Goal: Task Accomplishment & Management: Manage account settings

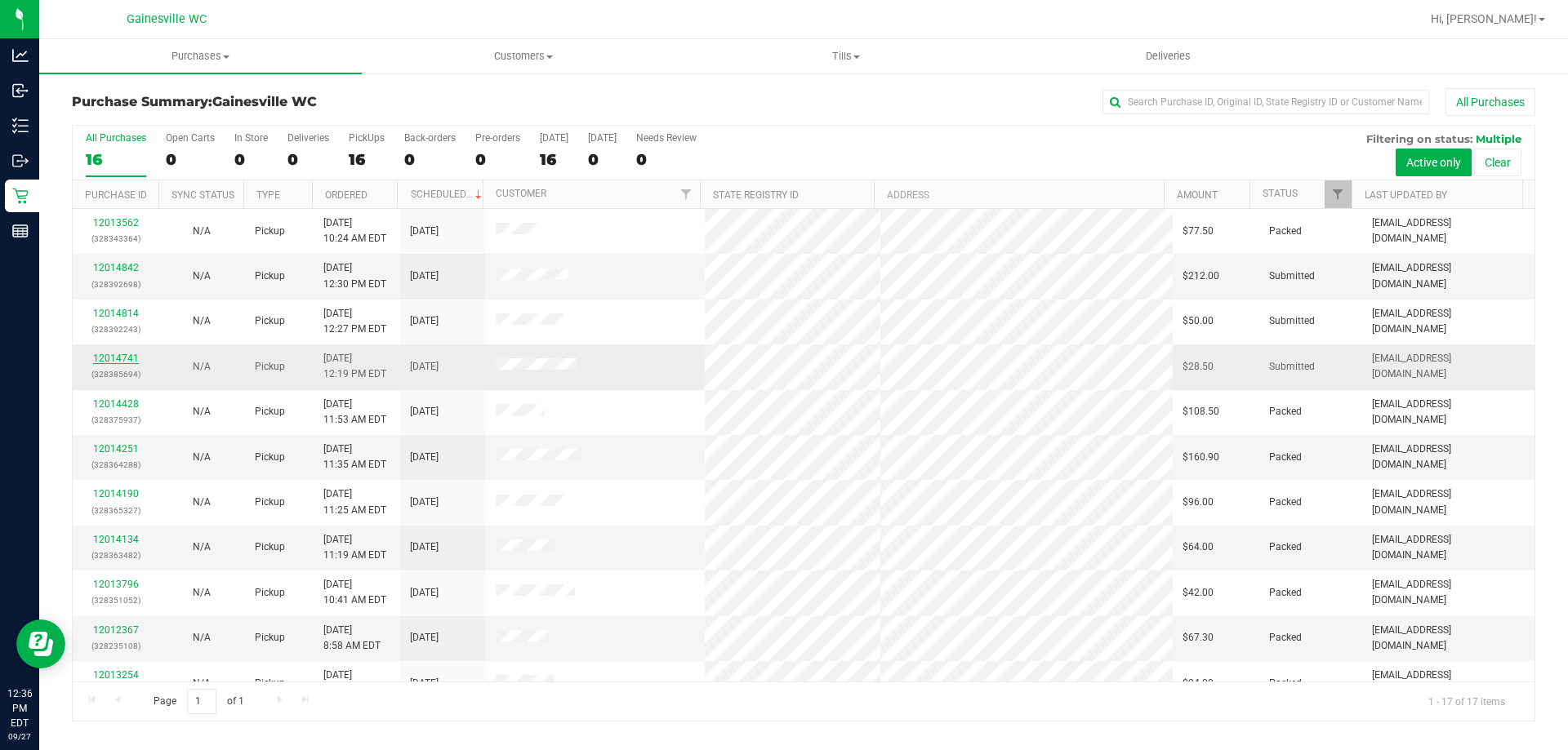
click at [128, 355] on link "12014741" at bounding box center [116, 358] width 46 height 12
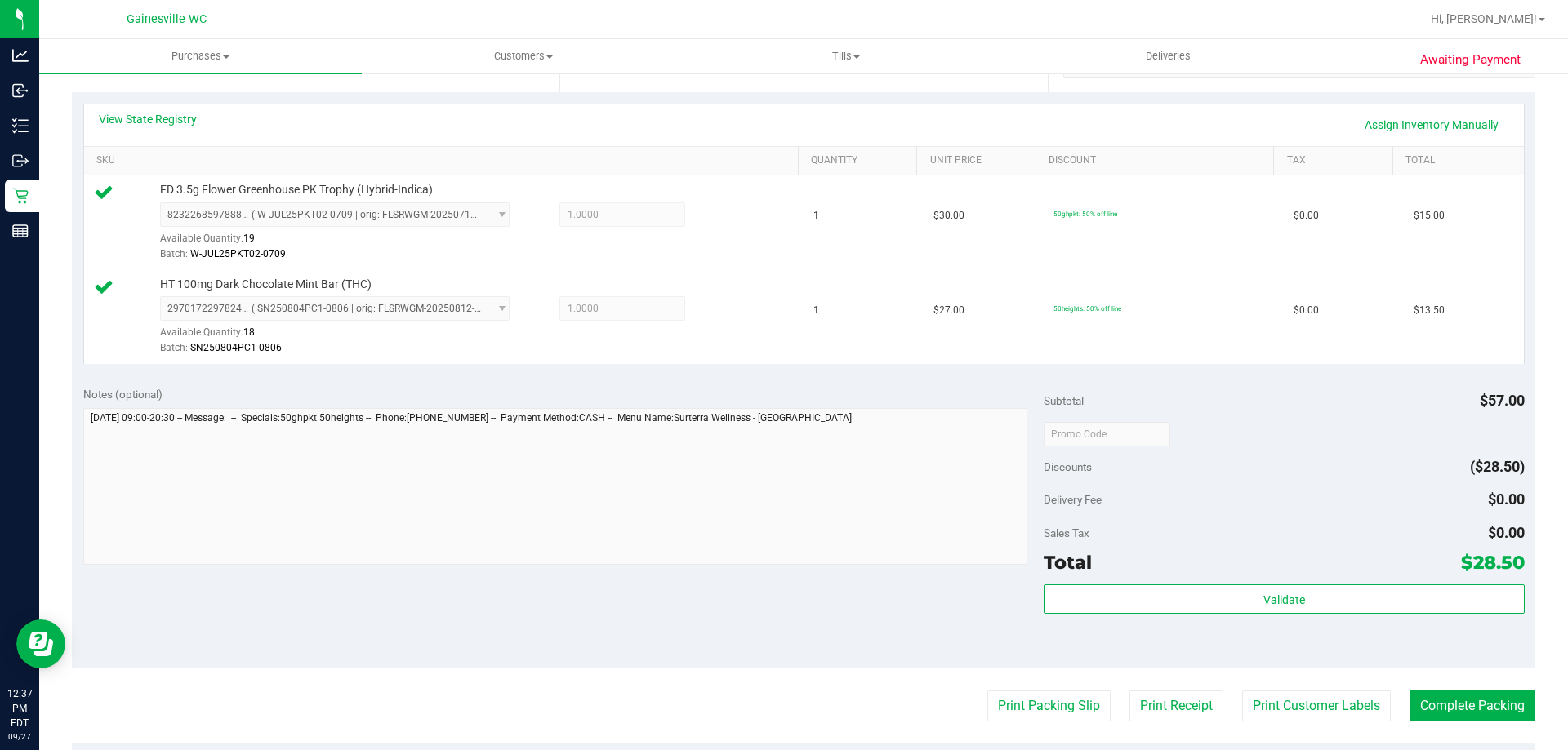
scroll to position [408, 0]
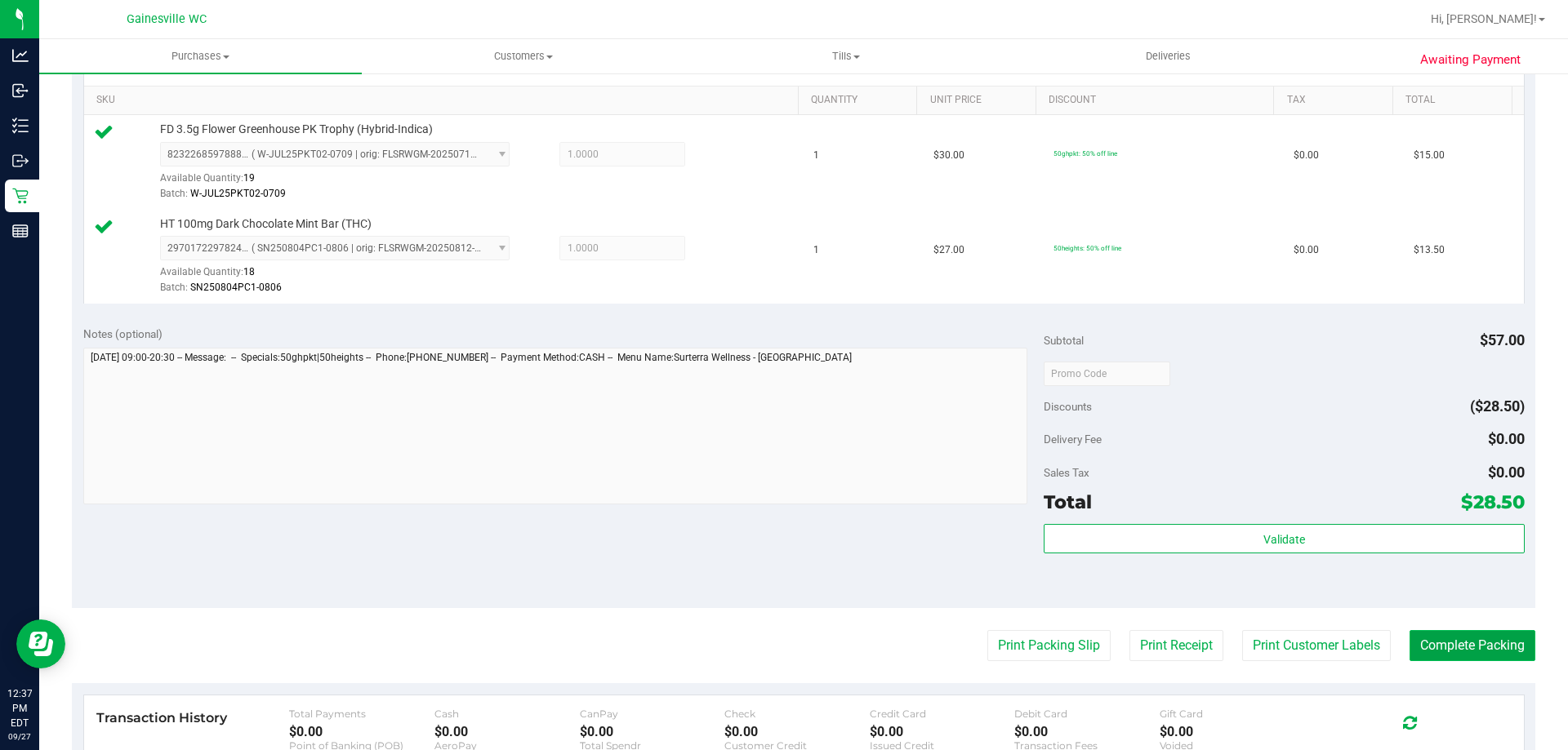
click at [1428, 641] on button "Complete Packing" at bounding box center [1472, 645] width 126 height 31
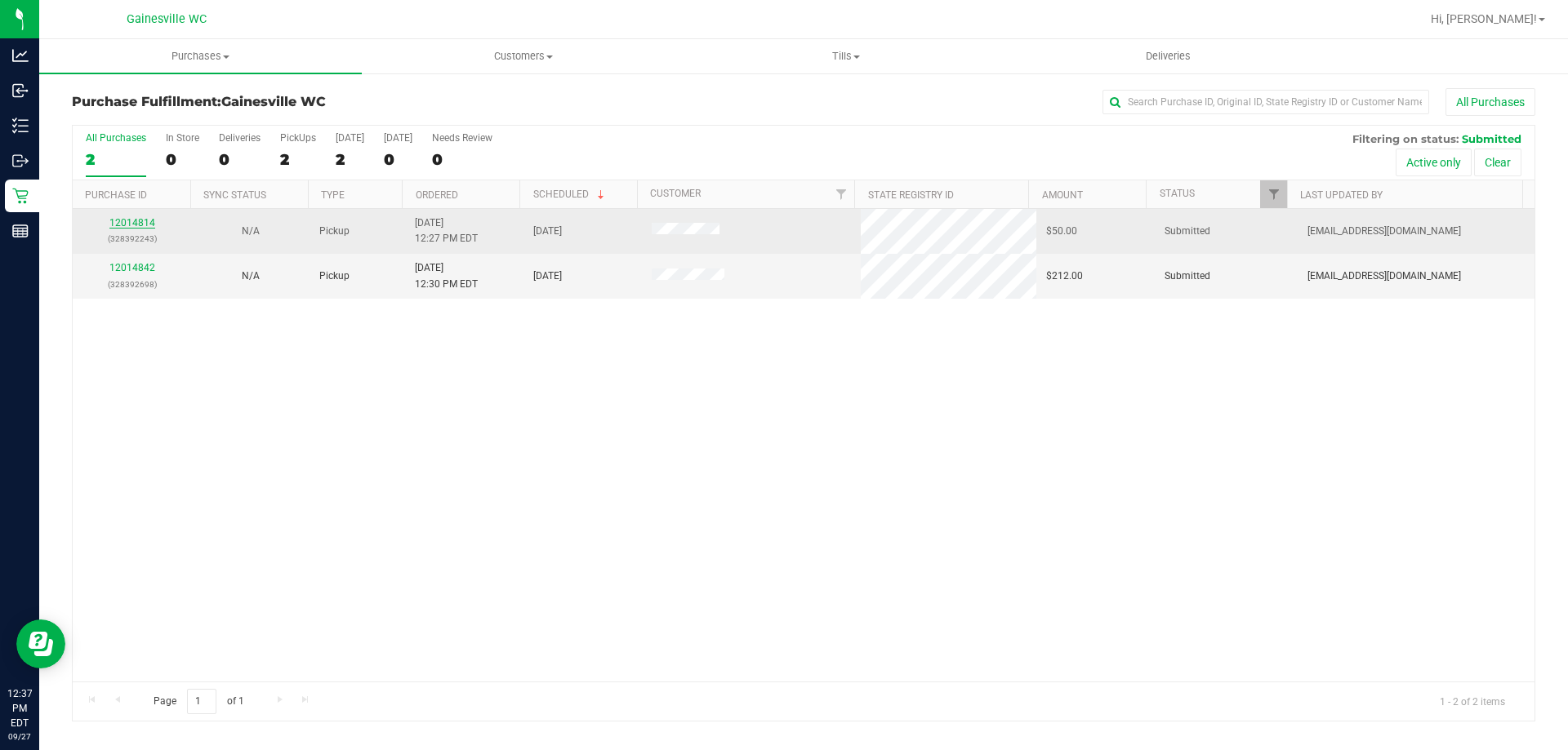
click at [150, 221] on link "12014814" at bounding box center [133, 223] width 46 height 12
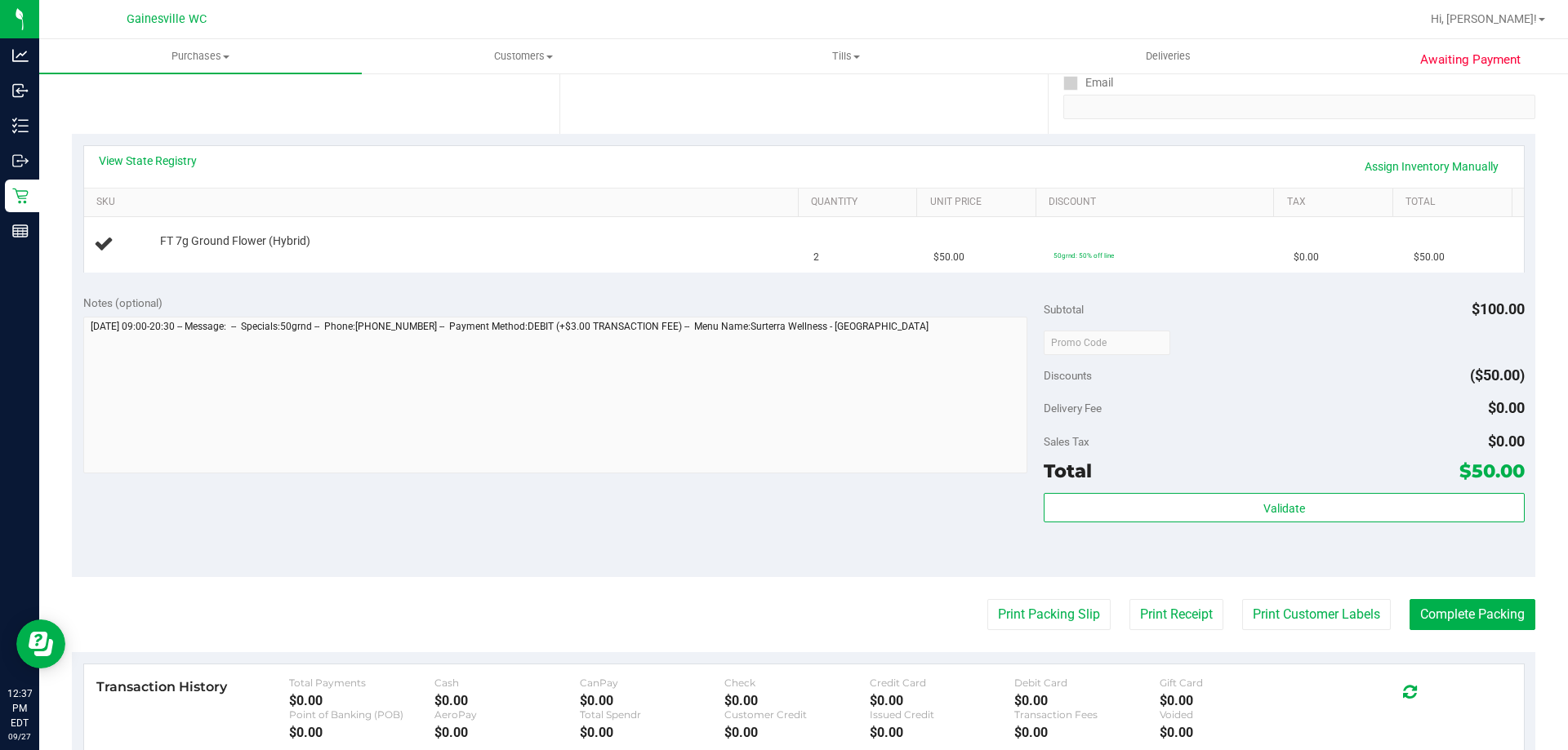
scroll to position [408, 0]
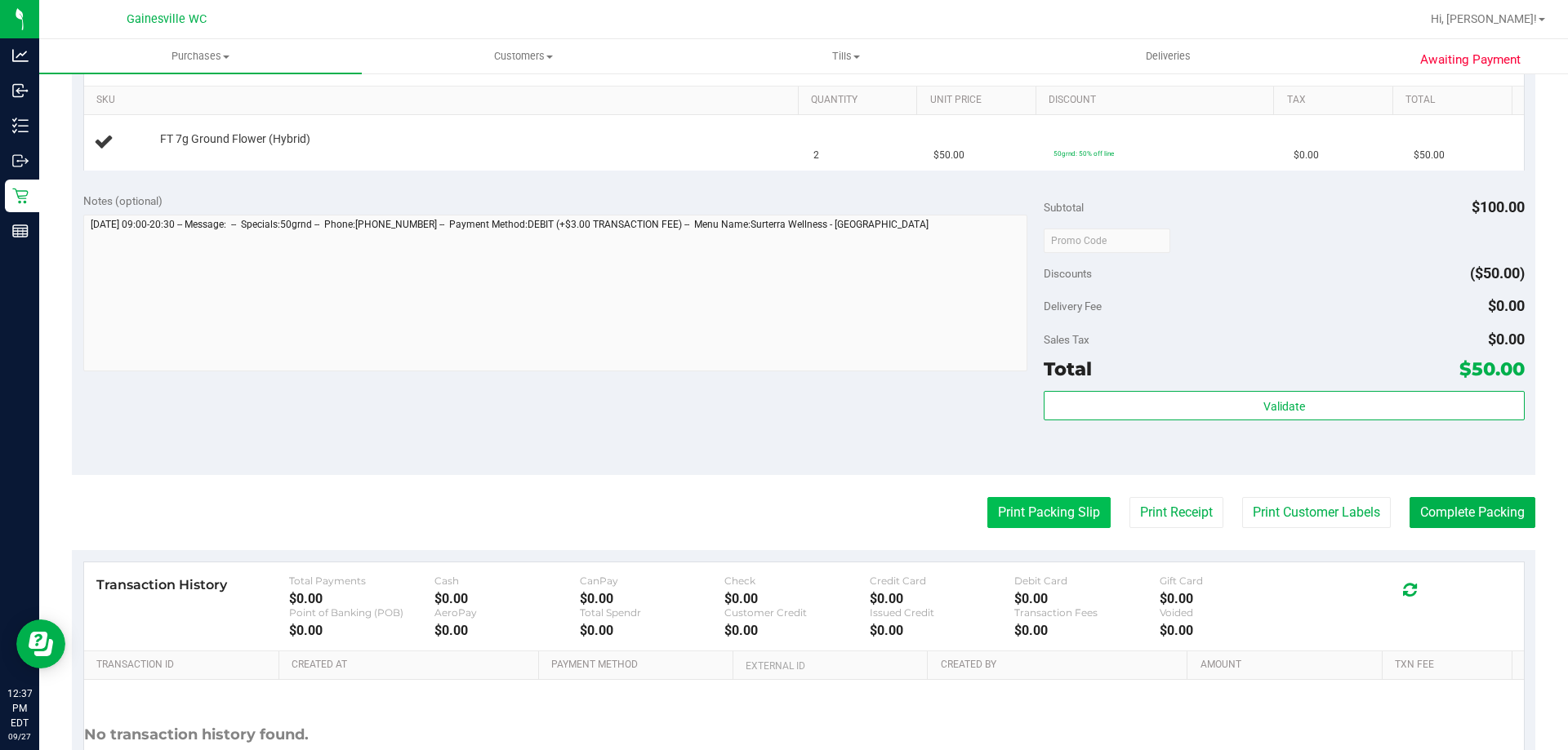
click at [1055, 523] on button "Print Packing Slip" at bounding box center [1049, 513] width 123 height 31
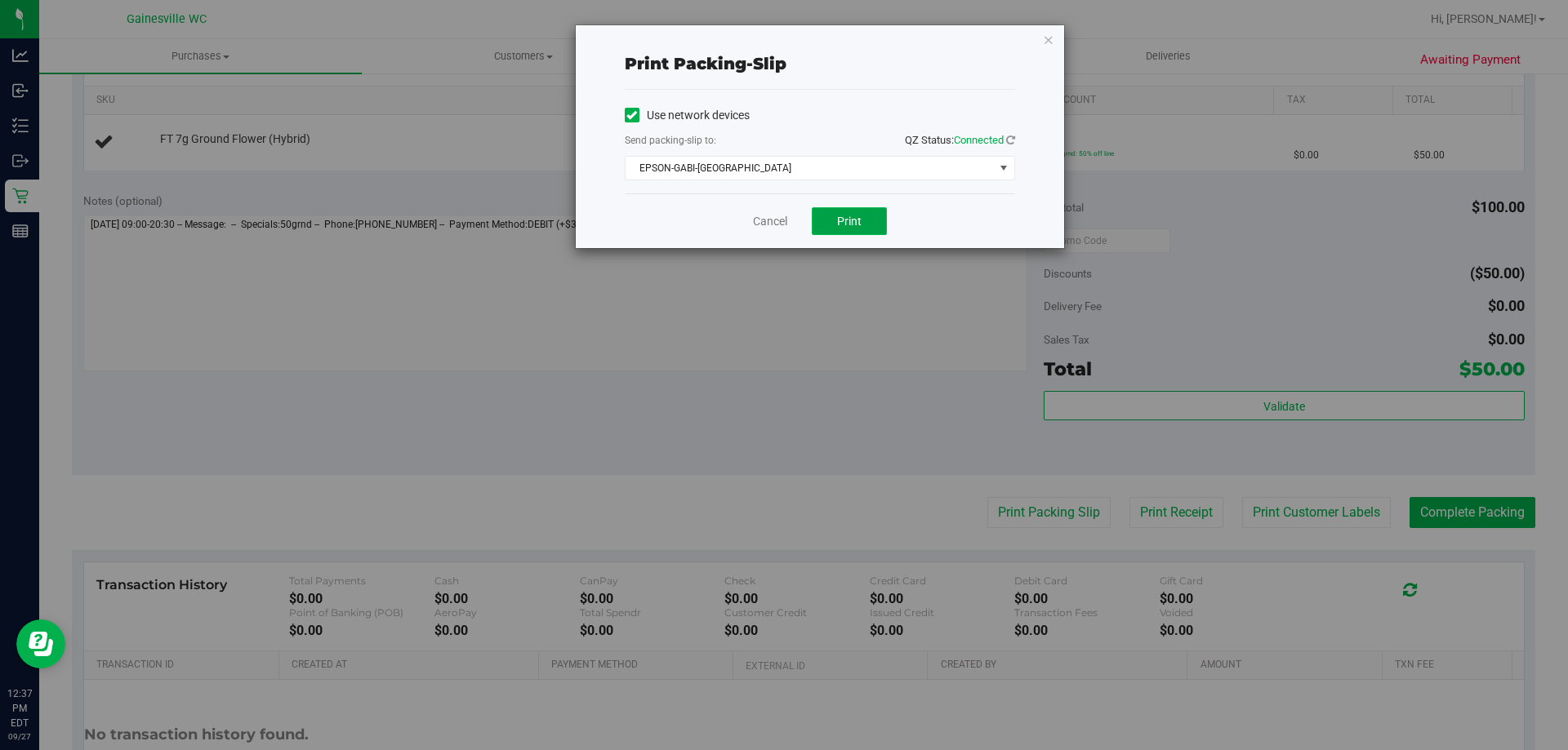
click at [837, 234] on button "Print" at bounding box center [849, 221] width 75 height 28
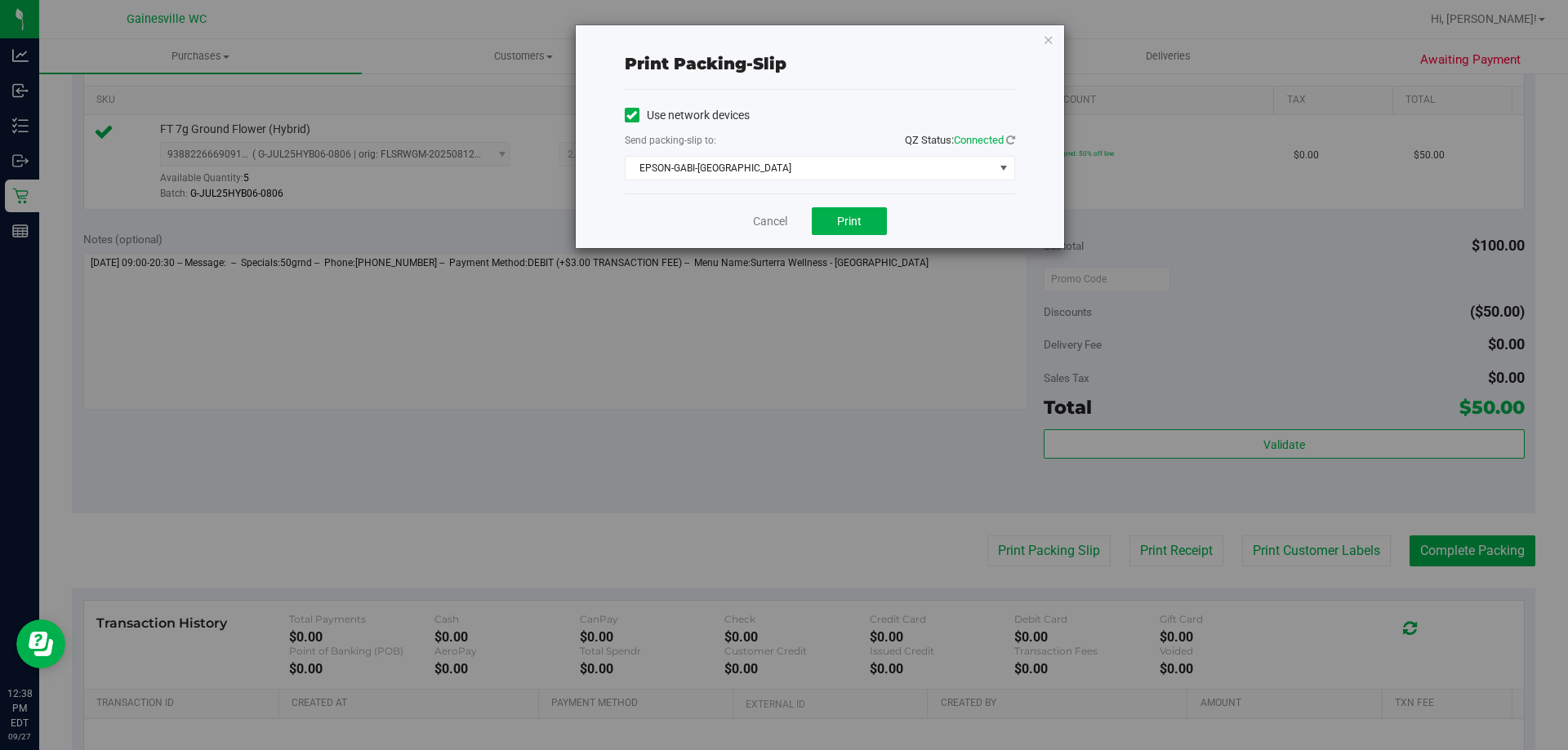
click at [720, 499] on div "Print packing-slip Use network devices Send packing-slip to: QZ Status: Connect…" at bounding box center [790, 375] width 1580 height 750
click at [778, 224] on link "Cancel" at bounding box center [771, 222] width 35 height 17
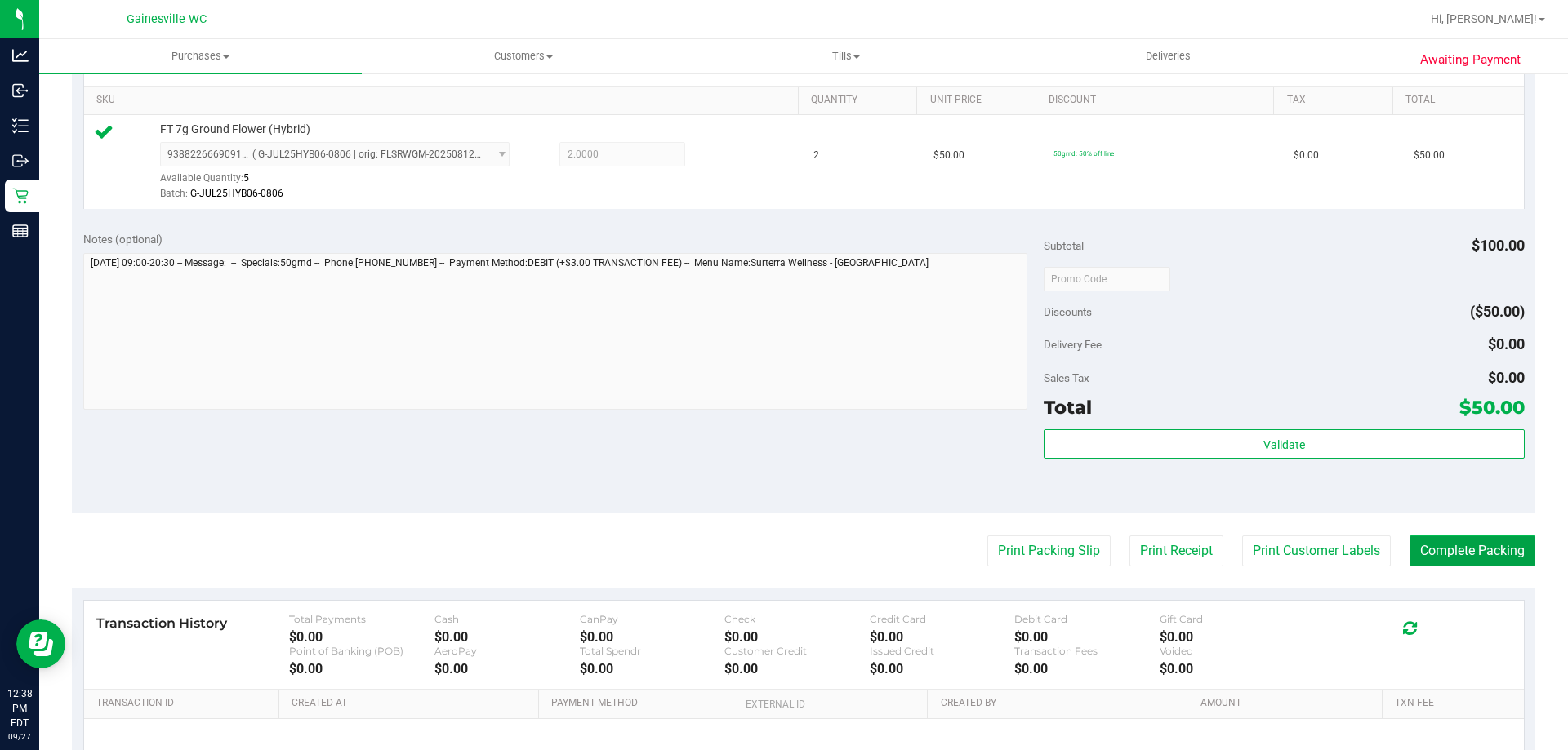
click at [1433, 549] on button "Complete Packing" at bounding box center [1472, 551] width 126 height 31
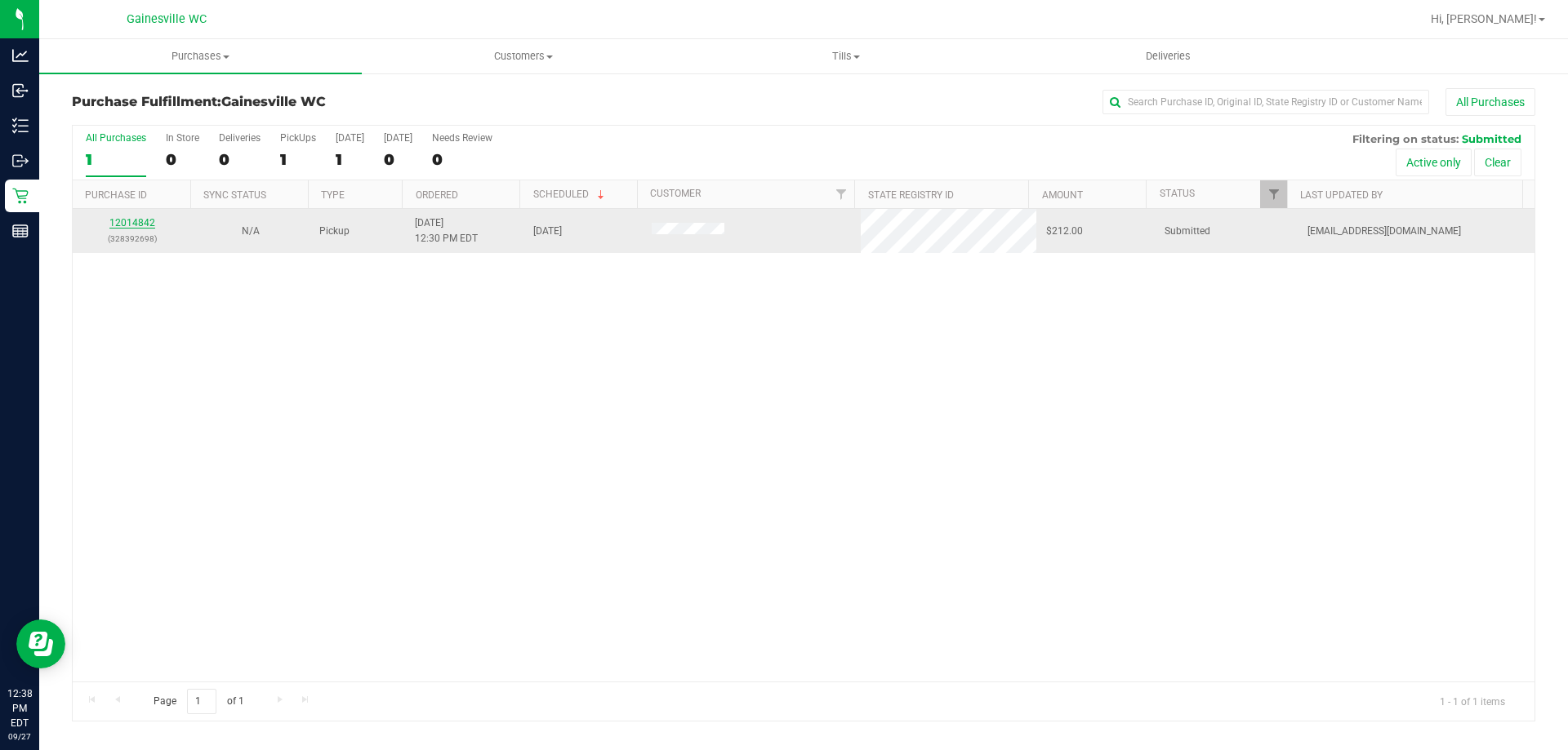
click at [147, 223] on link "12014842" at bounding box center [133, 223] width 46 height 12
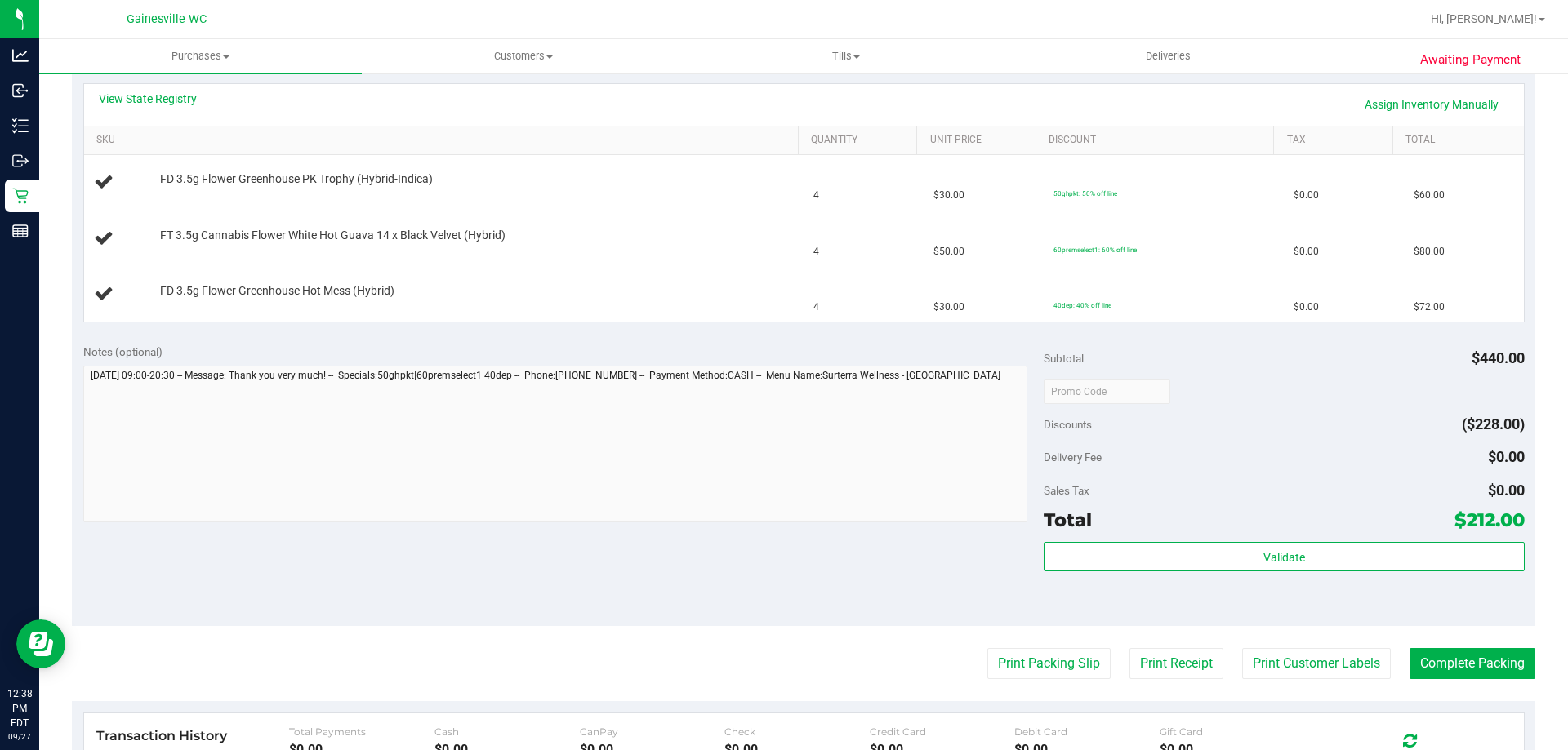
scroll to position [408, 0]
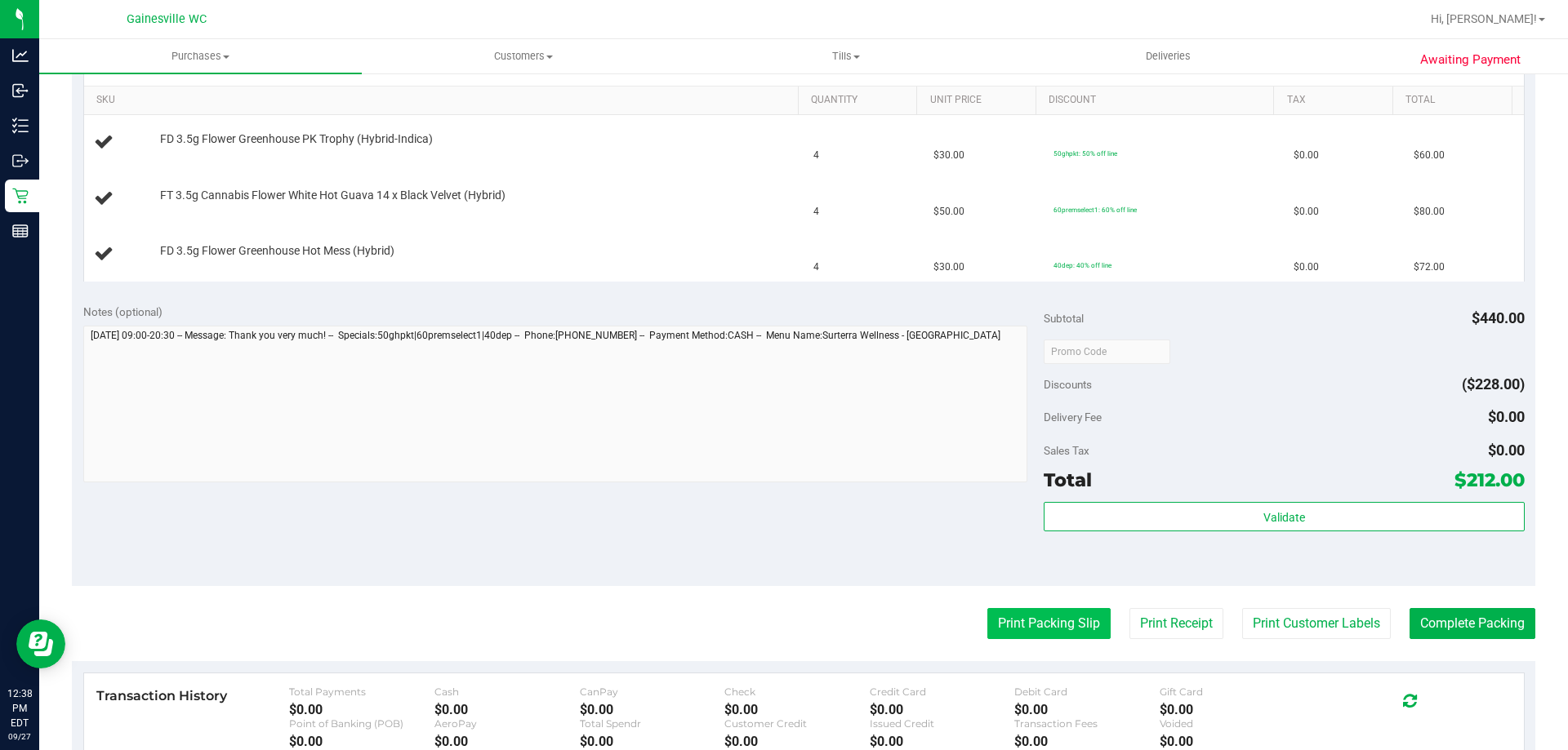
click at [1074, 614] on button "Print Packing Slip" at bounding box center [1049, 623] width 123 height 31
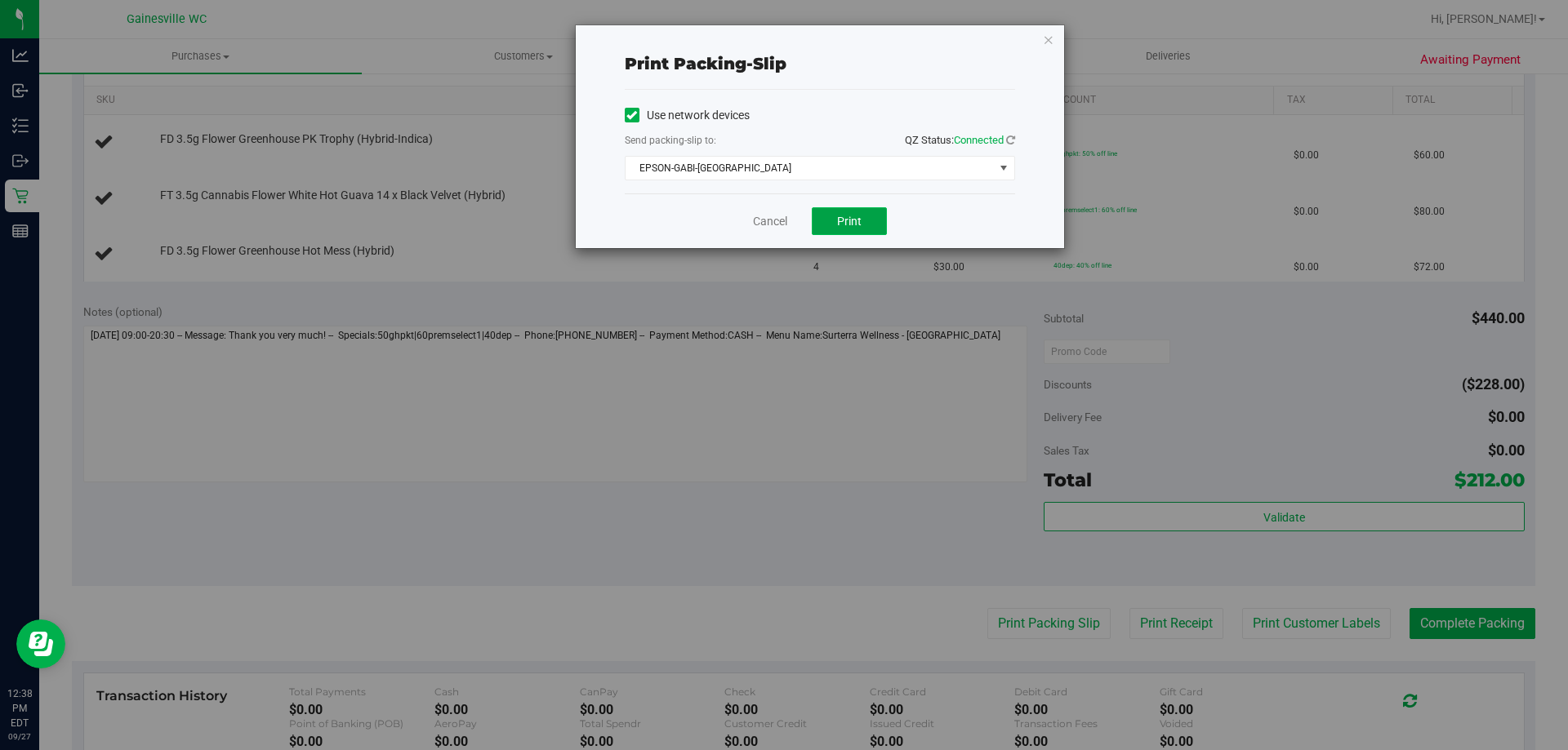
click at [826, 234] on button "Print" at bounding box center [849, 221] width 75 height 28
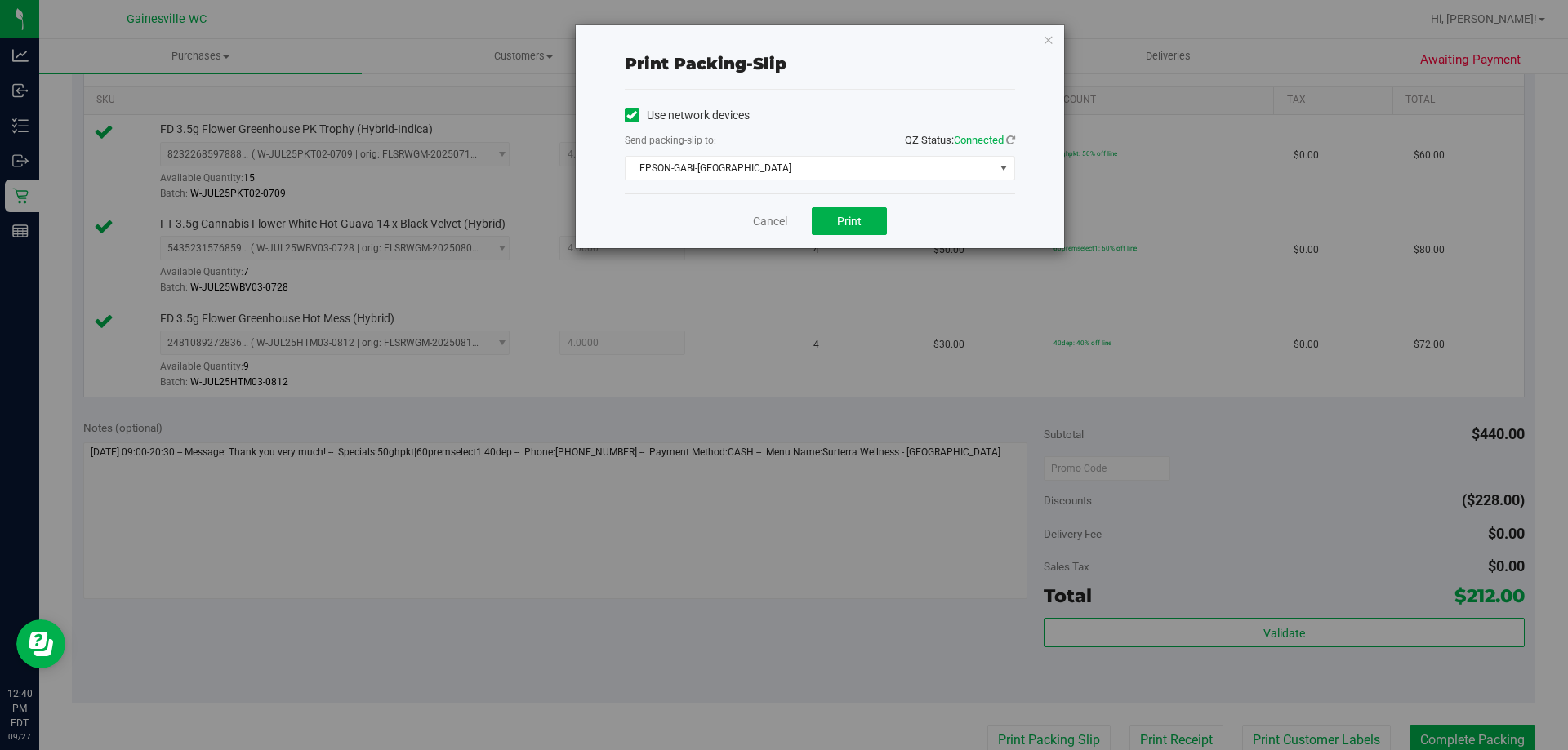
drag, startPoint x: 647, startPoint y: 200, endPoint x: 705, endPoint y: 212, distance: 59.2
click at [692, 211] on div "Cancel Print" at bounding box center [820, 221] width 390 height 55
click at [764, 223] on link "Cancel" at bounding box center [771, 222] width 35 height 17
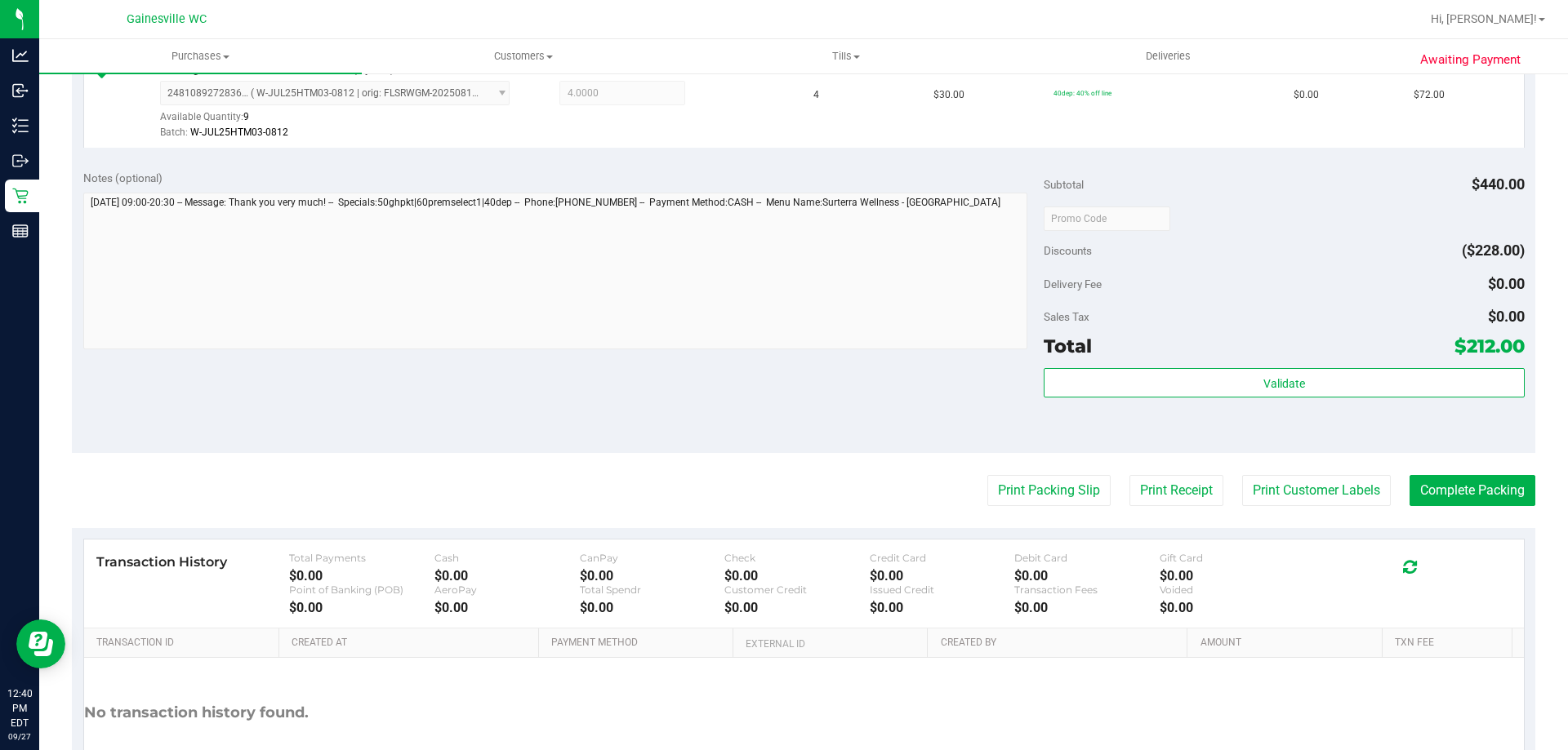
scroll to position [659, 0]
click at [1432, 496] on button "Complete Packing" at bounding box center [1472, 490] width 126 height 31
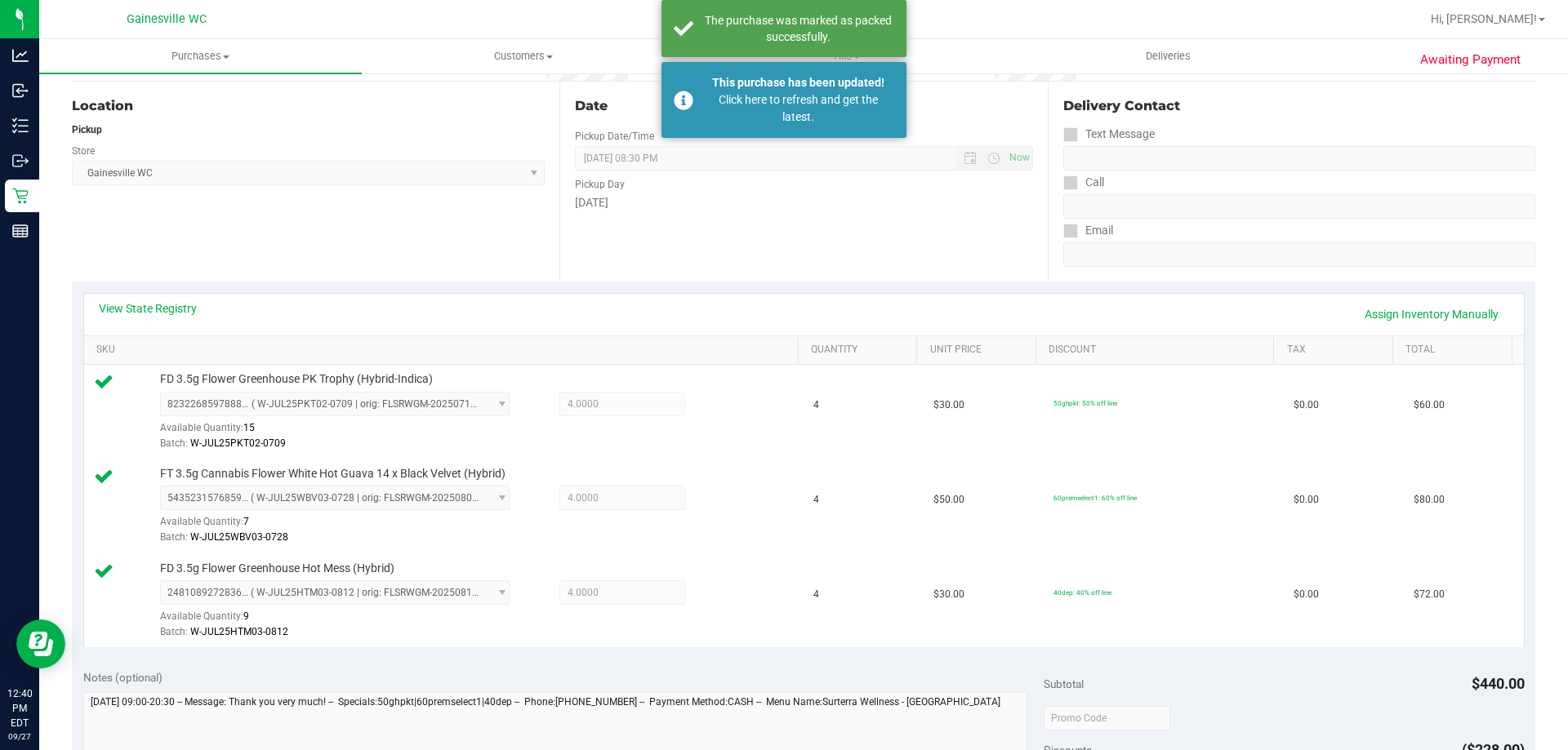
scroll to position [0, 0]
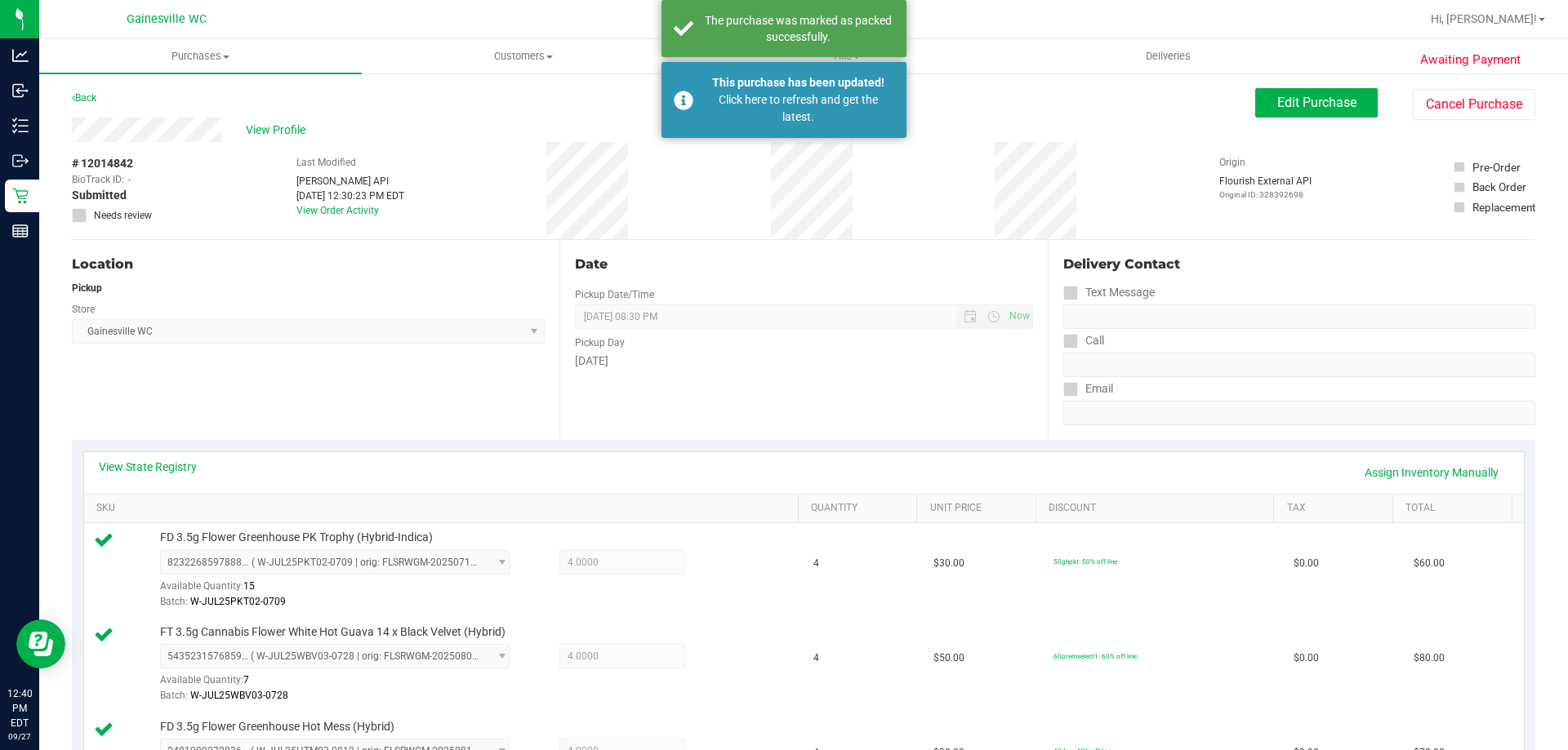
click at [104, 95] on div "Back Edit Purchase Cancel Purchase" at bounding box center [804, 103] width 1464 height 30
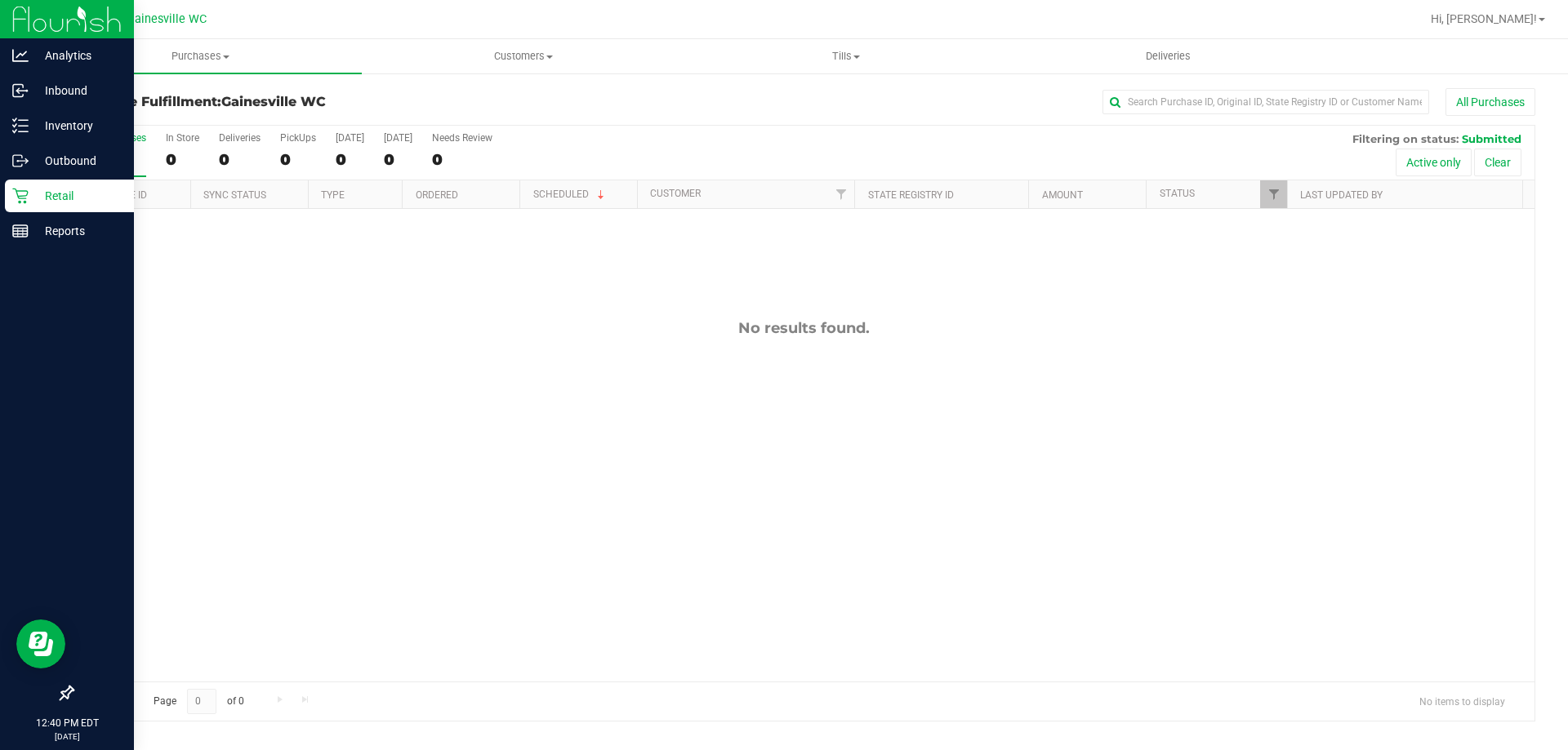
click at [27, 203] on icon at bounding box center [20, 196] width 16 height 16
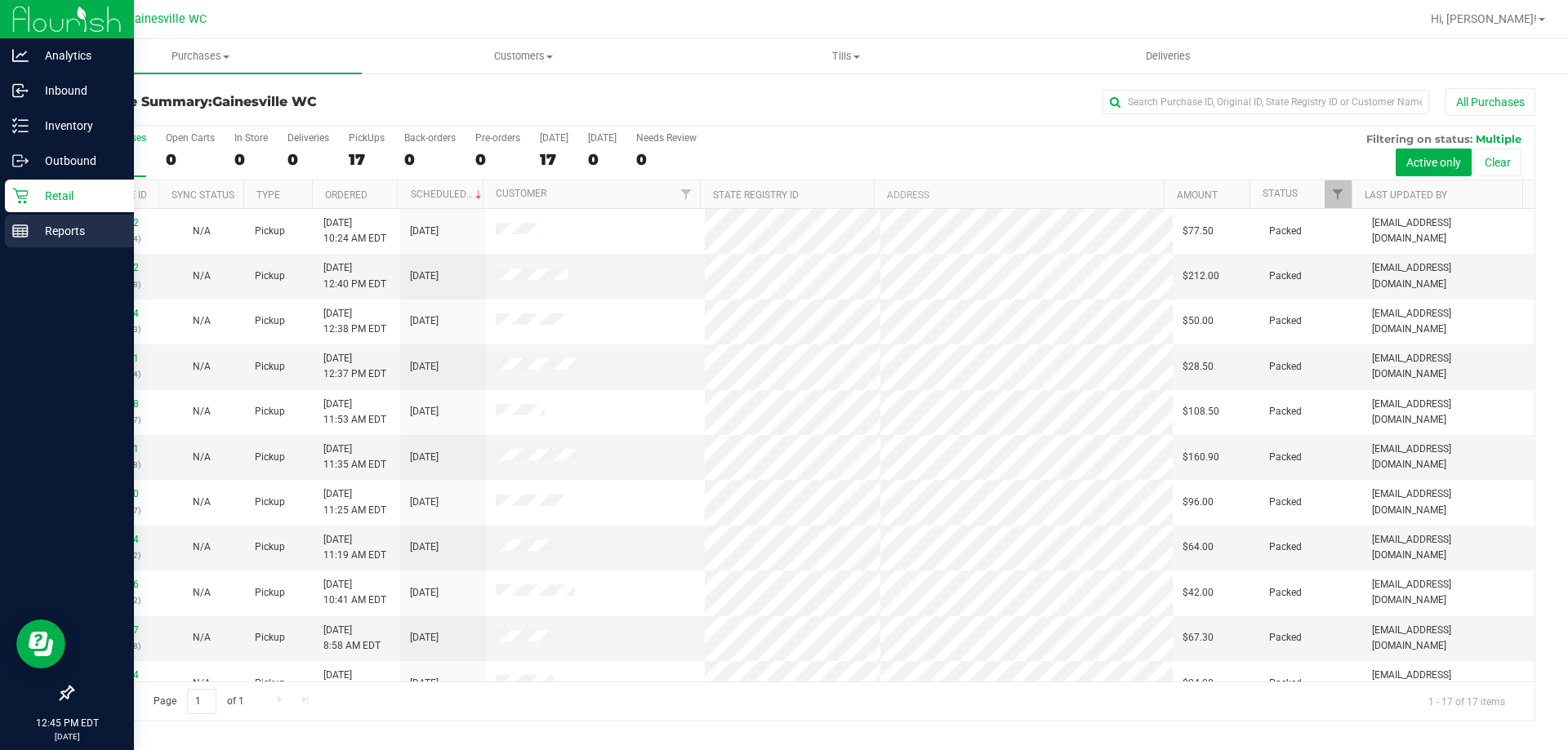
click at [61, 233] on p "Reports" at bounding box center [78, 230] width 98 height 19
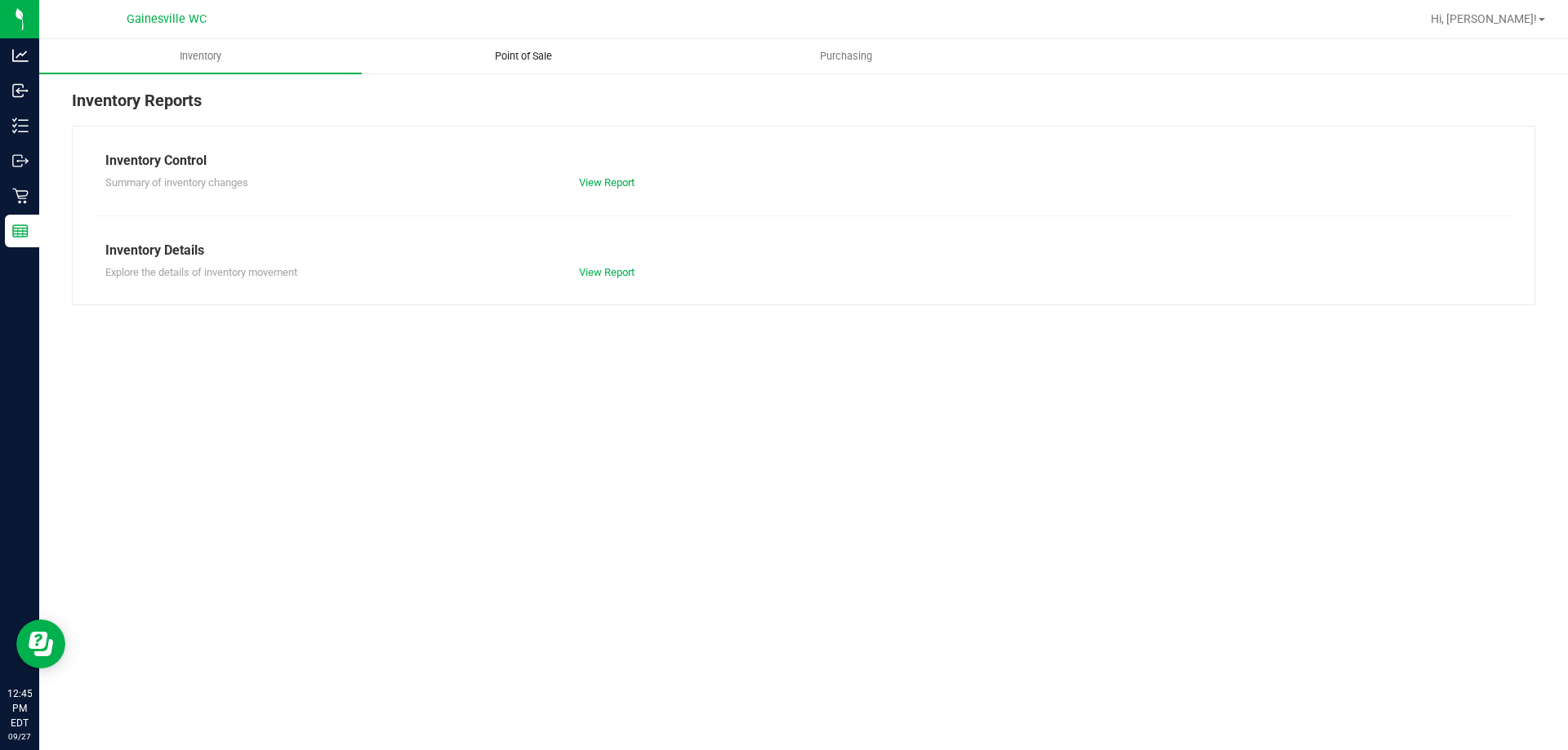
click at [516, 59] on span "Point of Sale" at bounding box center [523, 56] width 101 height 14
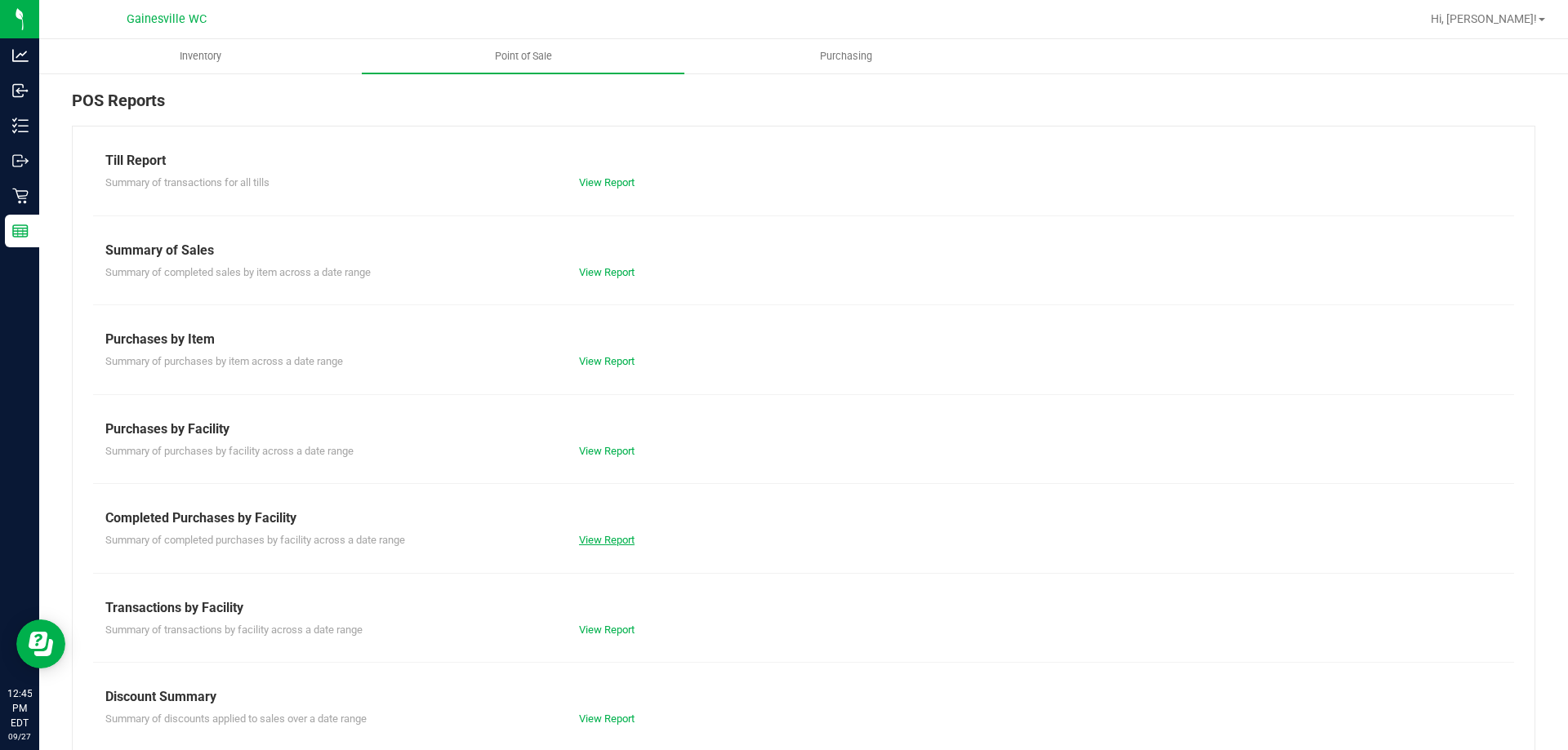
click at [608, 544] on link "View Report" at bounding box center [607, 540] width 56 height 12
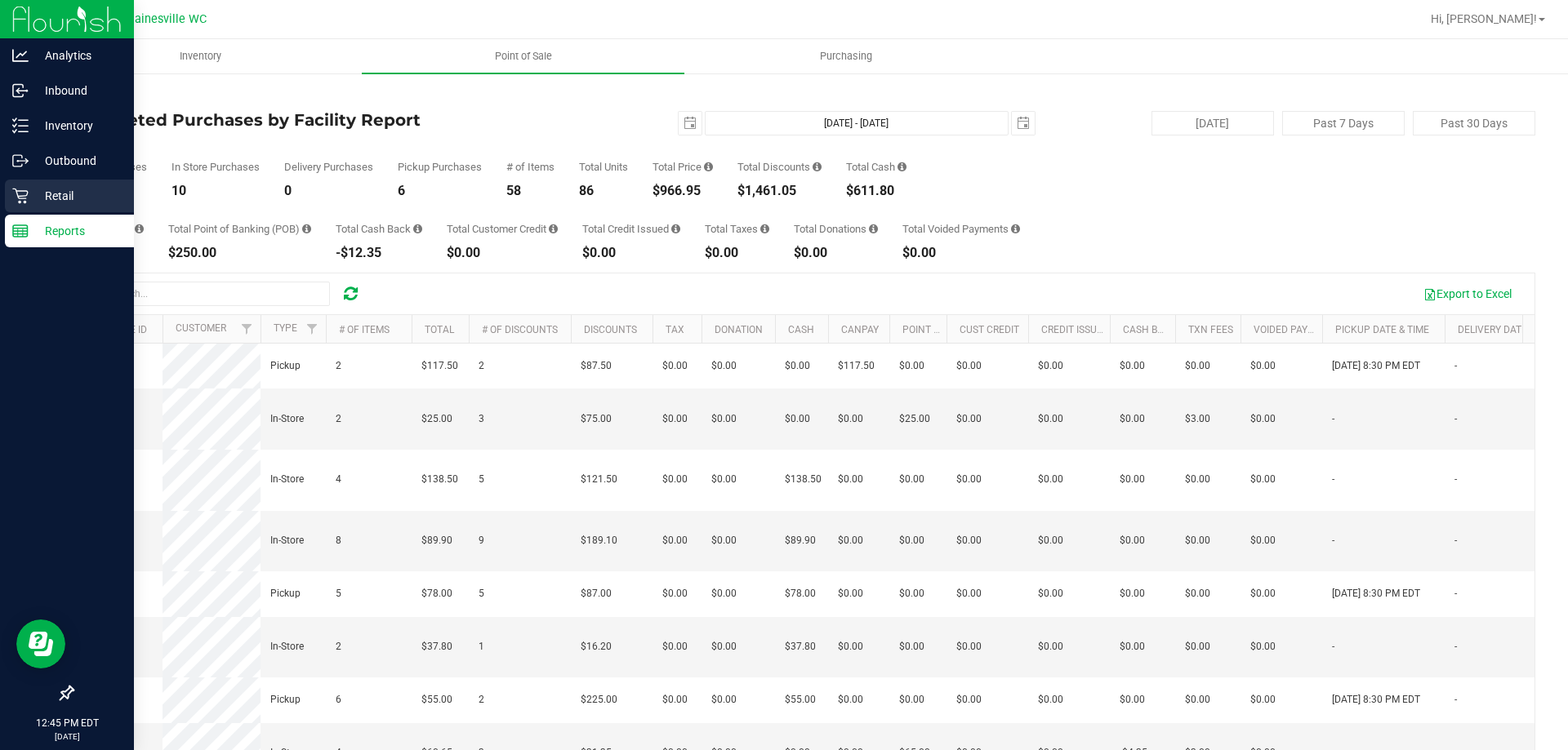
click at [41, 206] on div "Retail" at bounding box center [69, 196] width 129 height 33
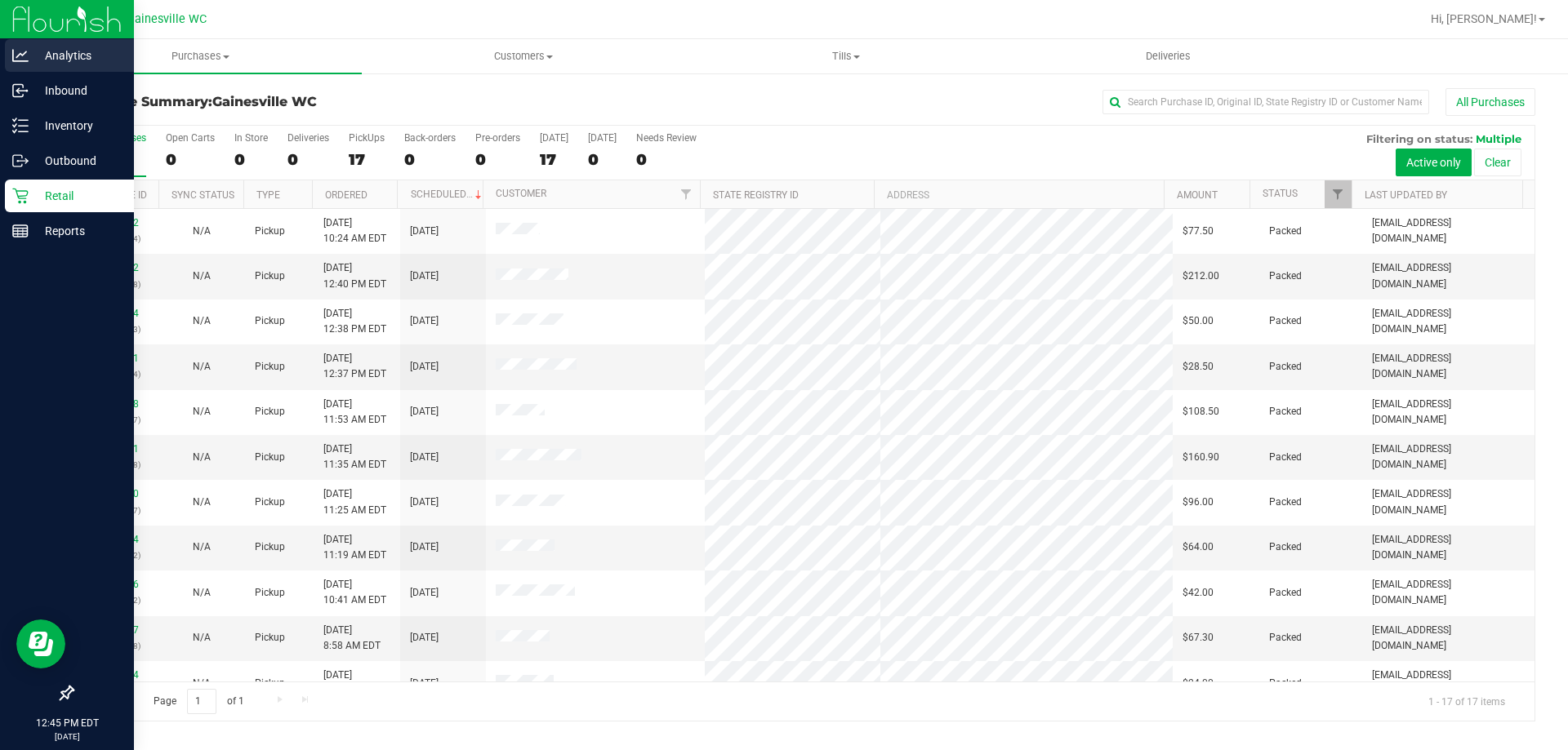
click at [58, 70] on div "Analytics" at bounding box center [69, 56] width 129 height 33
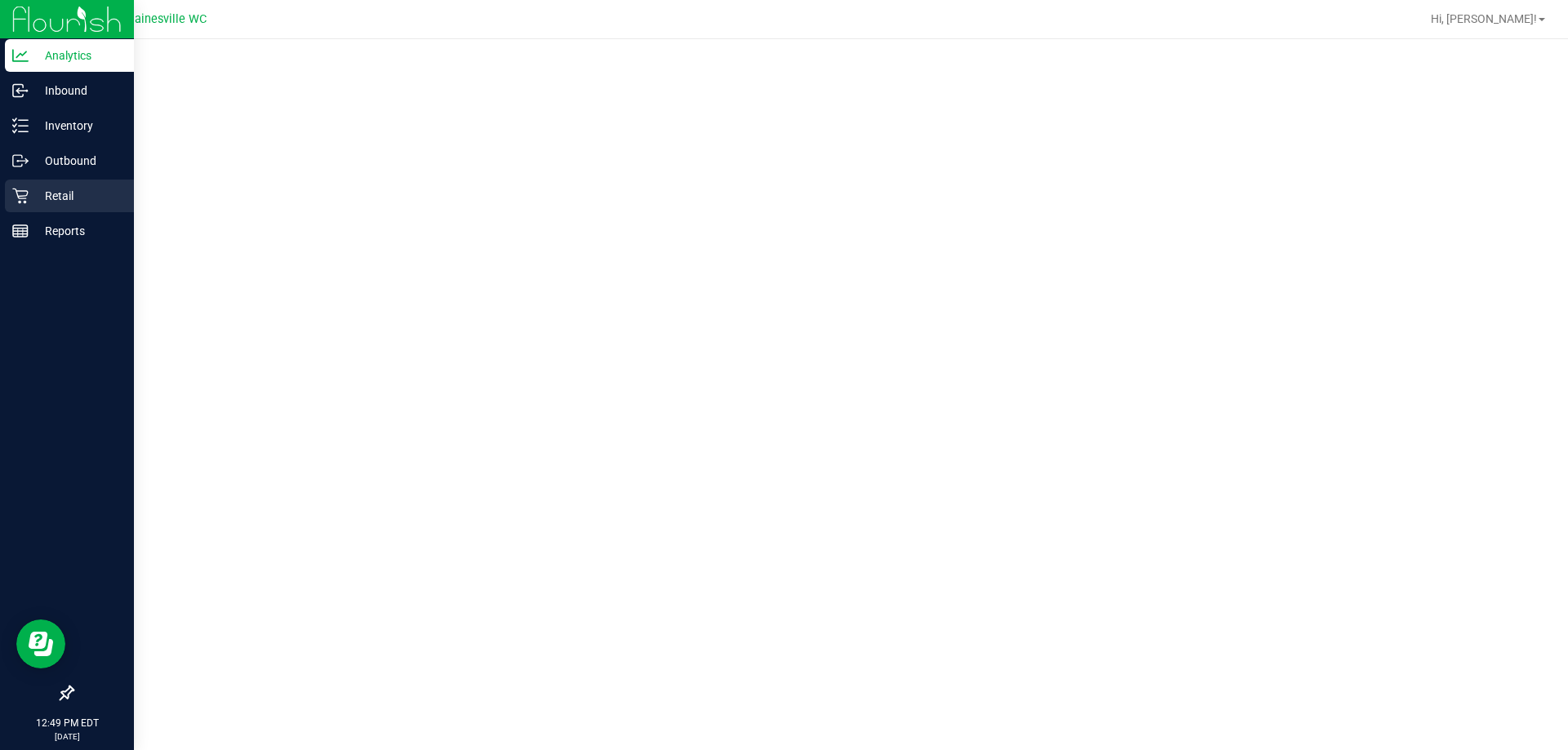
click at [59, 188] on p "Retail" at bounding box center [78, 196] width 98 height 19
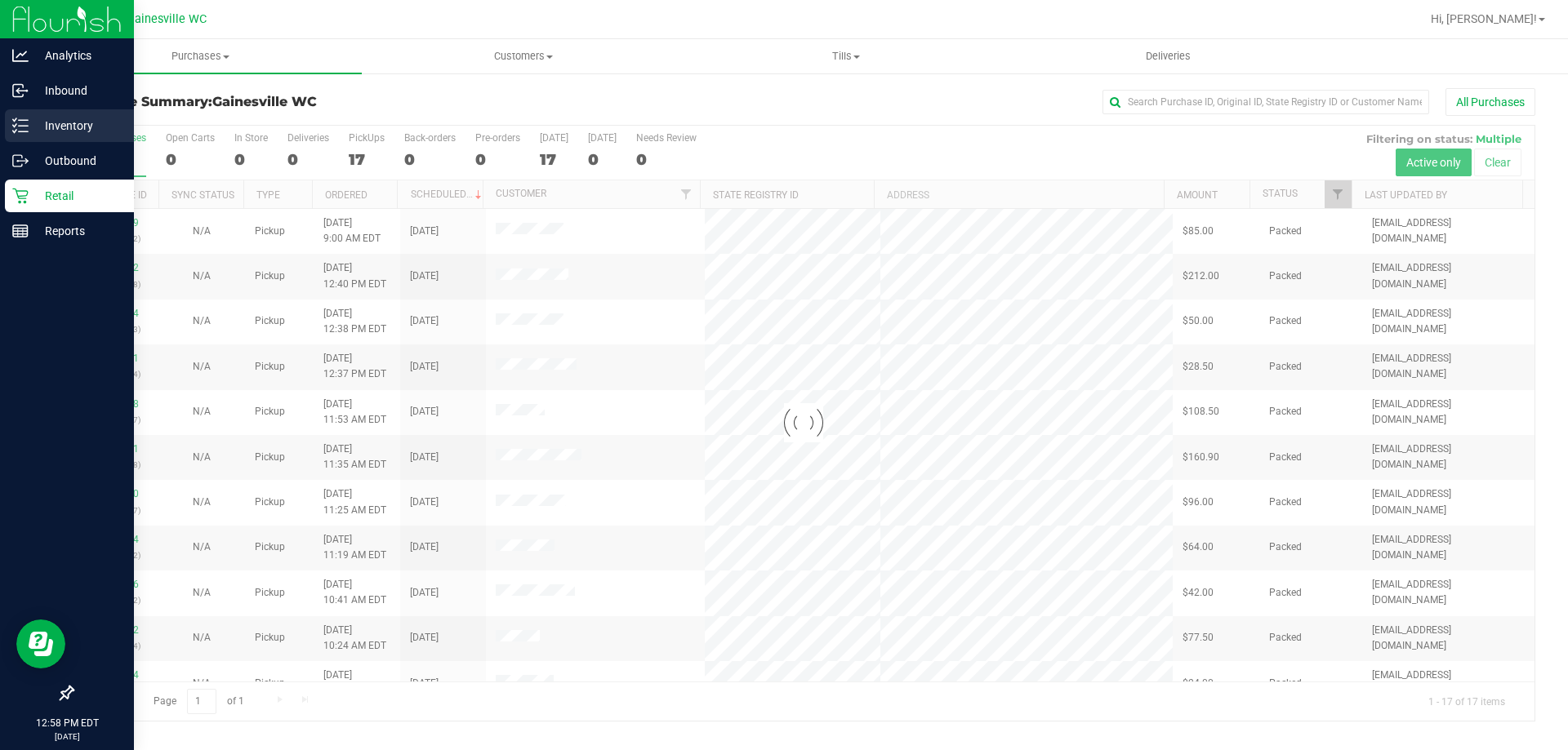
click at [59, 133] on p "Inventory" at bounding box center [78, 126] width 98 height 19
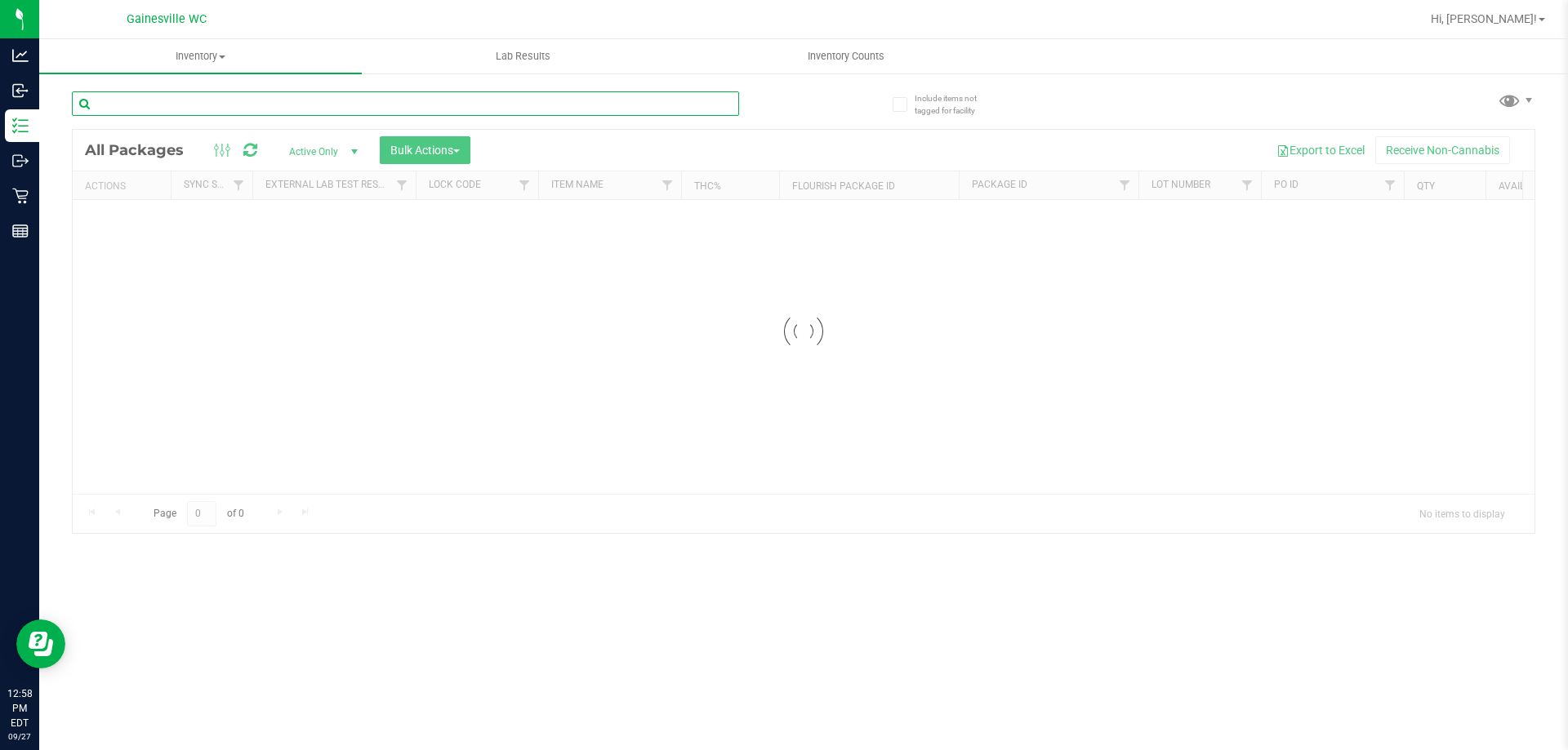
click at [352, 103] on input "text" at bounding box center [405, 104] width 668 height 25
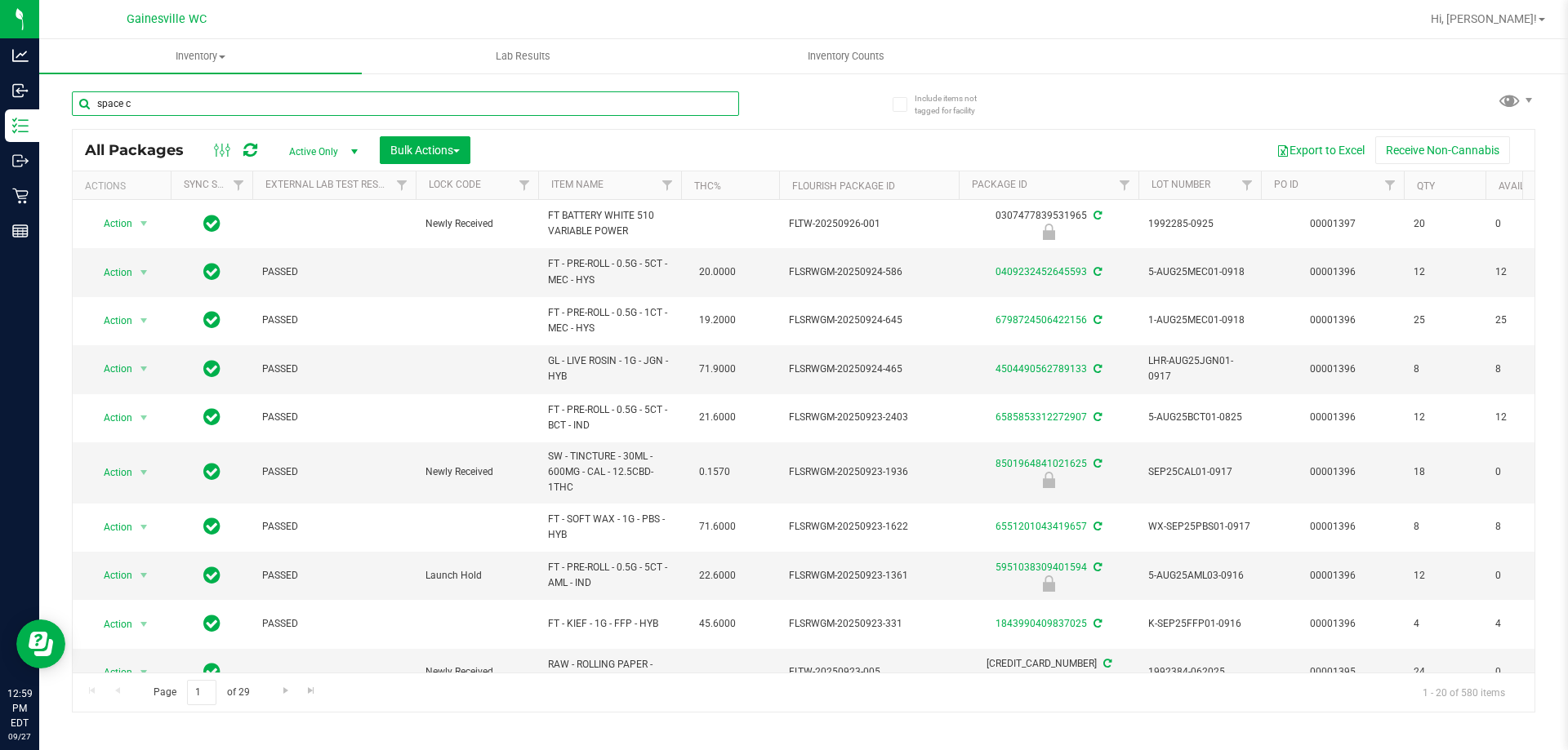
type input "space c"
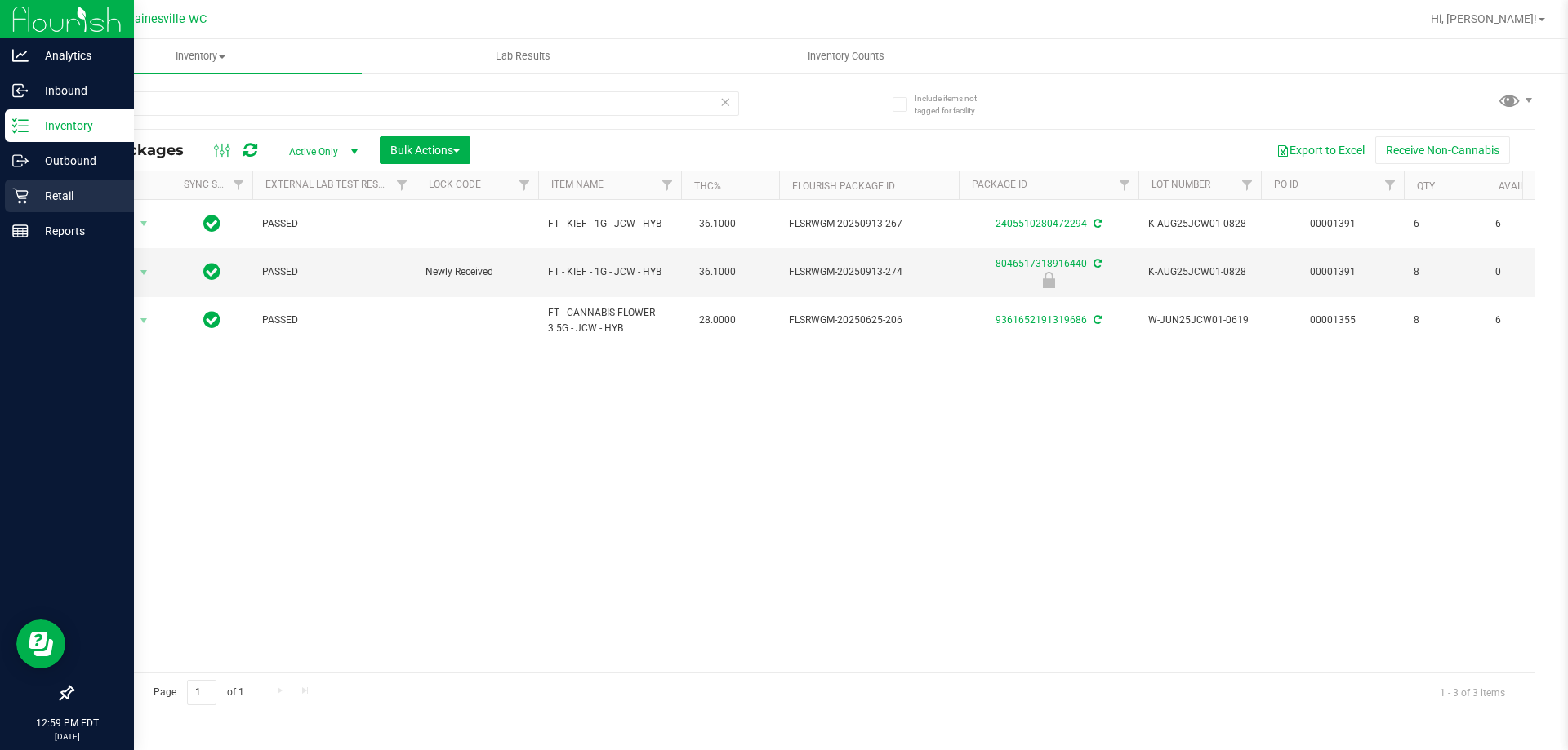
click at [33, 188] on p "Retail" at bounding box center [78, 196] width 98 height 19
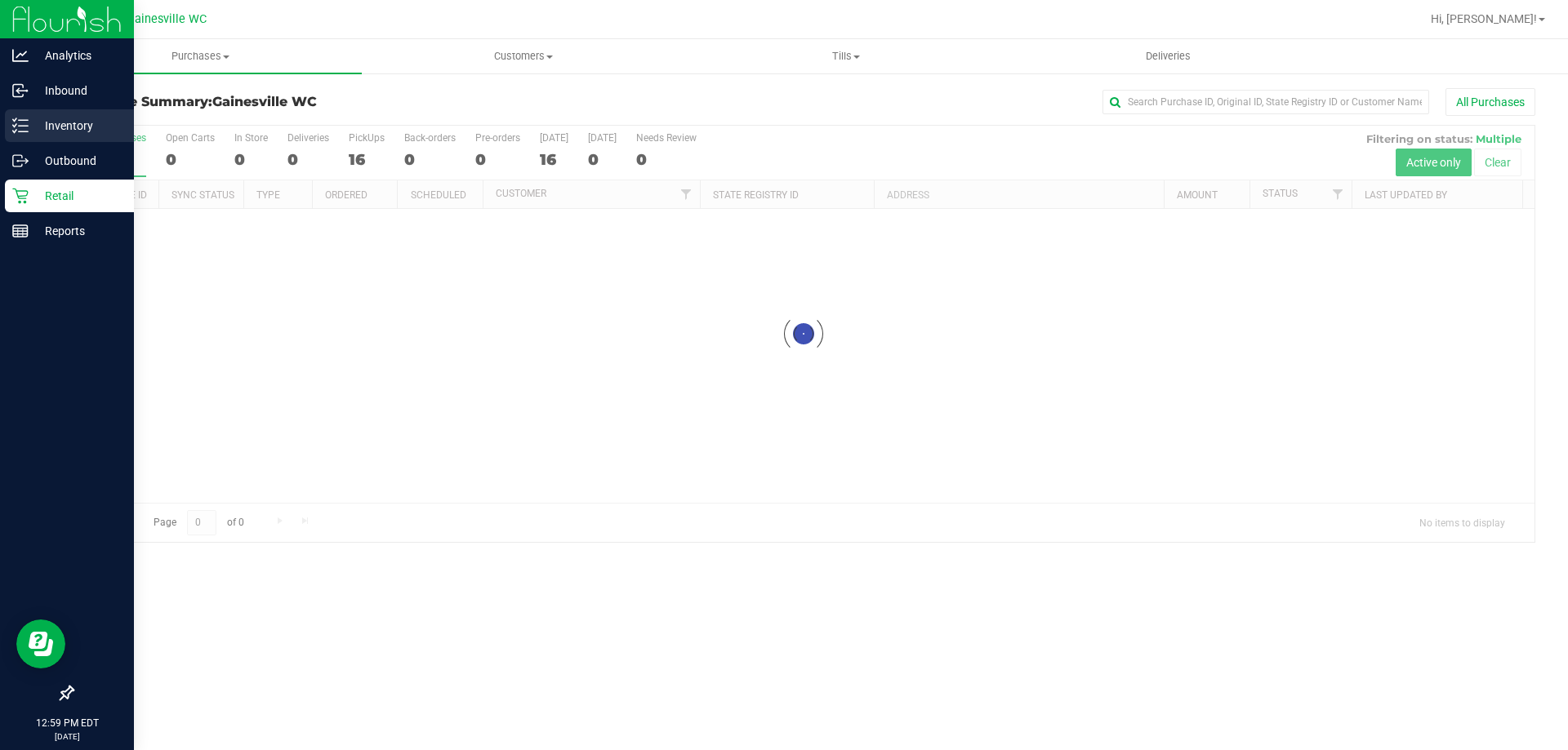
click at [88, 123] on p "Inventory" at bounding box center [78, 126] width 98 height 19
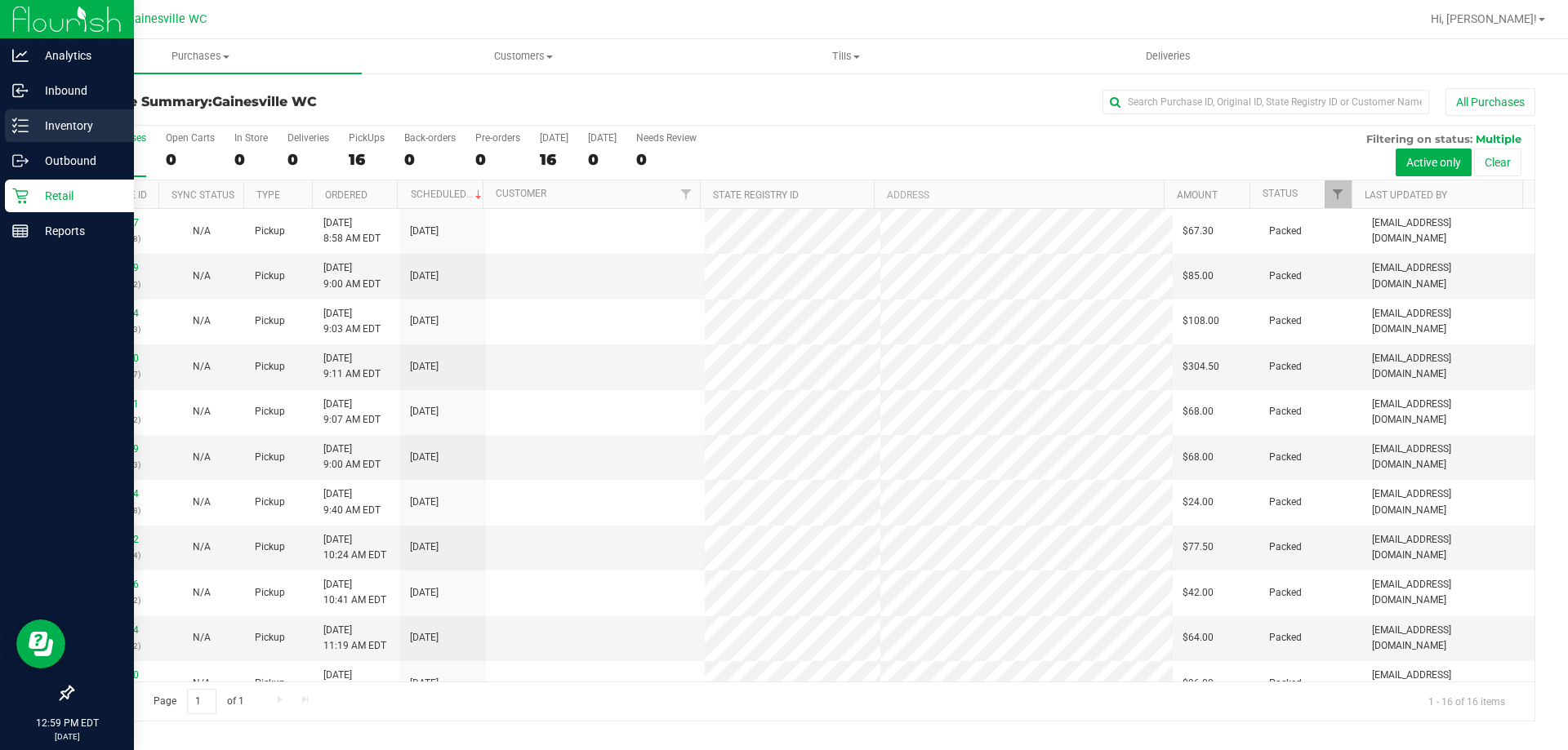
click at [19, 120] on line at bounding box center [23, 120] width 9 height 0
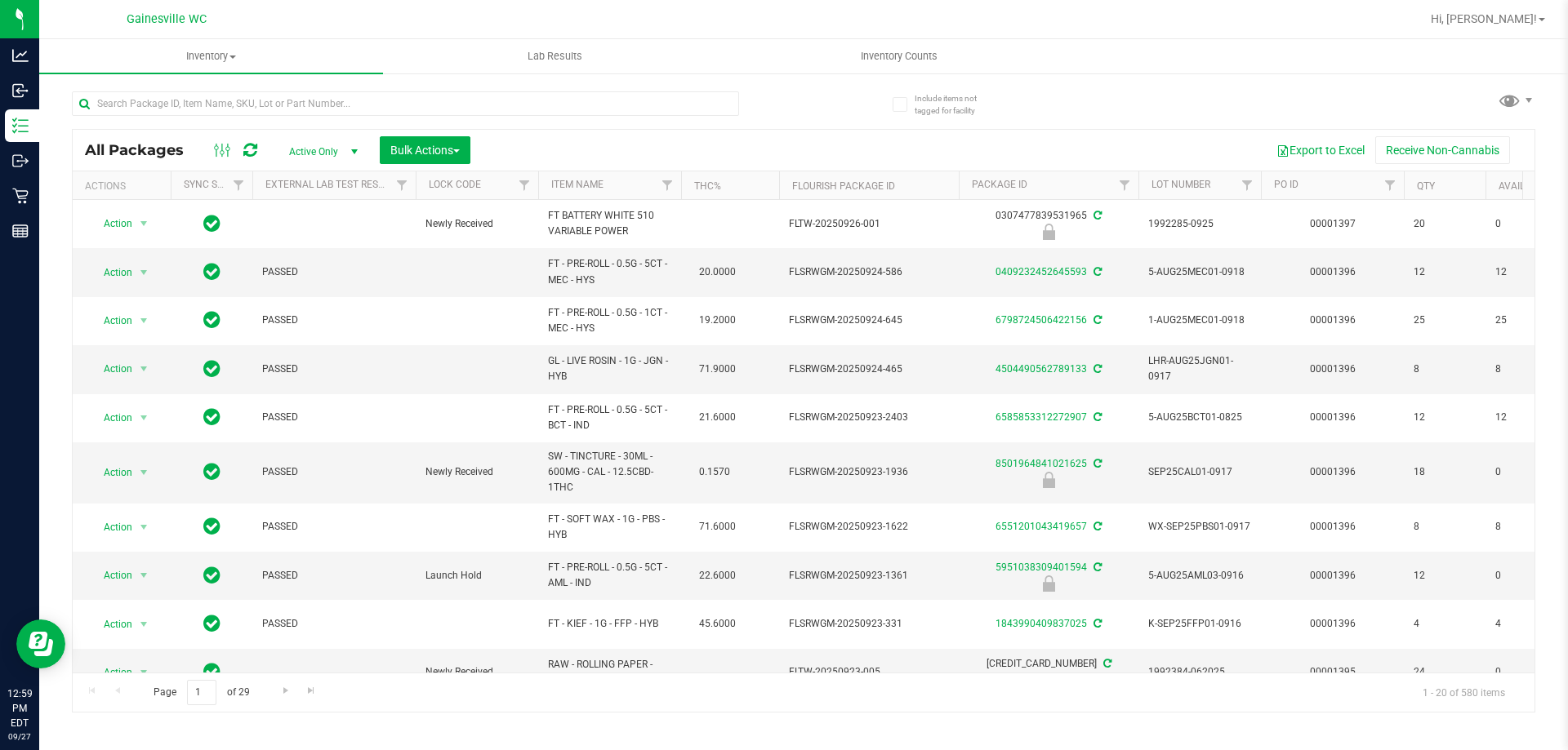
click at [1010, 155] on div "Export to Excel Receive Non-Cannabis" at bounding box center [1002, 150] width 1040 height 28
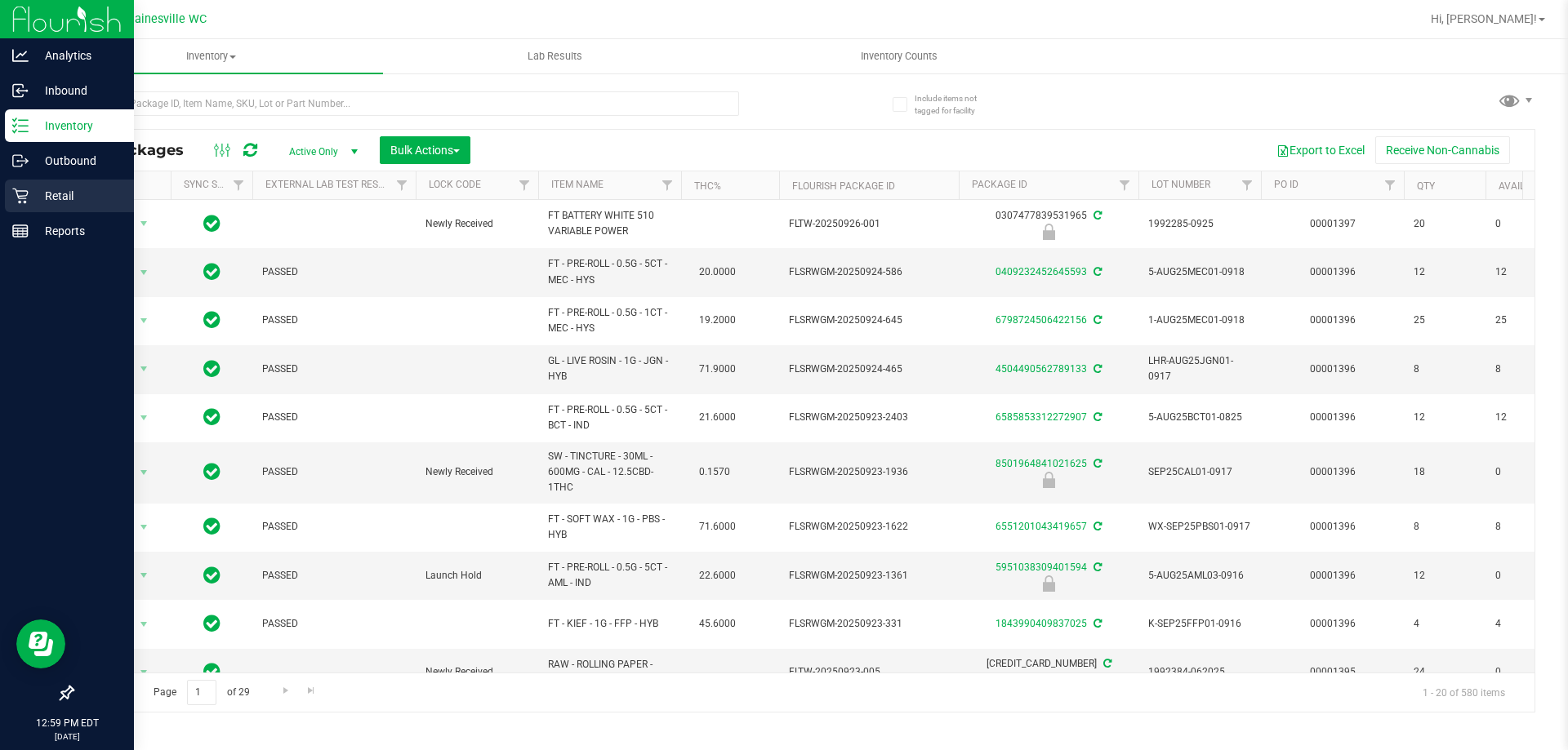
click at [38, 205] on p "Retail" at bounding box center [78, 196] width 98 height 19
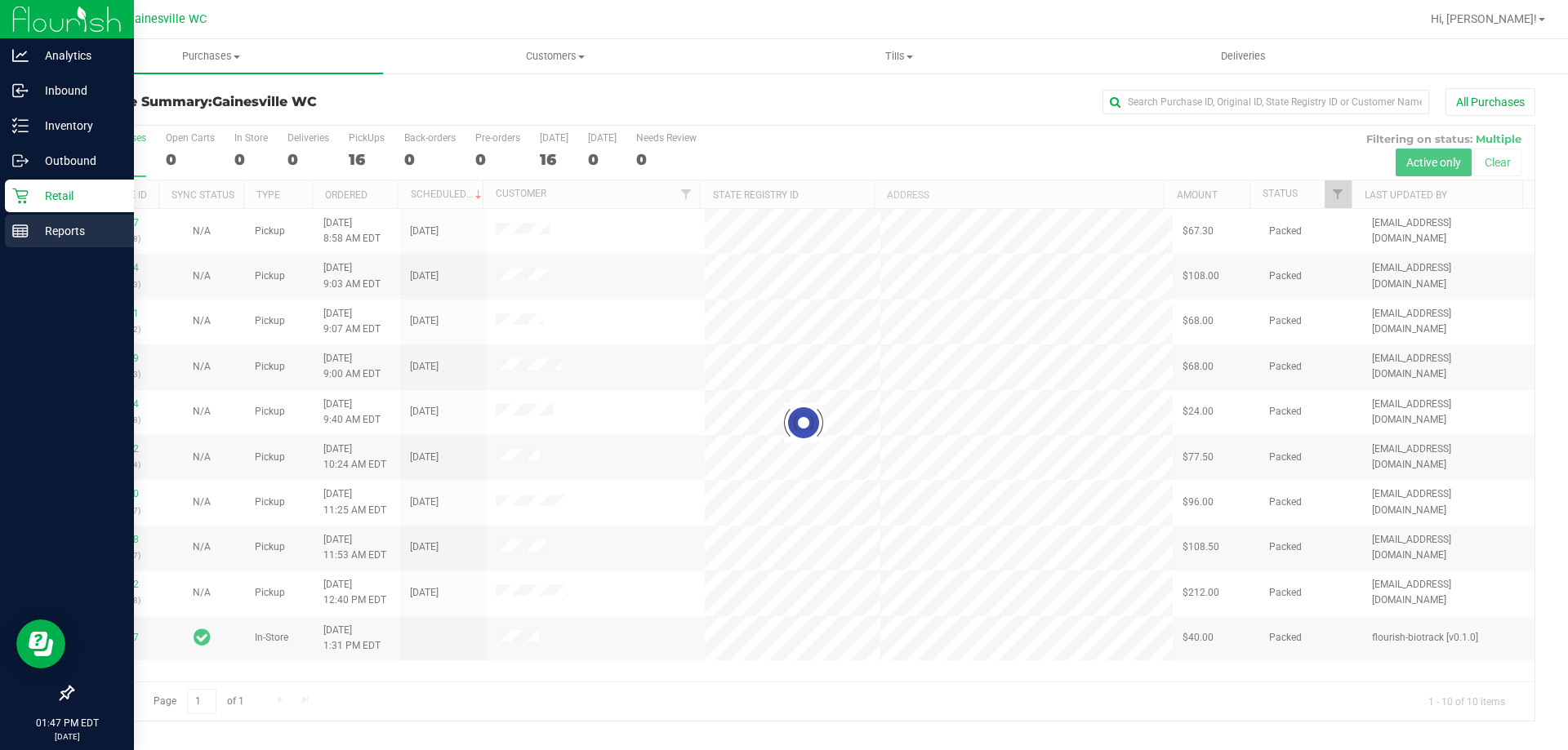
click at [23, 223] on icon at bounding box center [20, 230] width 16 height 16
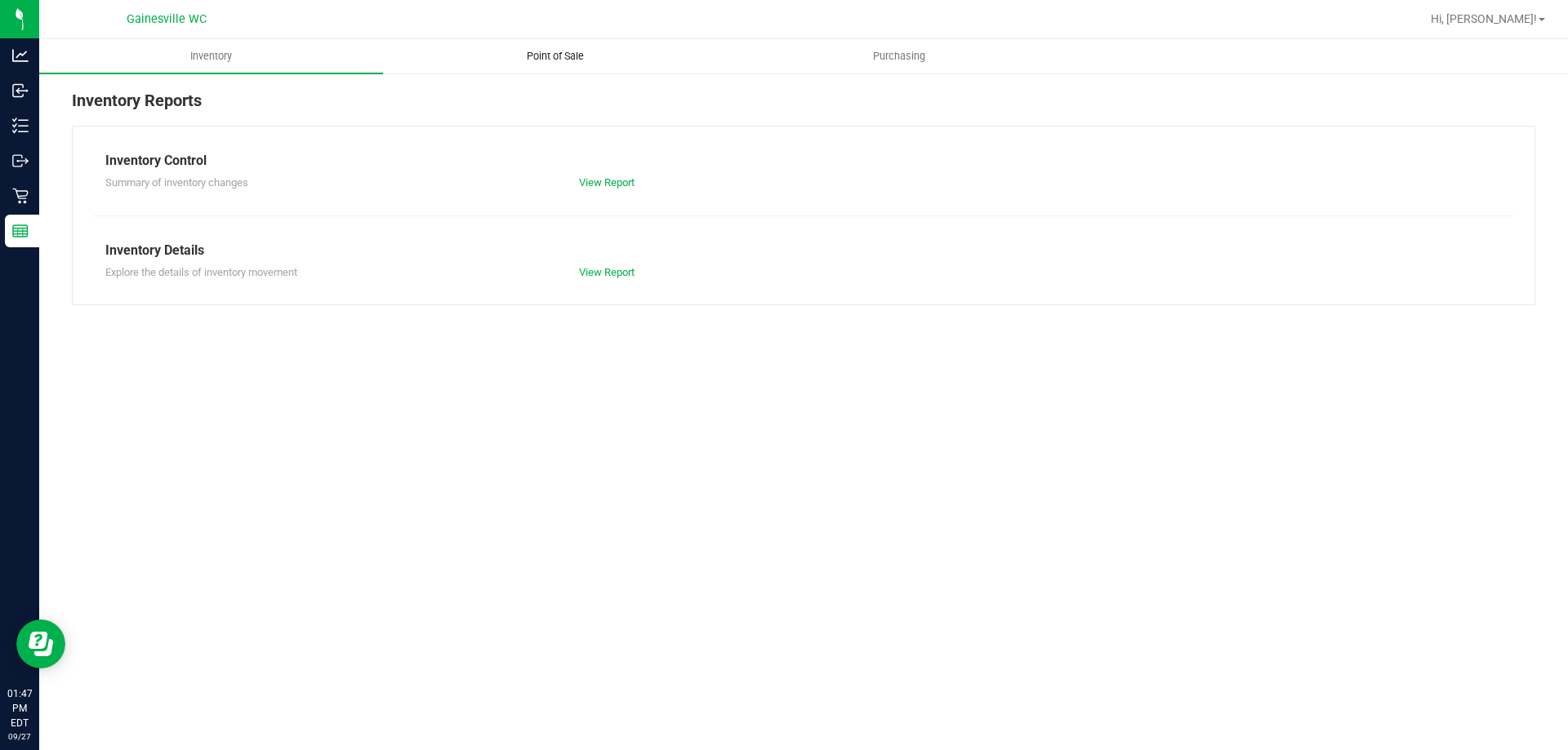
click at [602, 62] on span "Point of Sale" at bounding box center [554, 56] width 101 height 14
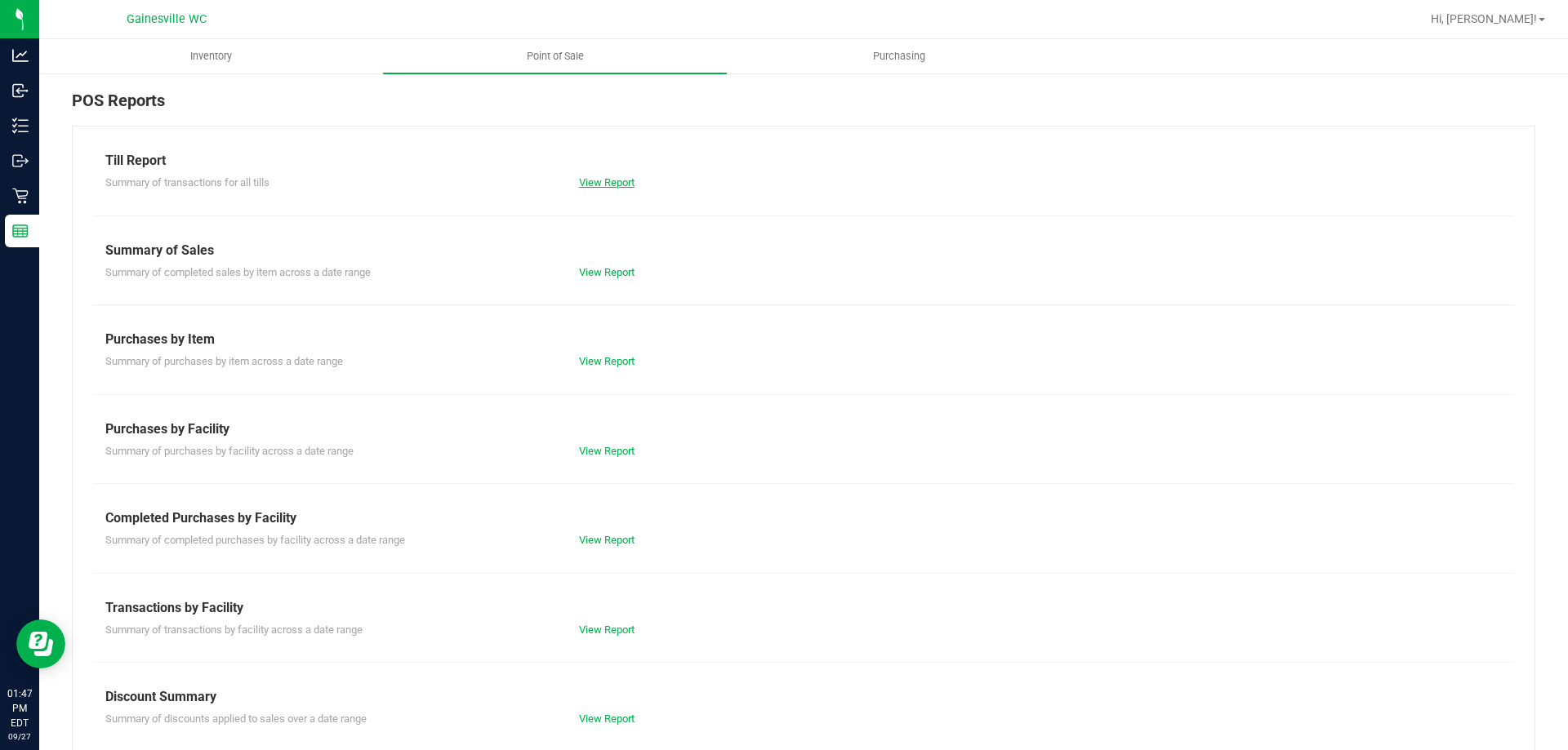
click at [617, 184] on link "View Report" at bounding box center [607, 182] width 56 height 12
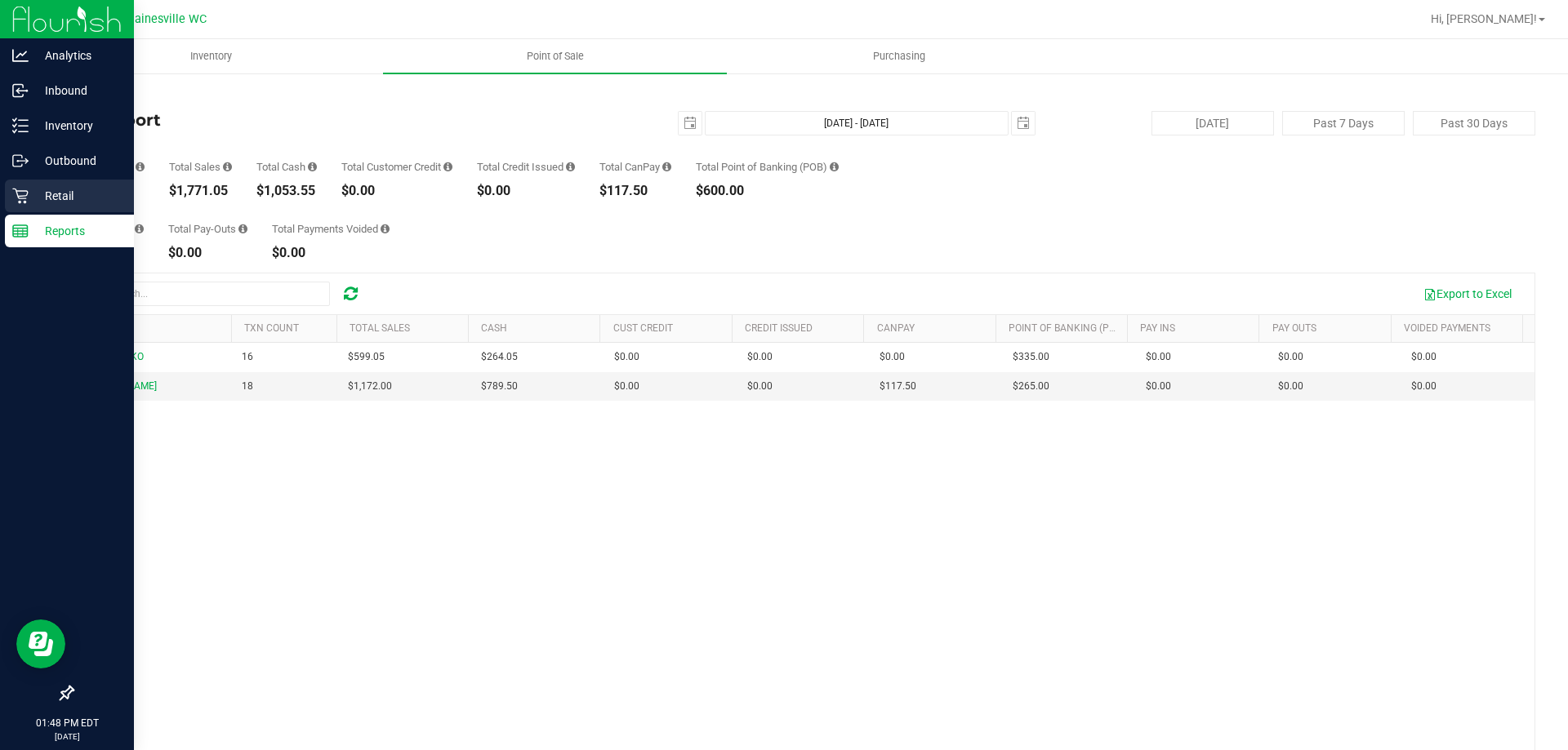
click at [41, 201] on p "Retail" at bounding box center [78, 196] width 98 height 19
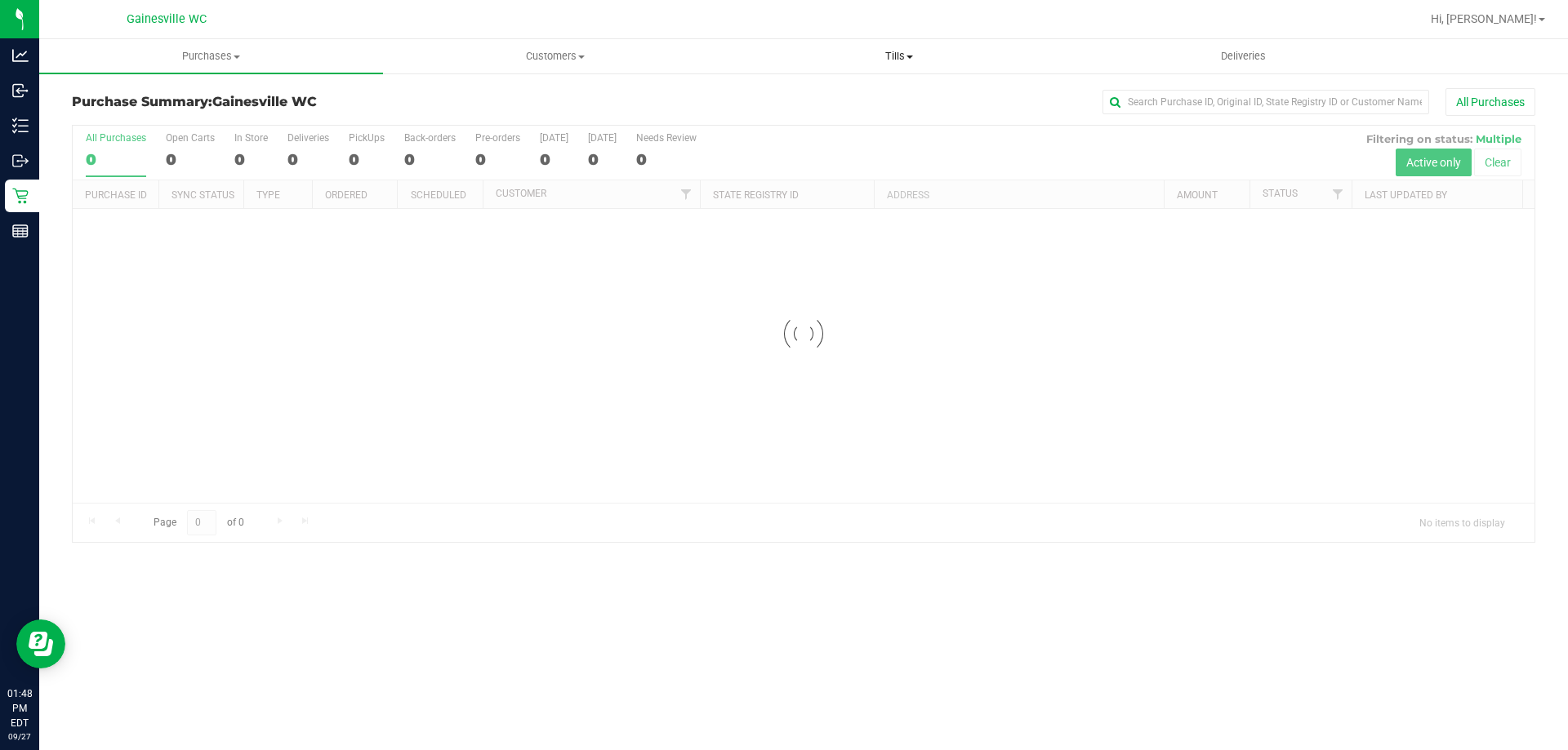
click at [897, 59] on span "Tills" at bounding box center [899, 56] width 342 height 14
click at [828, 109] on li "Reconcile e-payments" at bounding box center [899, 118] width 344 height 19
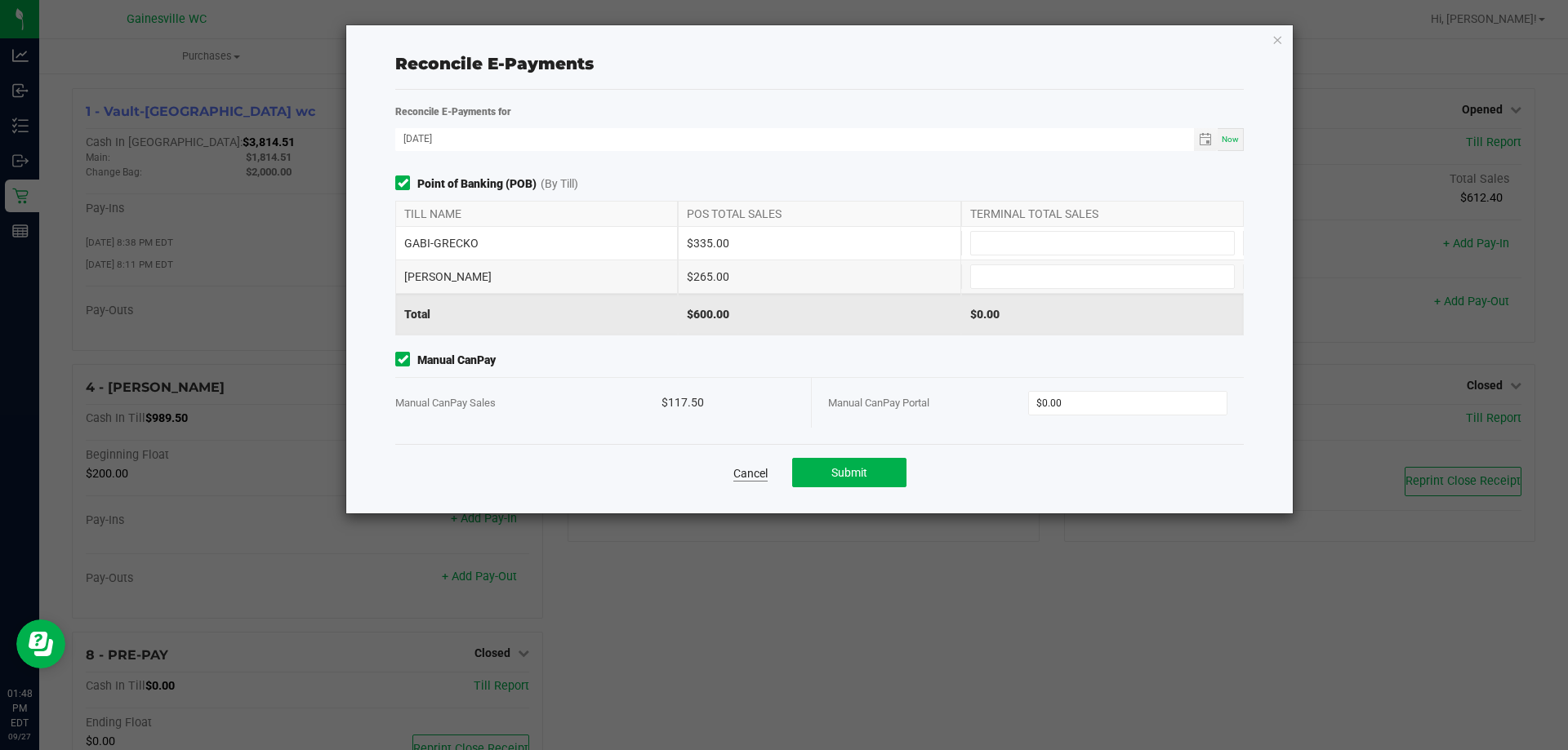
click at [751, 474] on link "Cancel" at bounding box center [750, 473] width 35 height 16
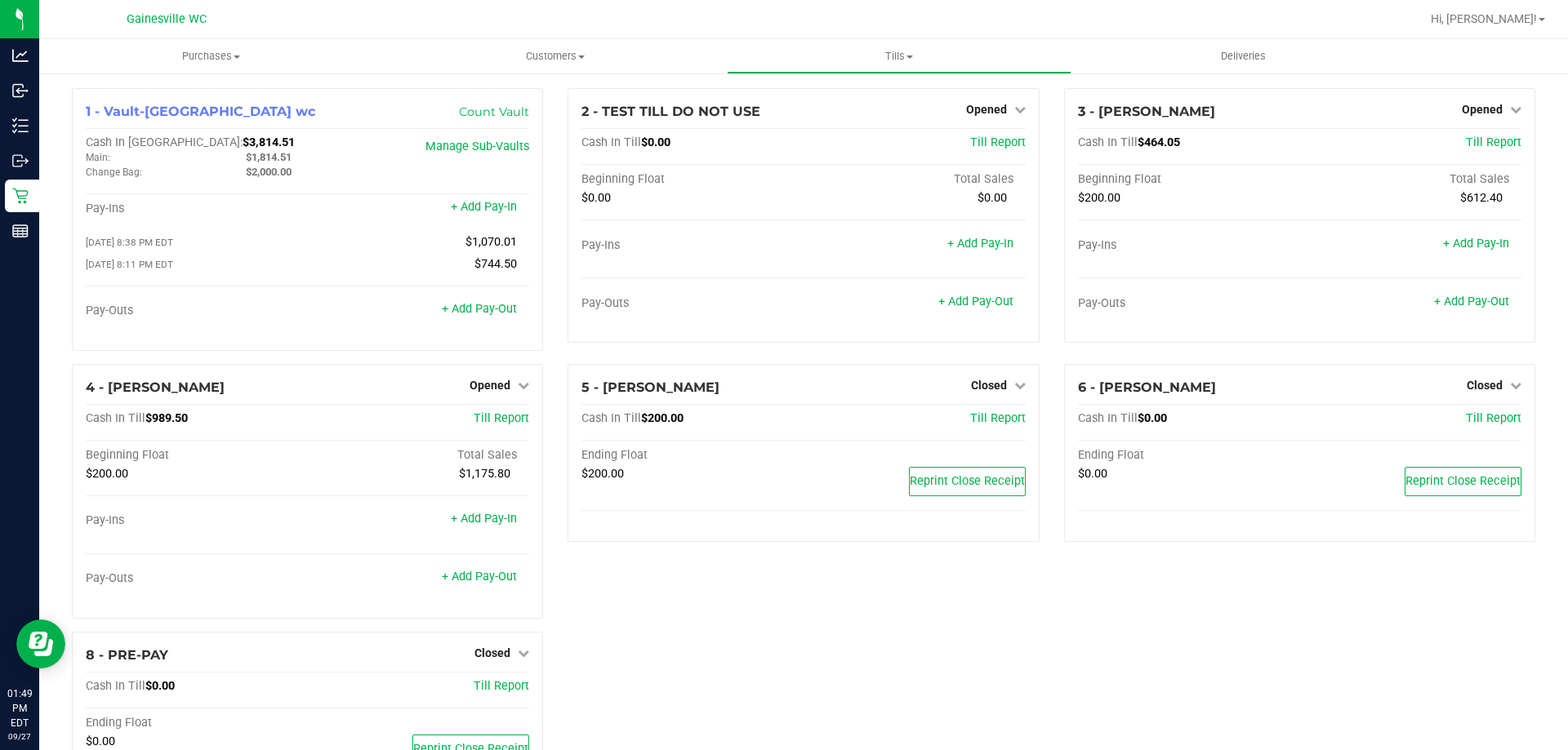
click at [23, 232] on line at bounding box center [23, 232] width 0 height 9
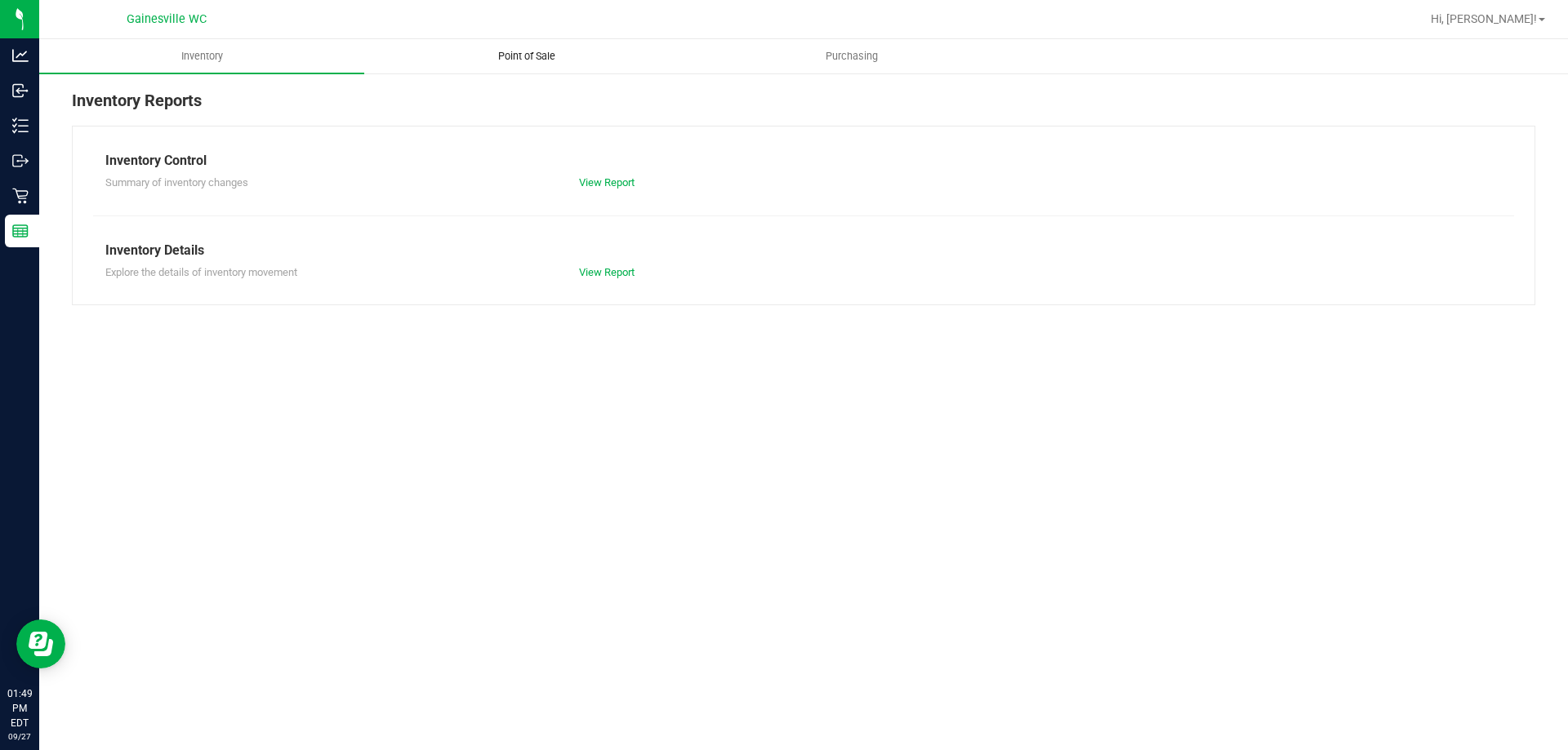
click at [543, 56] on span "Point of Sale" at bounding box center [527, 56] width 101 height 14
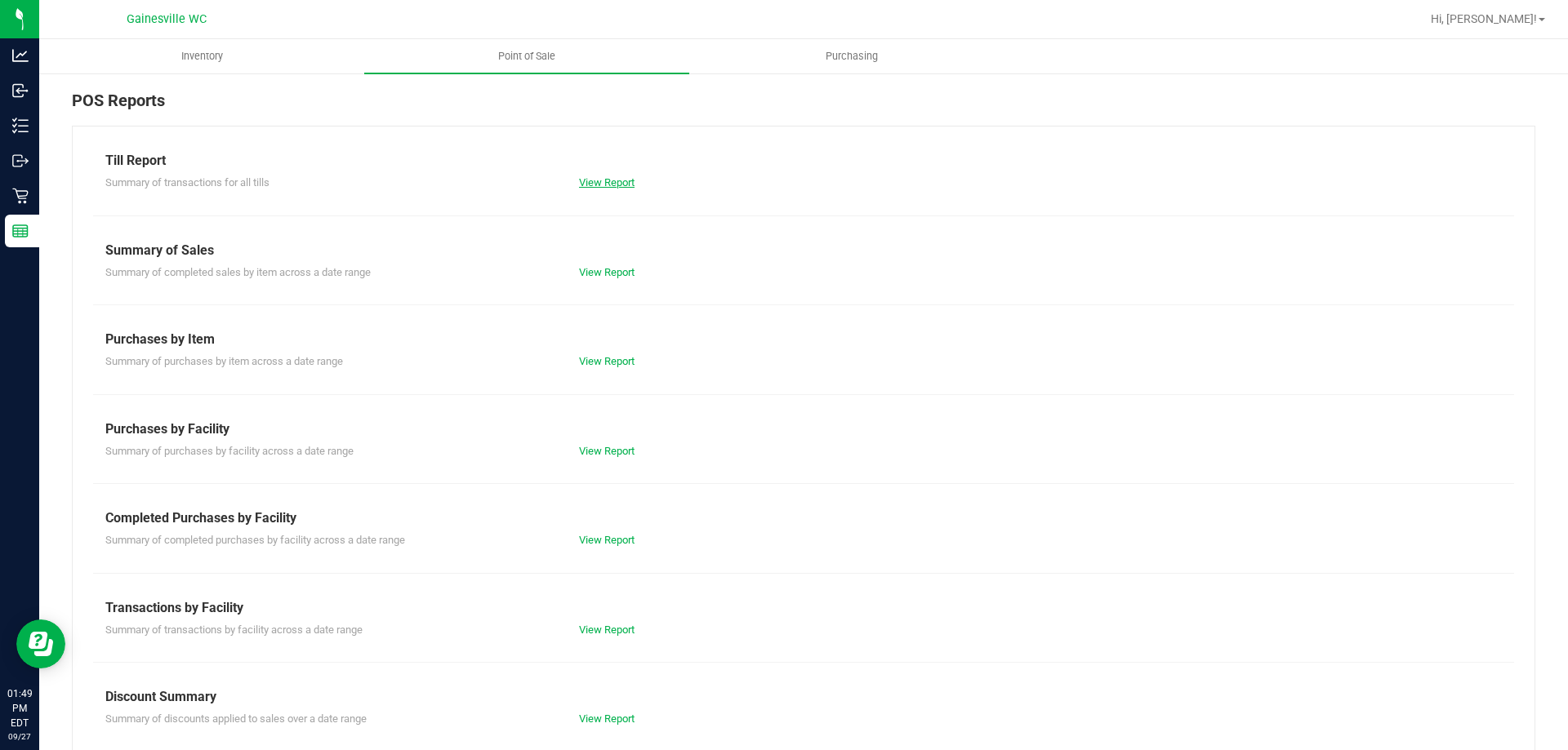
click at [579, 177] on link "View Report" at bounding box center [607, 182] width 56 height 12
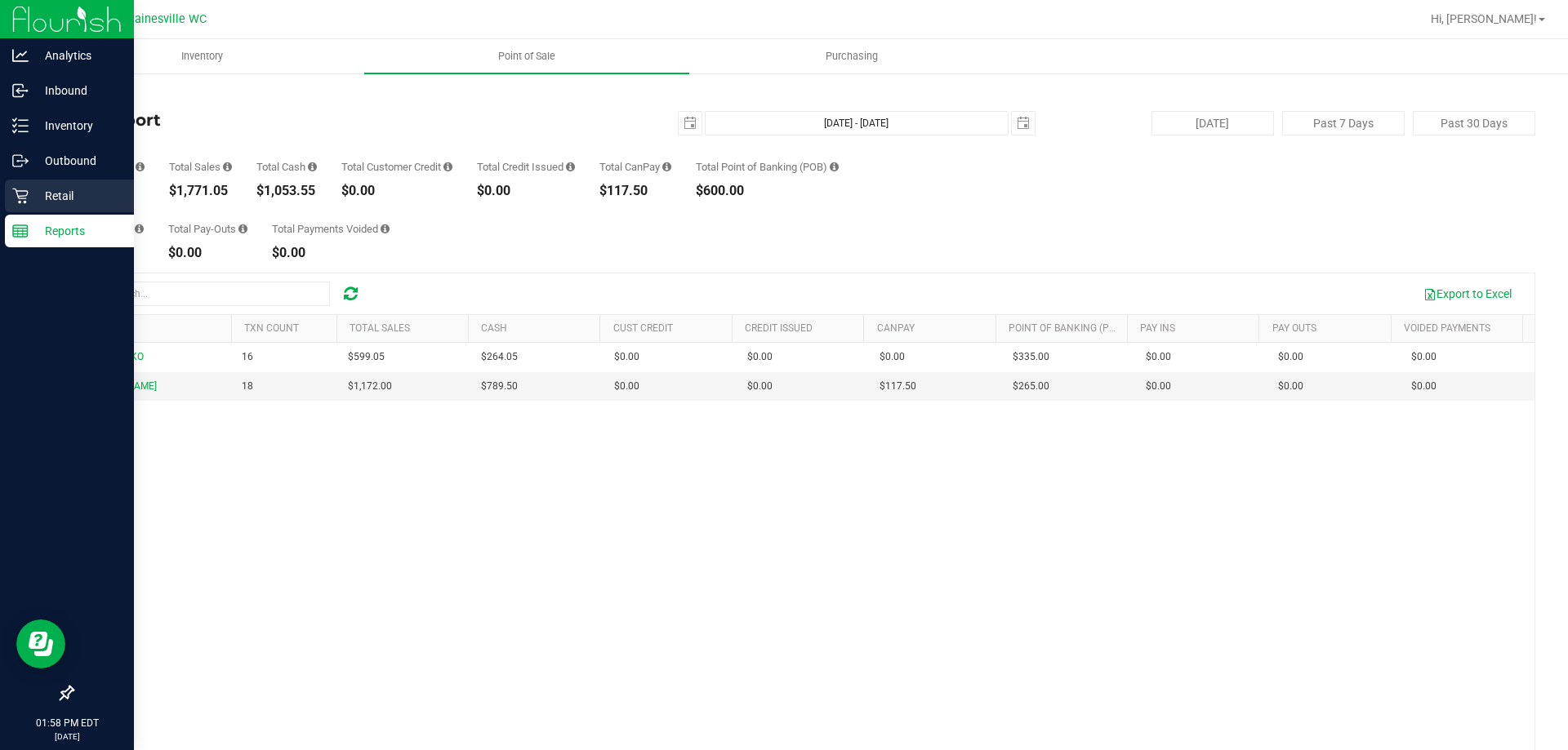
click at [42, 182] on div "Retail" at bounding box center [69, 196] width 129 height 33
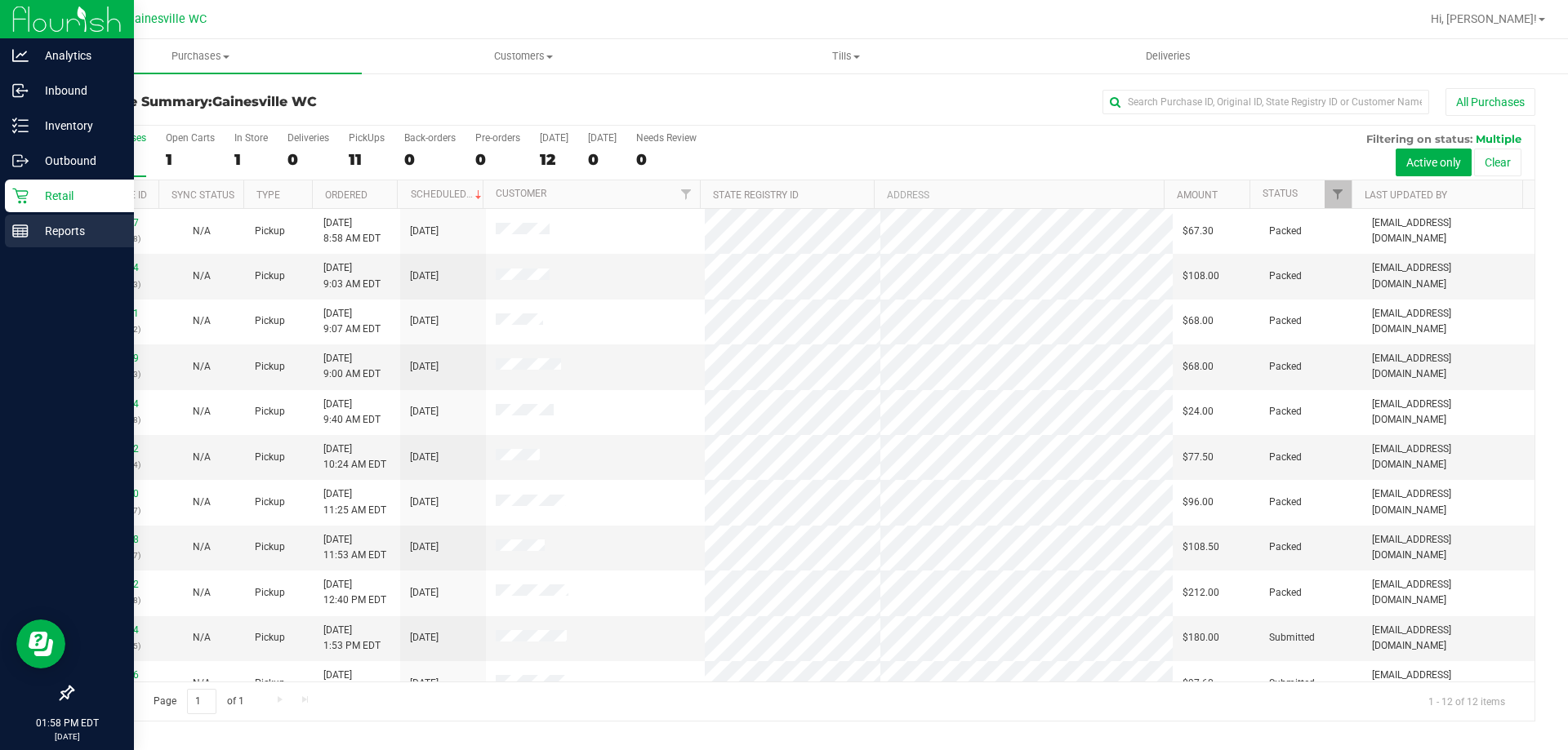
click at [24, 229] on line at bounding box center [20, 229] width 14 height 0
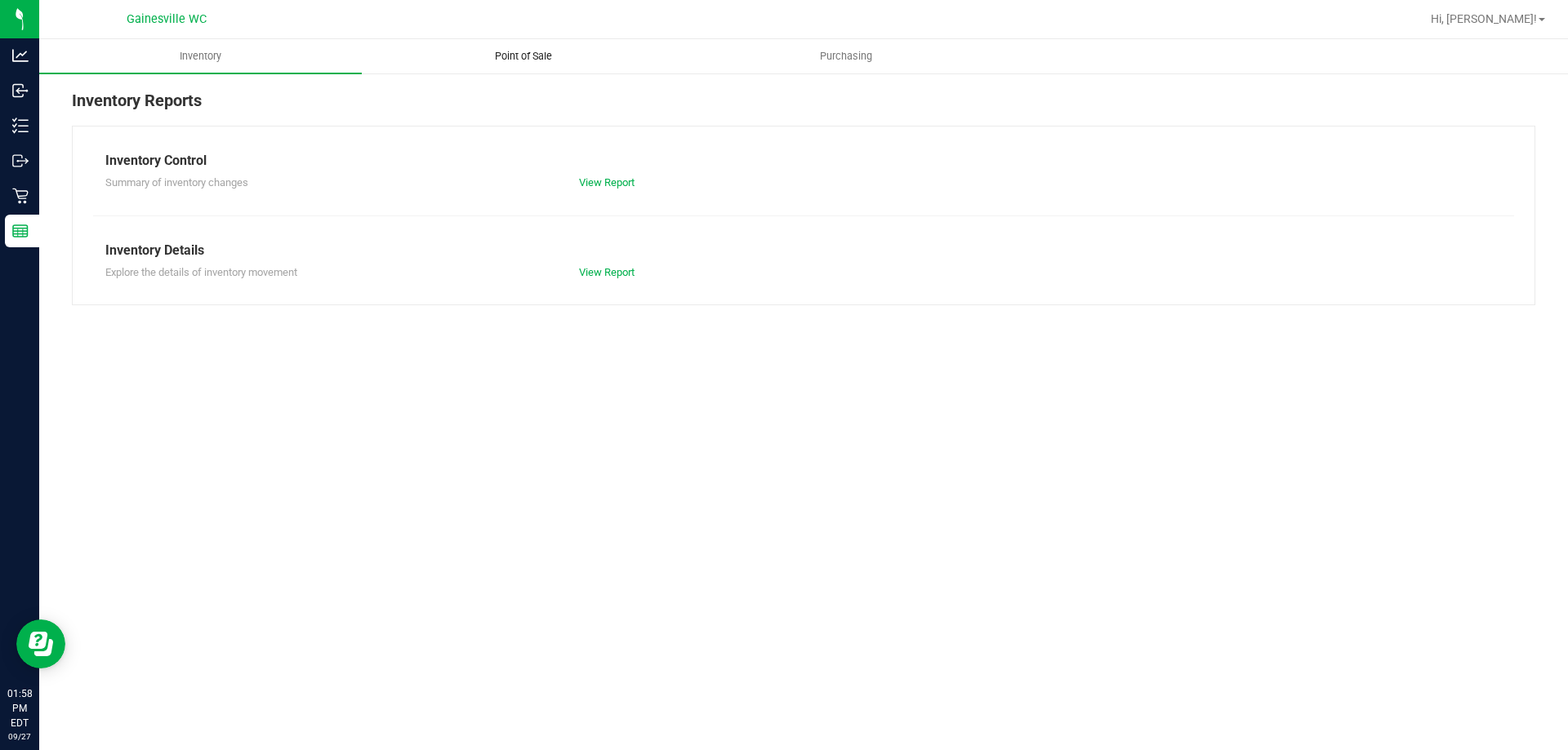
click at [553, 57] on span "Point of Sale" at bounding box center [523, 56] width 101 height 14
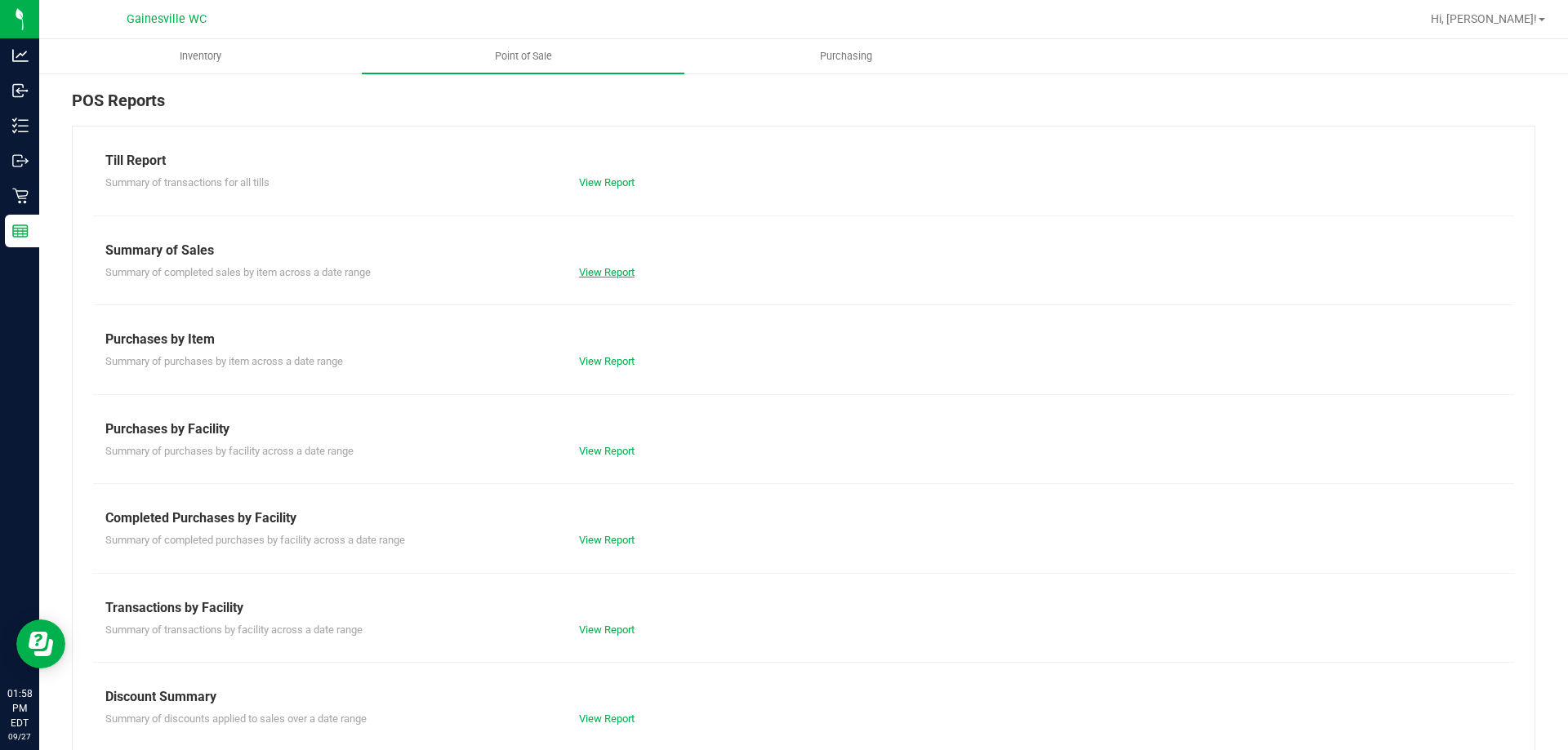
click at [604, 270] on link "View Report" at bounding box center [607, 272] width 56 height 12
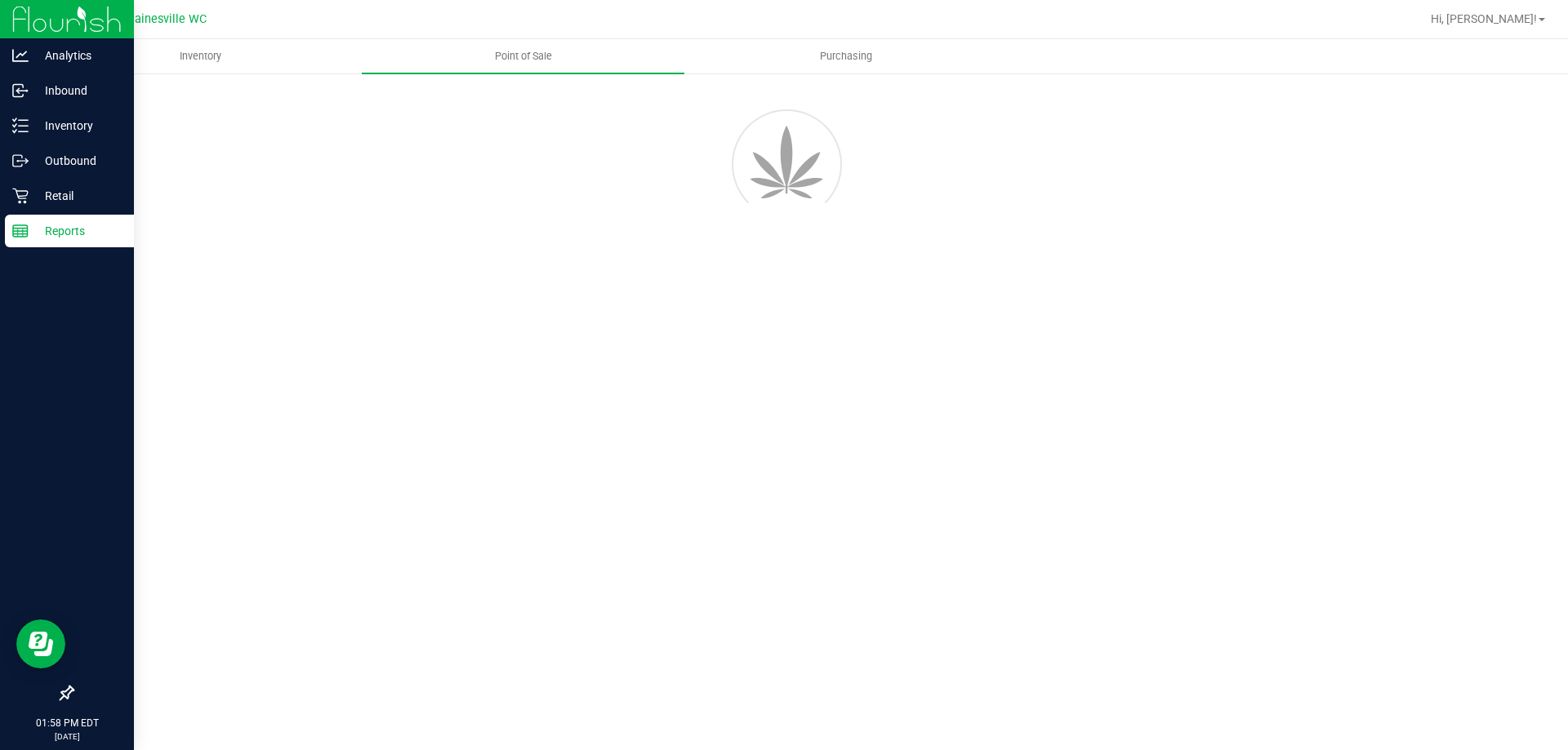
click at [61, 241] on div "Reports" at bounding box center [69, 231] width 129 height 33
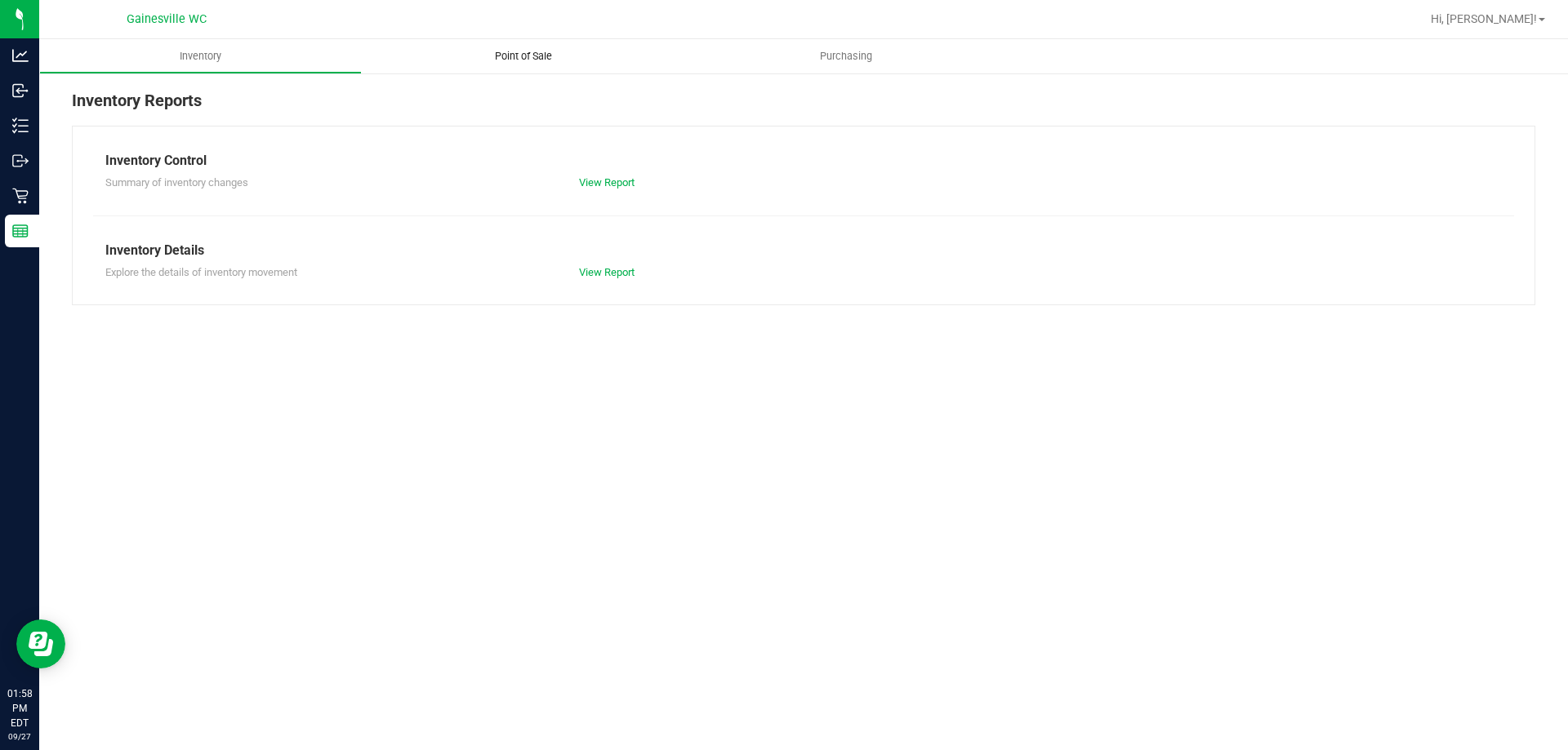
click at [510, 58] on span "Point of Sale" at bounding box center [523, 56] width 101 height 14
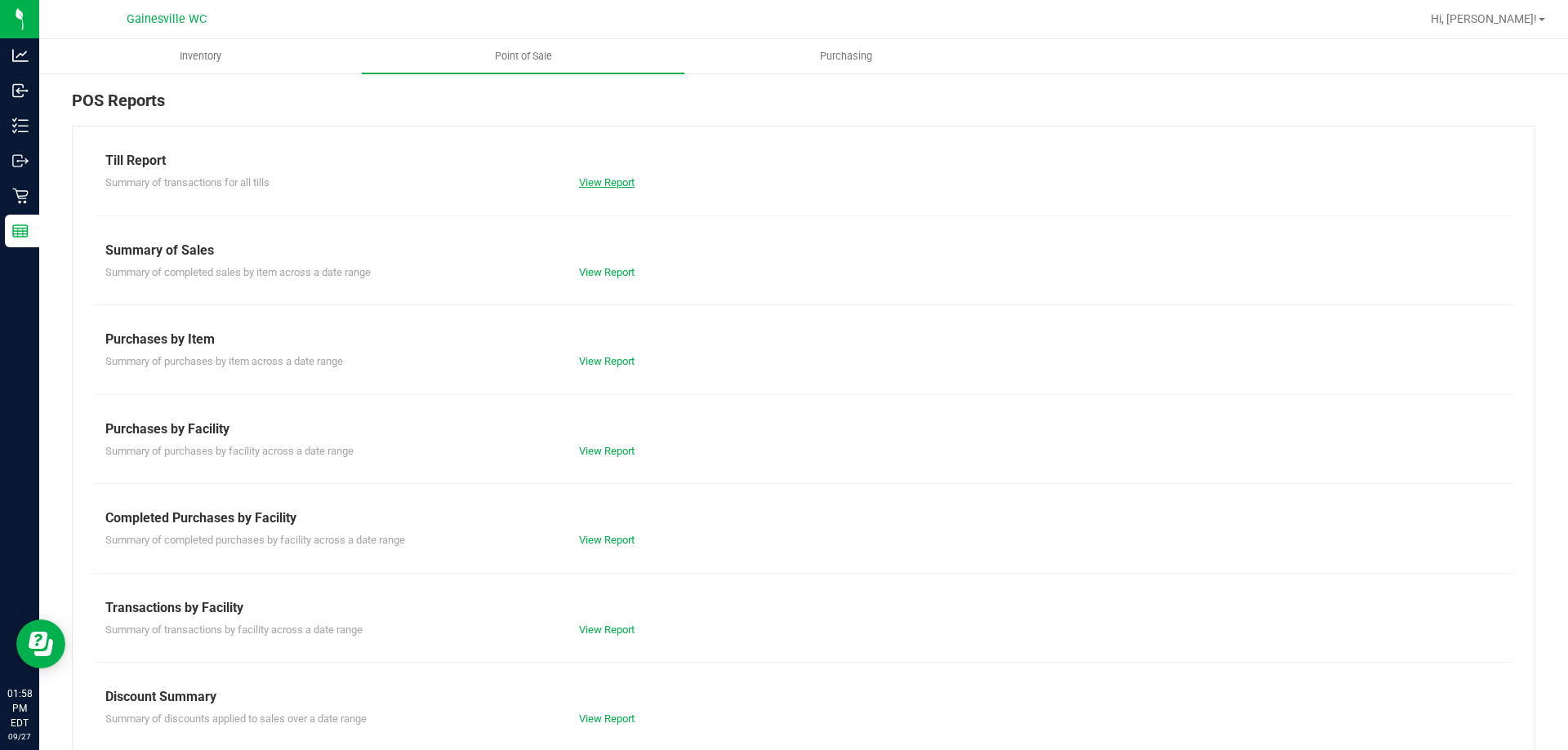
click at [602, 179] on link "View Report" at bounding box center [607, 182] width 56 height 12
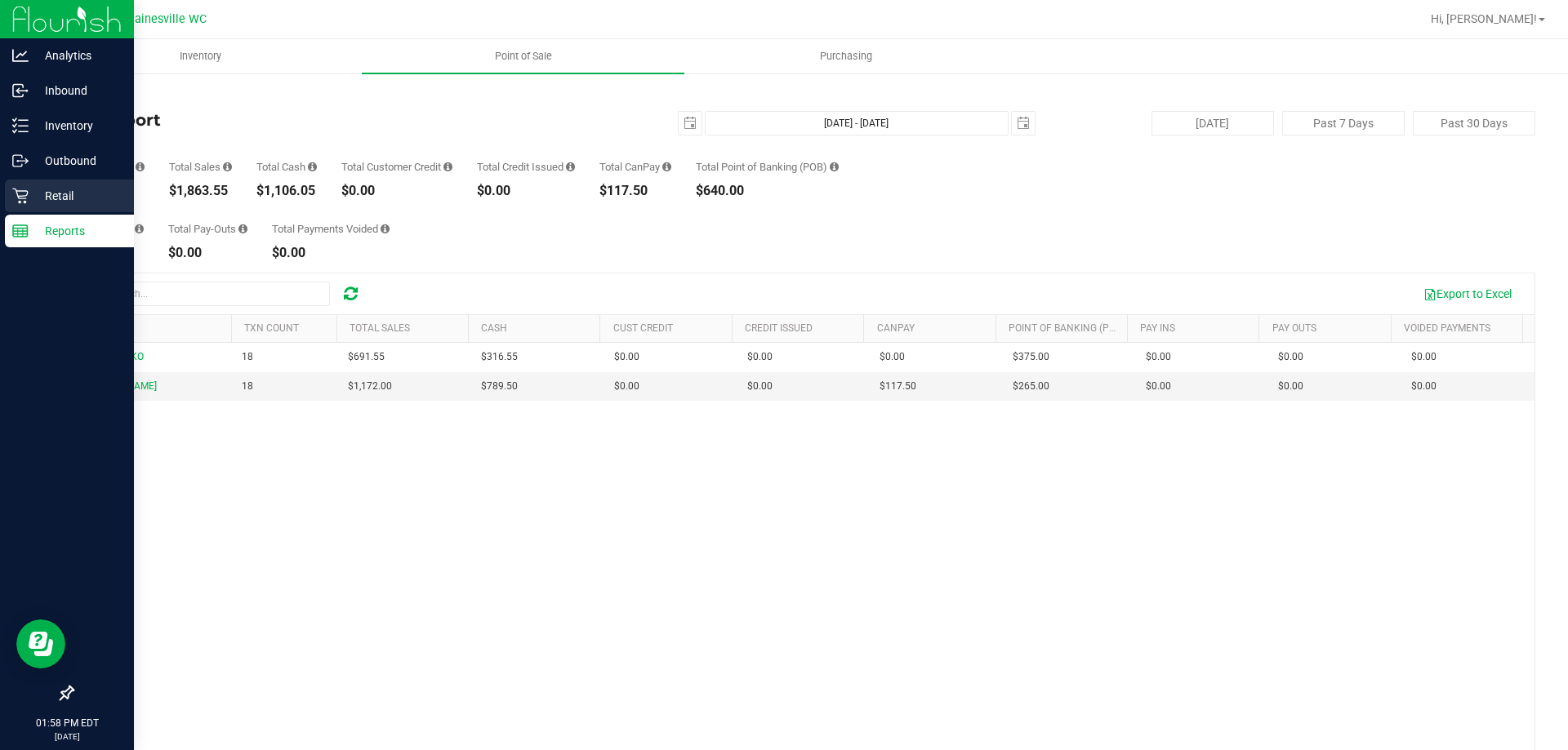
click at [31, 200] on p "Retail" at bounding box center [78, 196] width 98 height 19
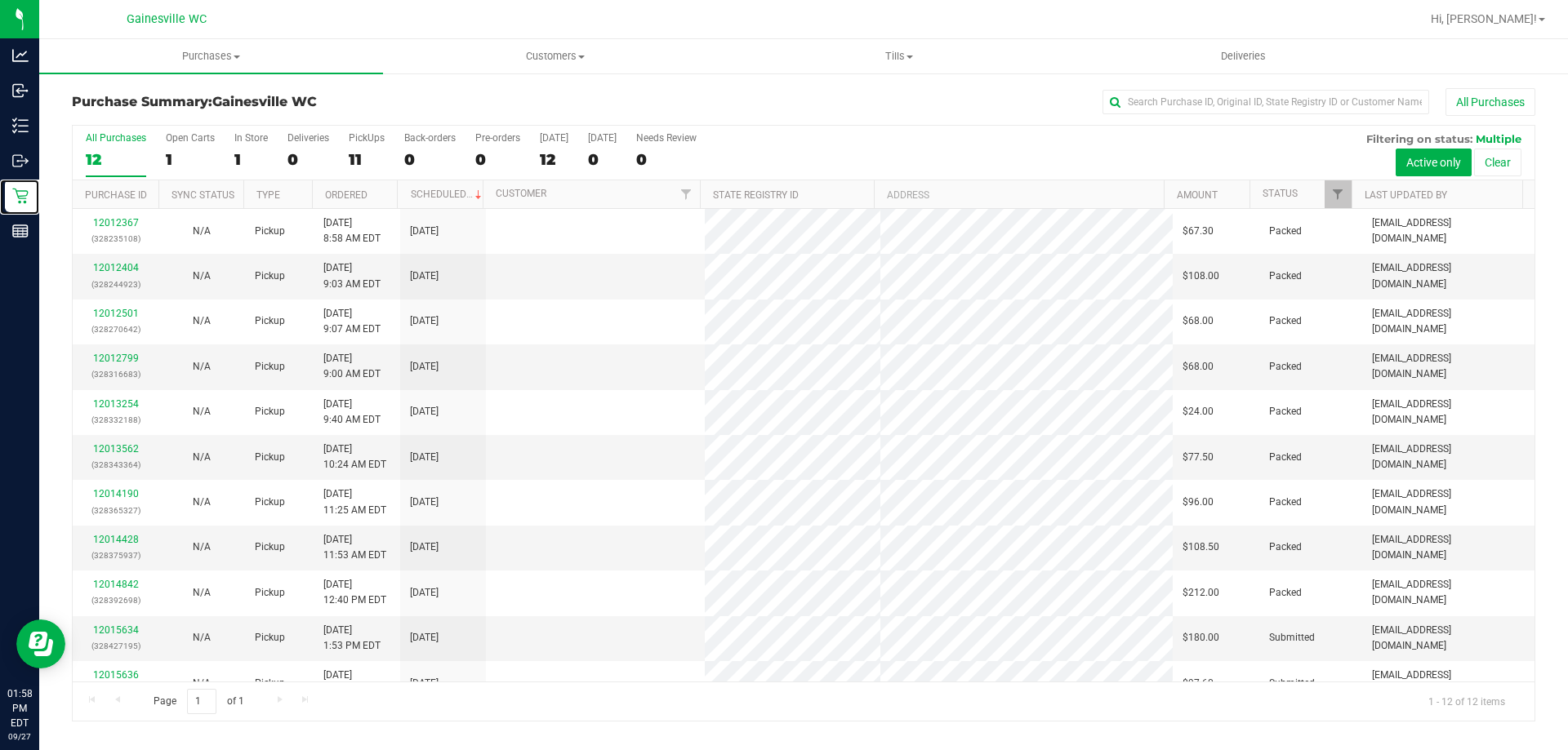
scroll to position [69, 0]
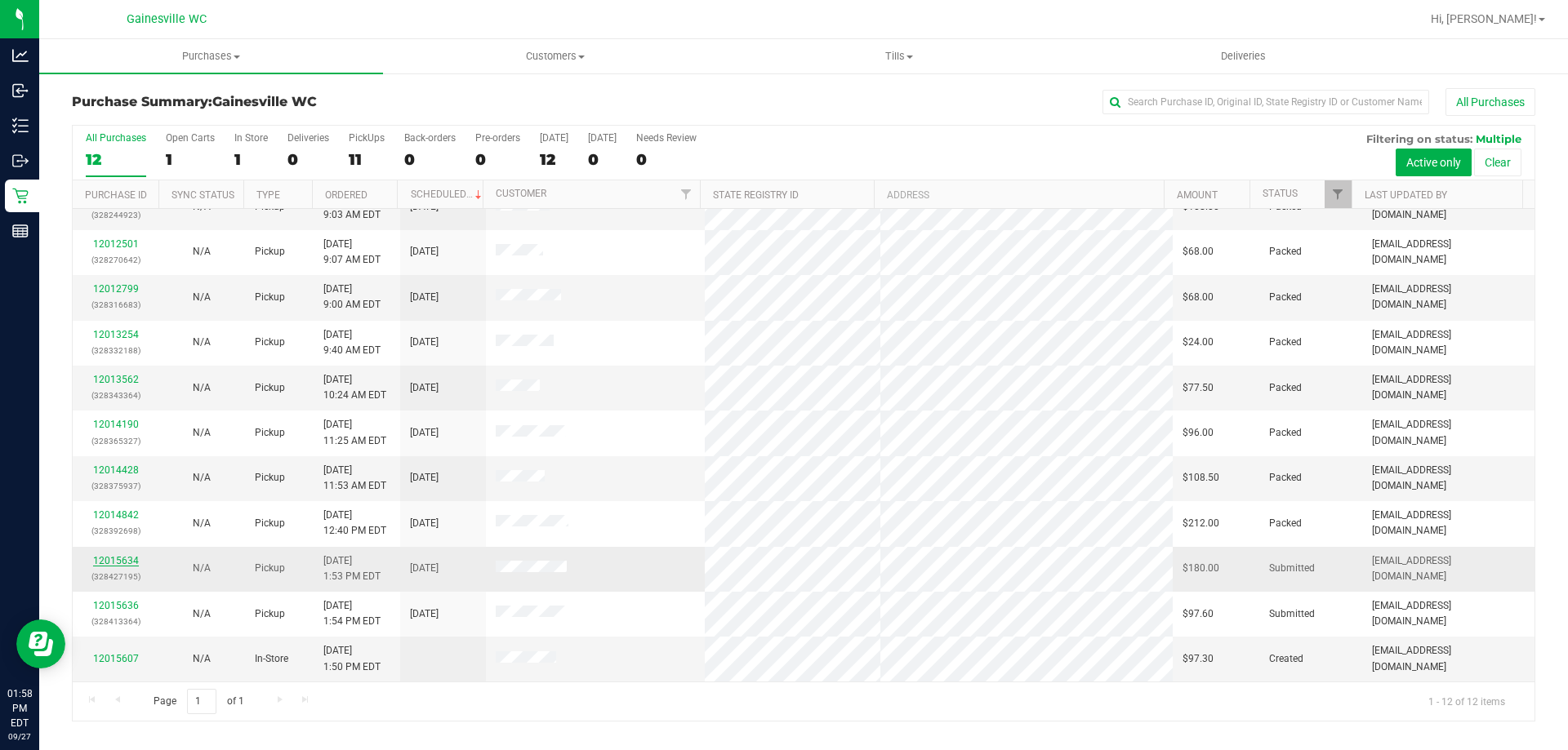
click at [96, 562] on link "12015634" at bounding box center [116, 561] width 46 height 12
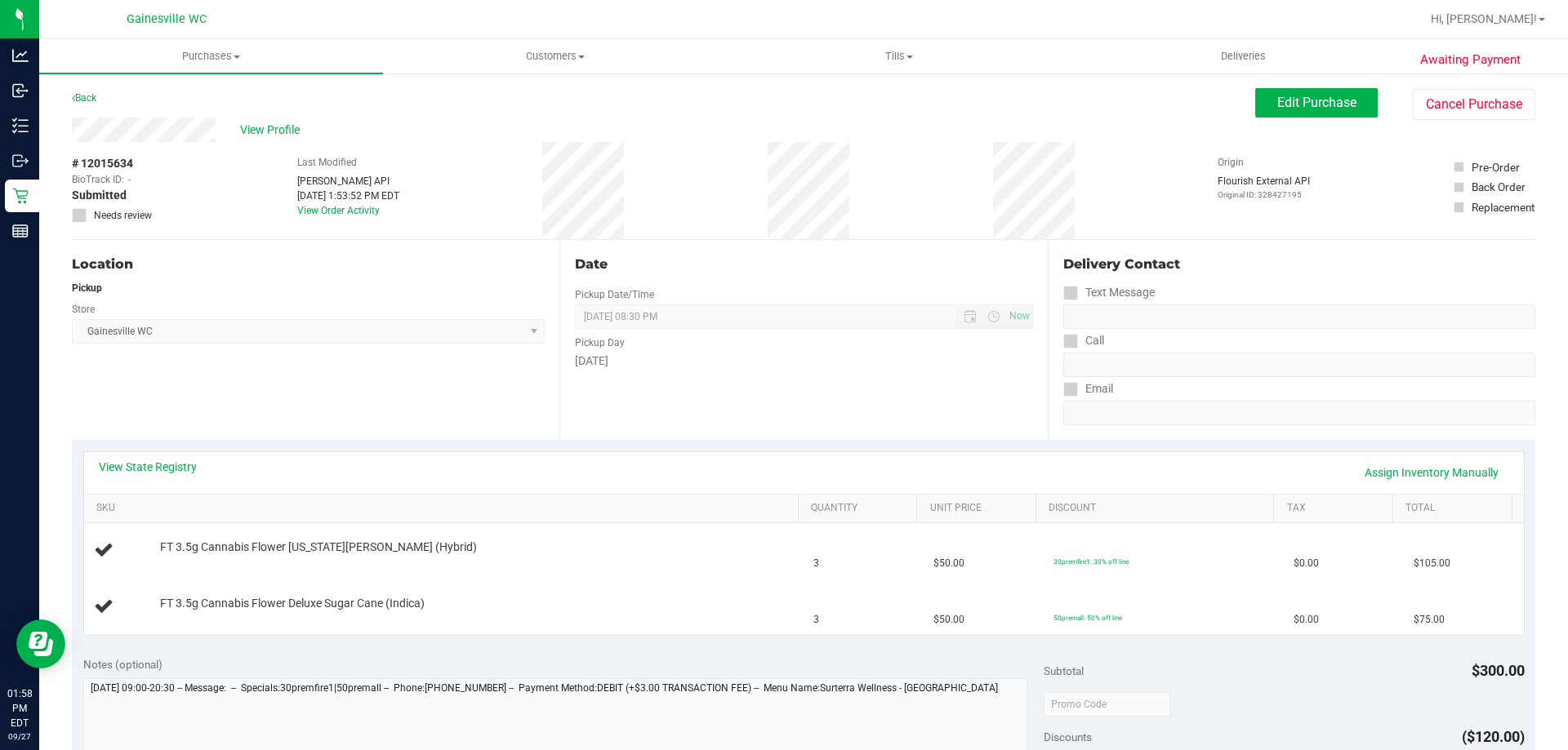
scroll to position [571, 0]
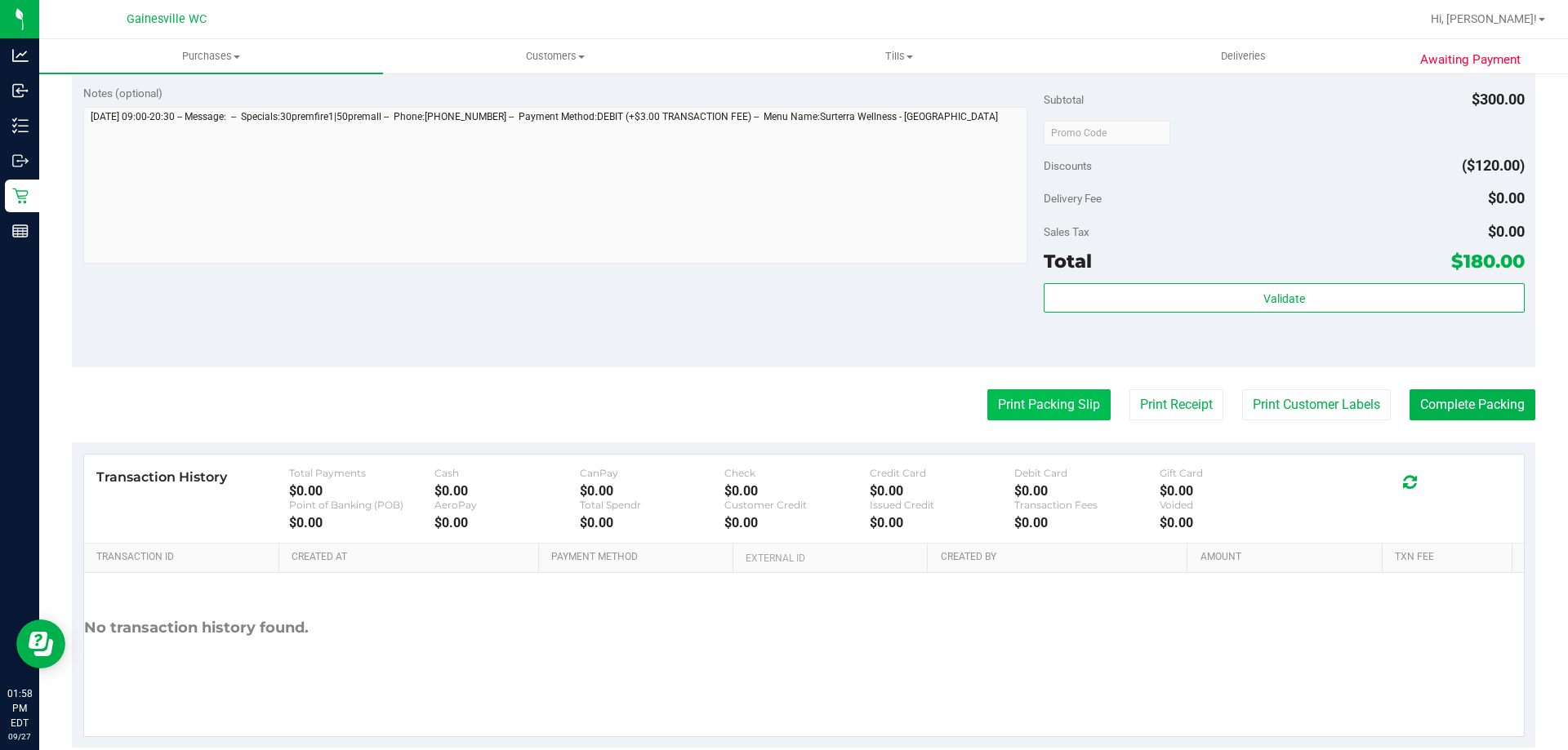
click at [1039, 408] on button "Print Packing Slip" at bounding box center [1049, 405] width 123 height 31
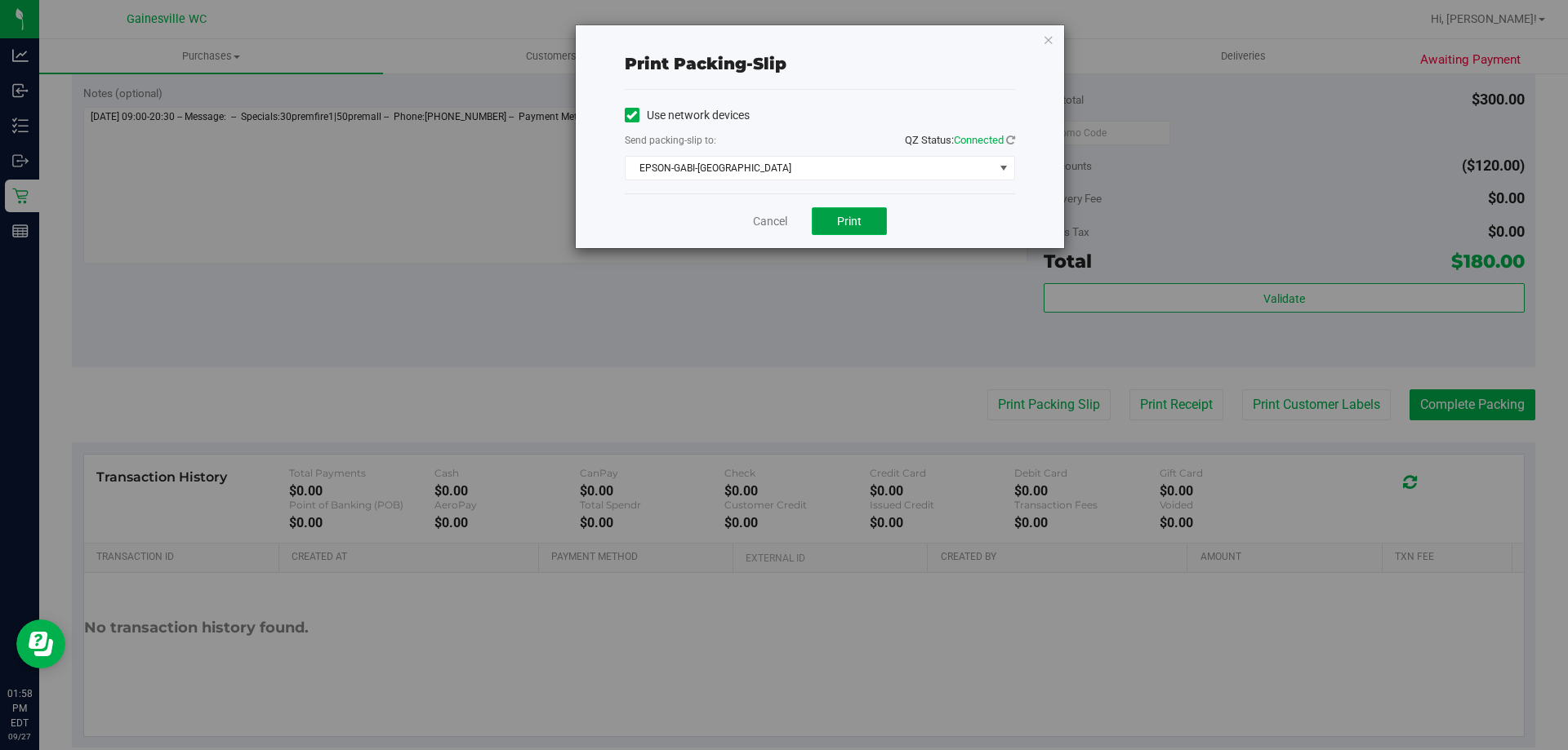
click at [845, 220] on span "Print" at bounding box center [849, 222] width 25 height 13
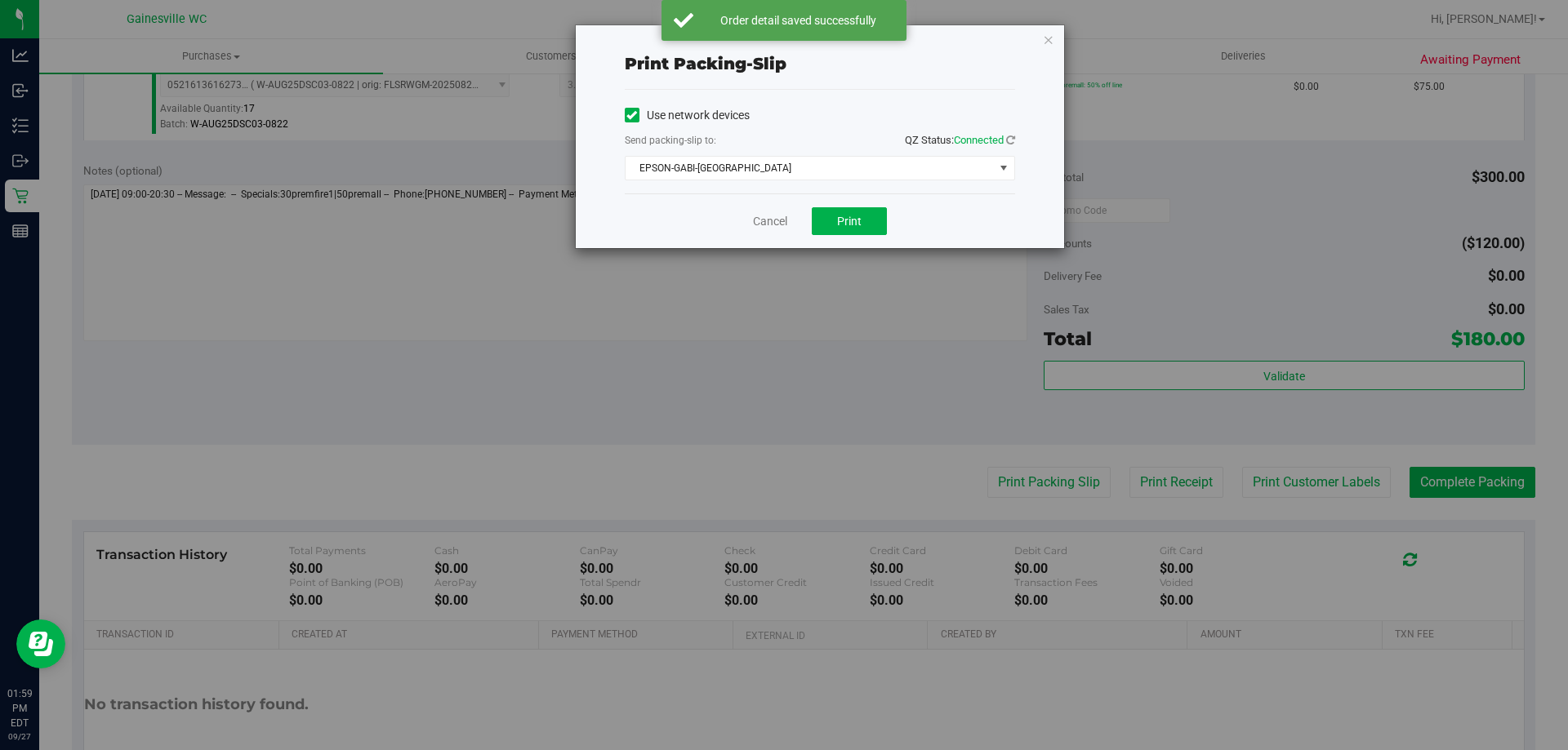
click at [775, 233] on div "Cancel Print" at bounding box center [820, 221] width 390 height 55
click at [775, 225] on link "Cancel" at bounding box center [771, 222] width 35 height 17
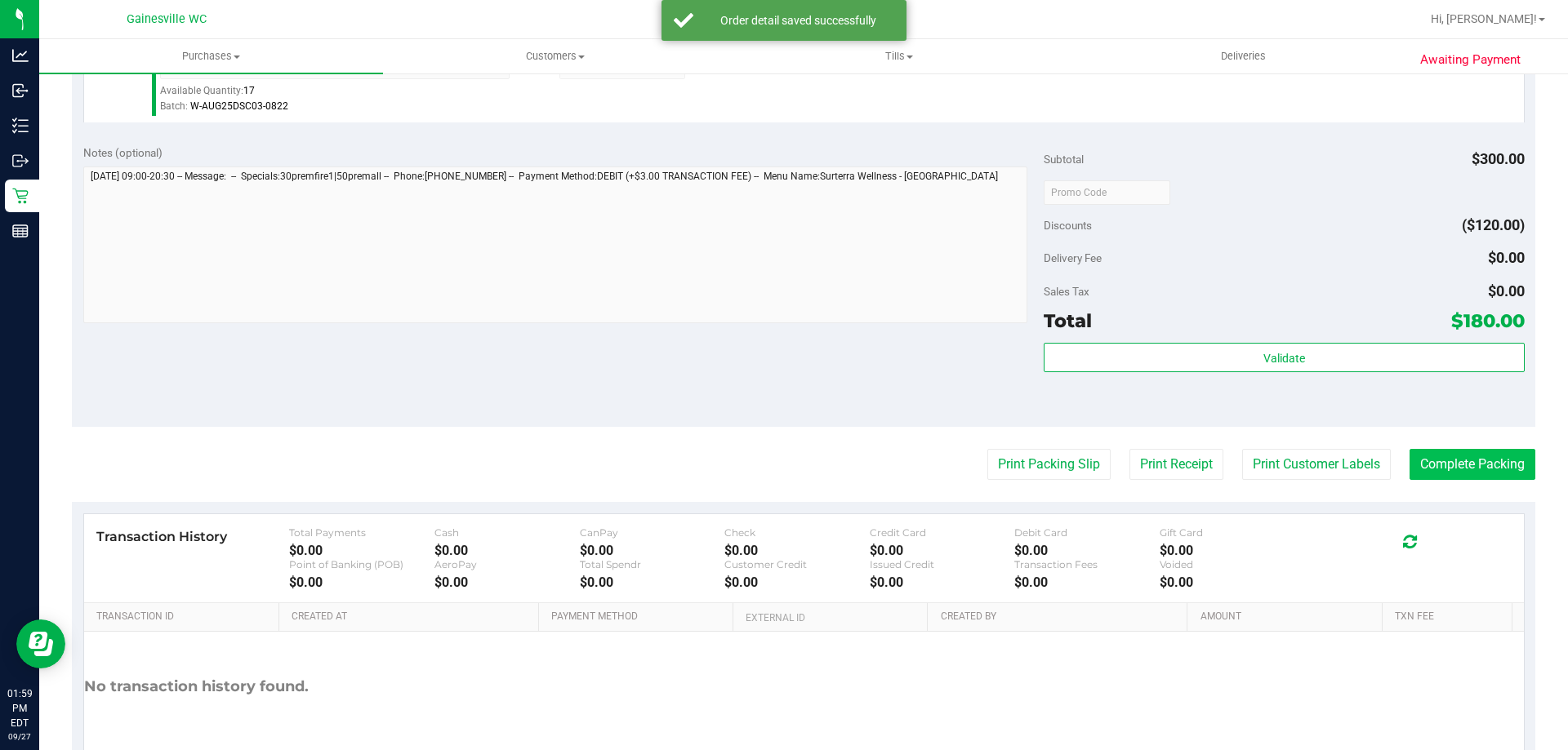
scroll to position [679, 0]
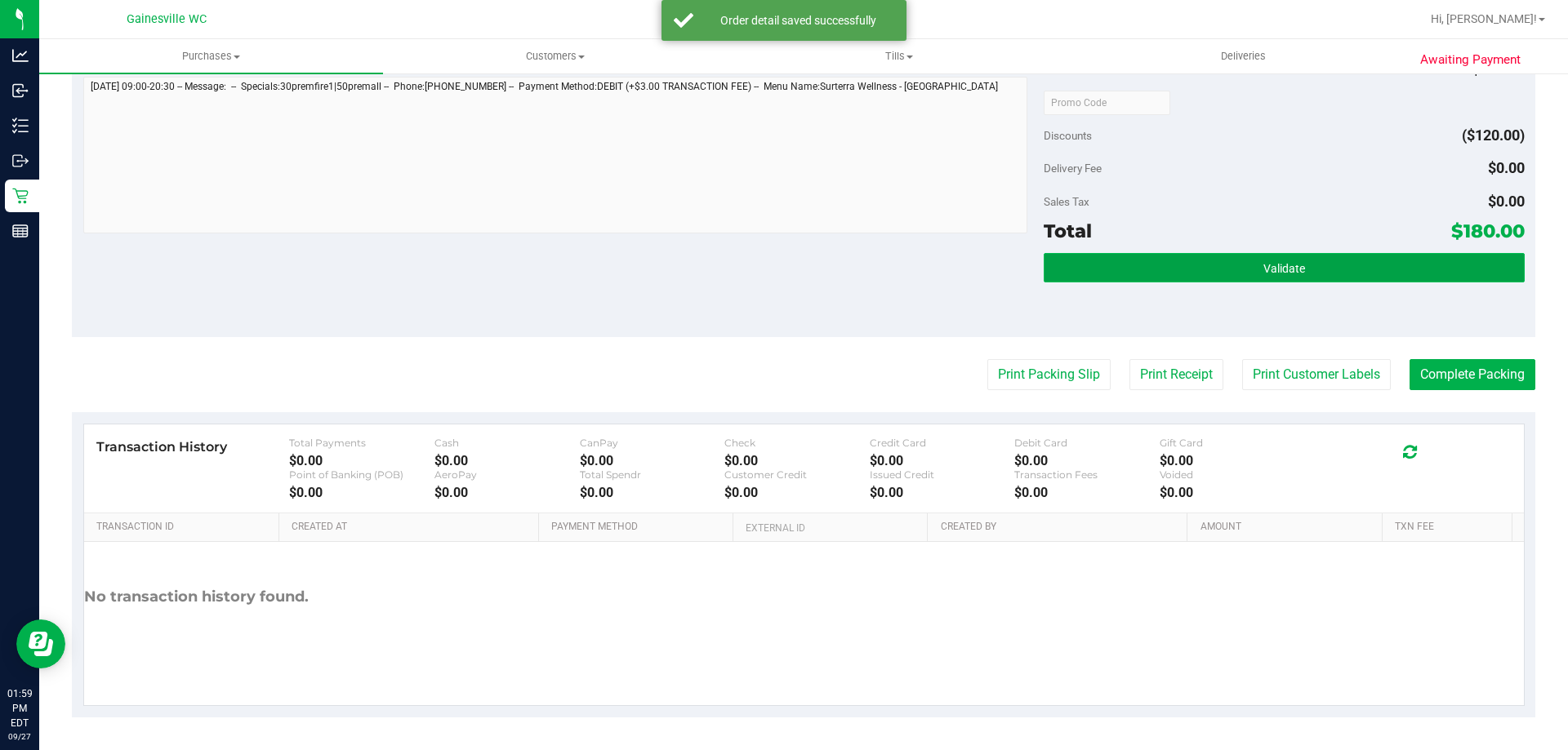
click at [1268, 254] on button "Validate" at bounding box center [1285, 268] width 480 height 30
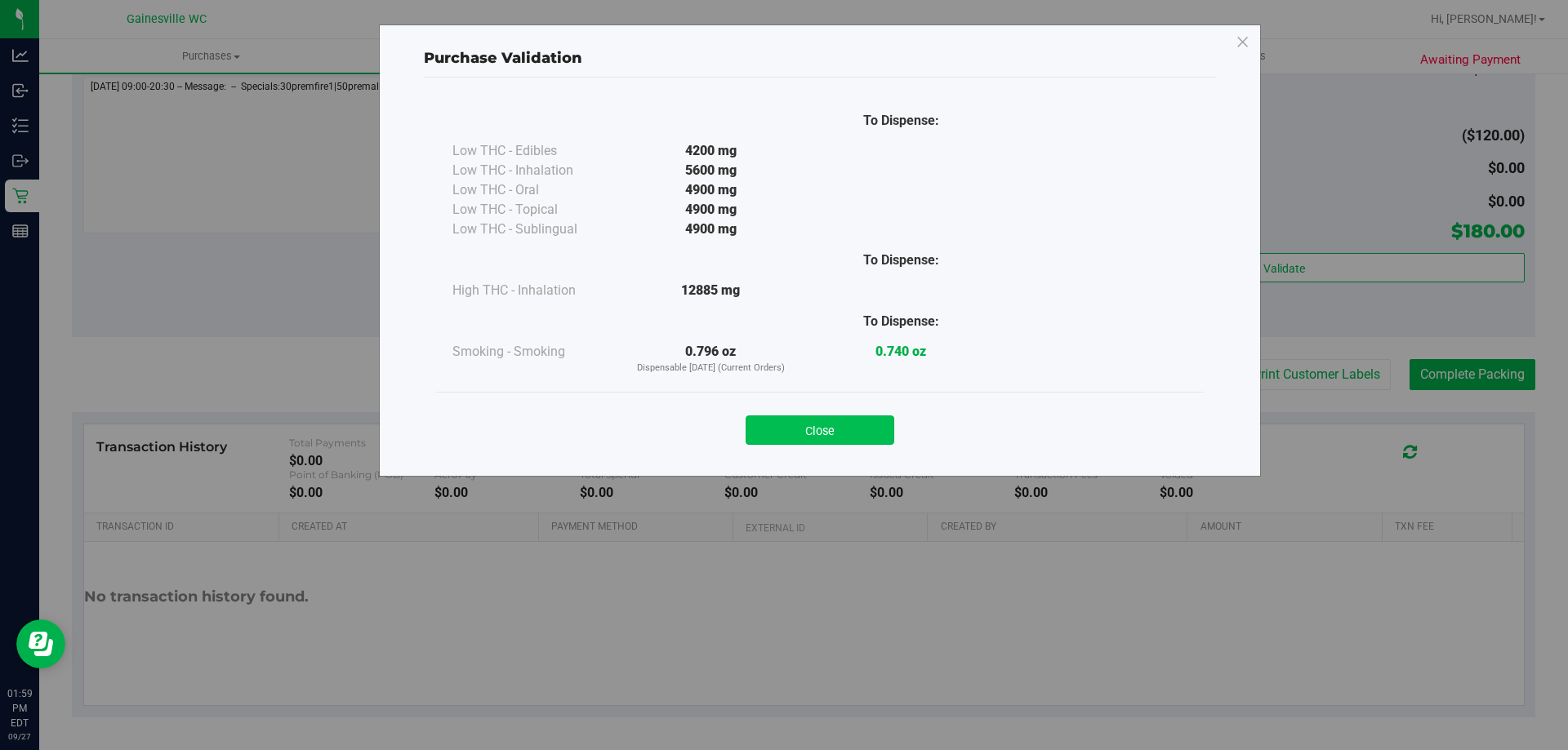
click at [846, 437] on button "Close" at bounding box center [820, 430] width 149 height 30
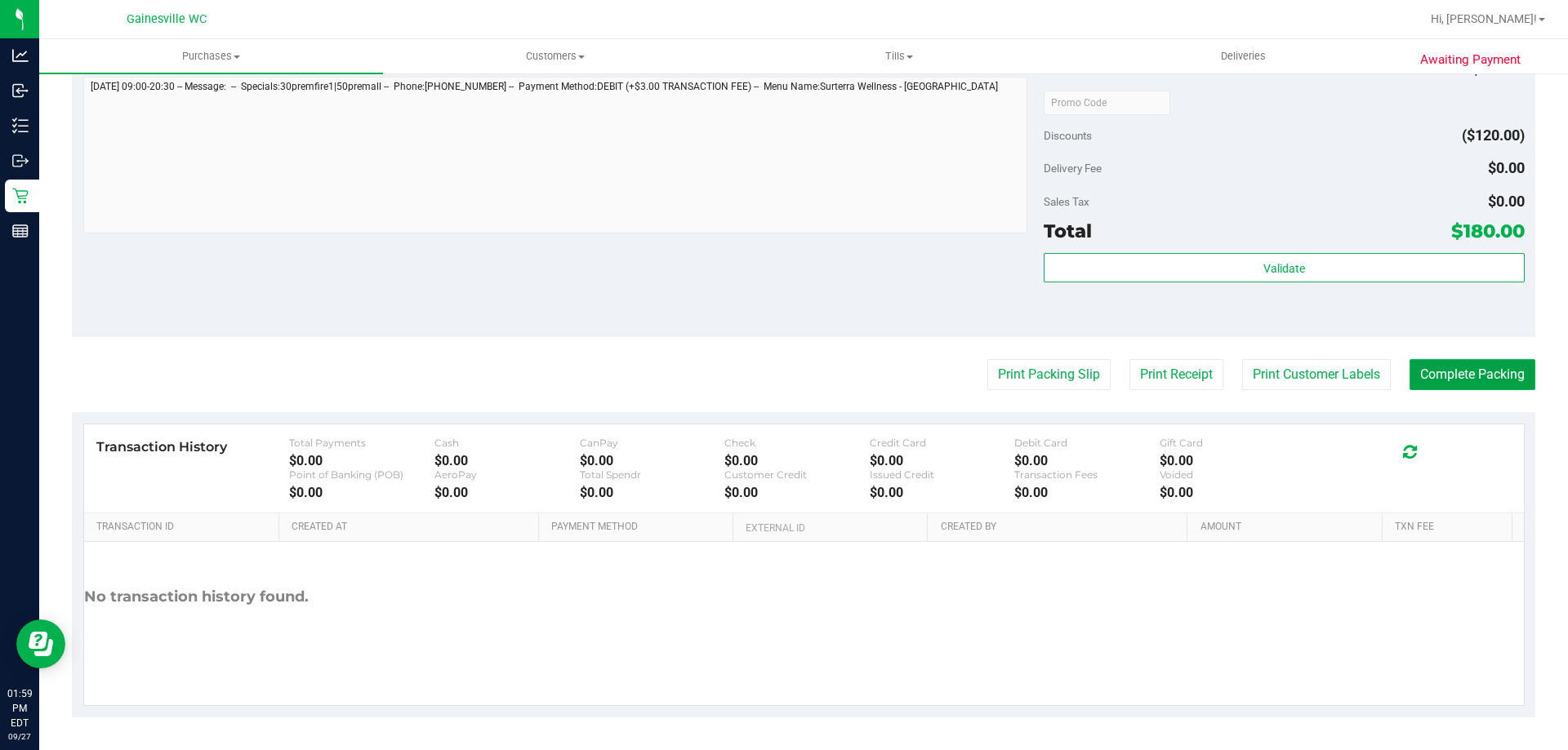
click at [1476, 380] on button "Complete Packing" at bounding box center [1472, 375] width 126 height 31
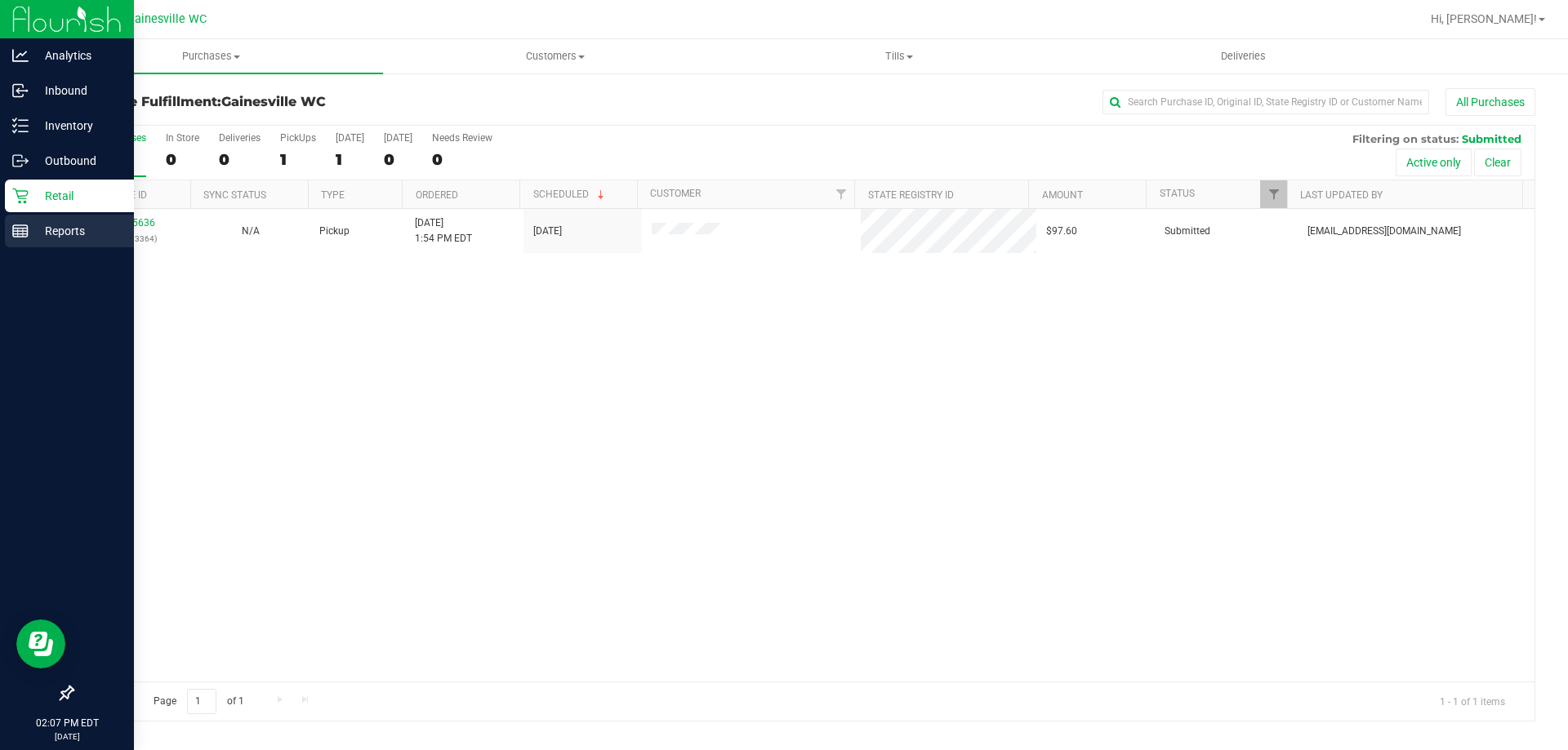
click at [49, 237] on p "Reports" at bounding box center [78, 230] width 98 height 19
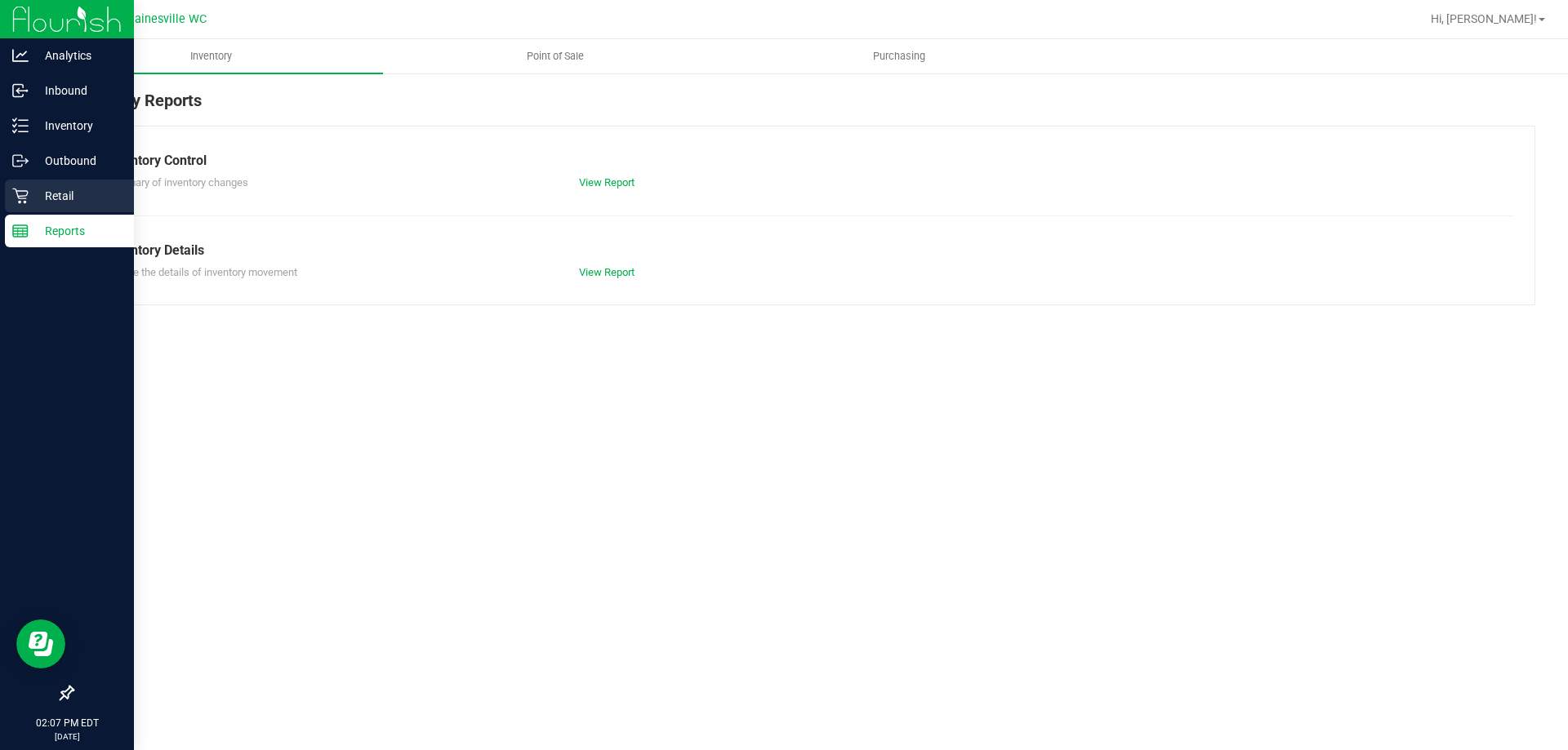
click at [22, 197] on icon at bounding box center [20, 196] width 16 height 16
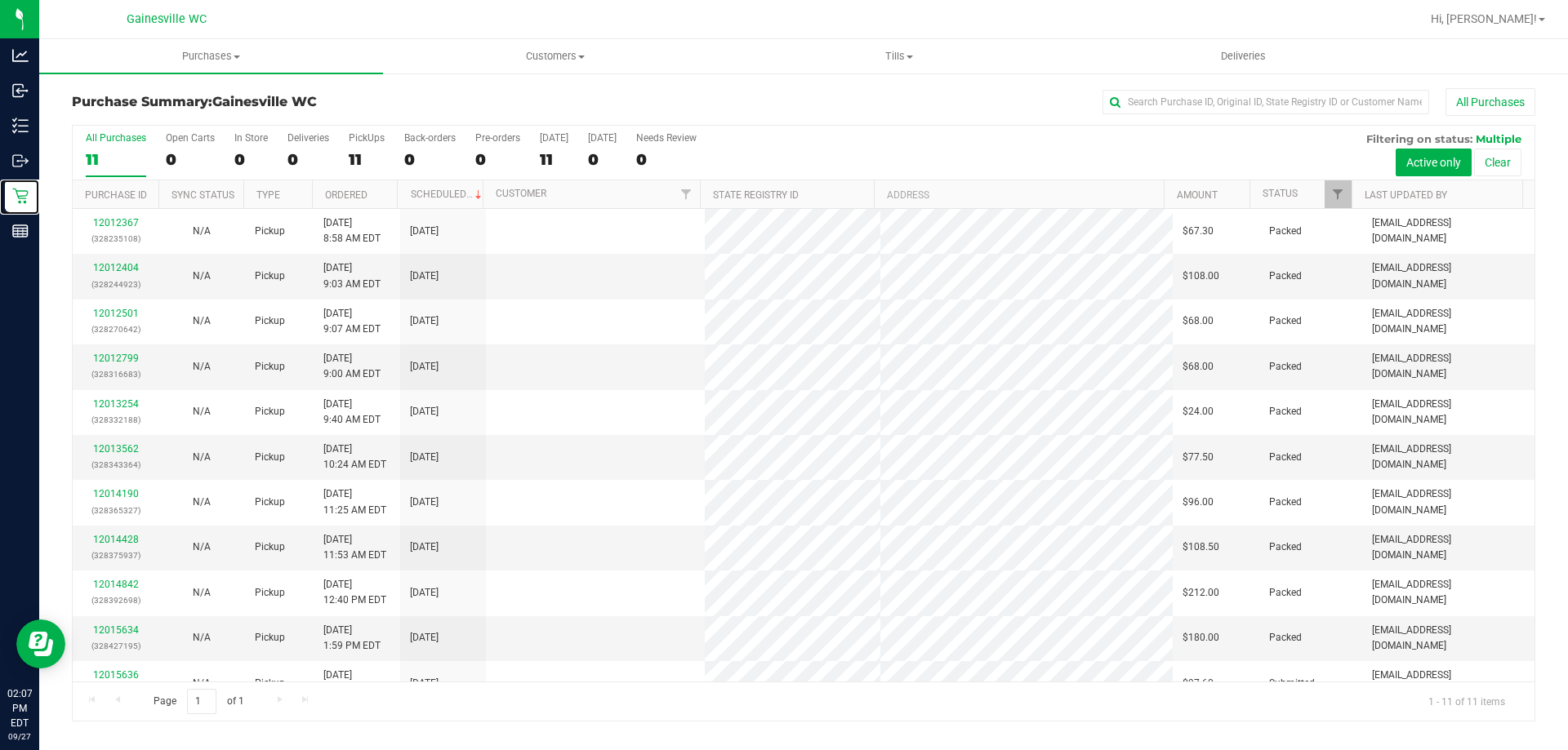
scroll to position [24, 0]
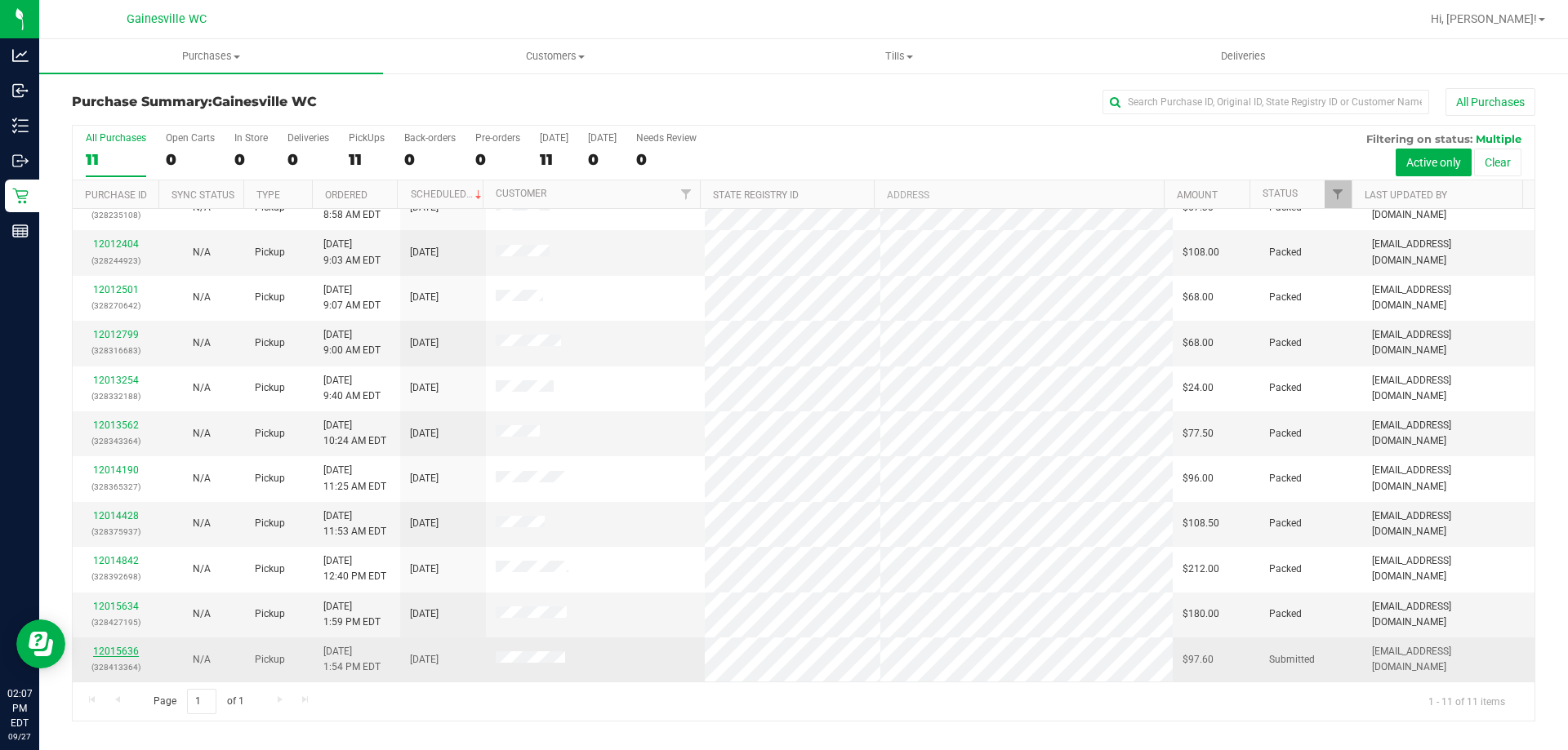
click at [134, 651] on link "12015636" at bounding box center [116, 652] width 46 height 12
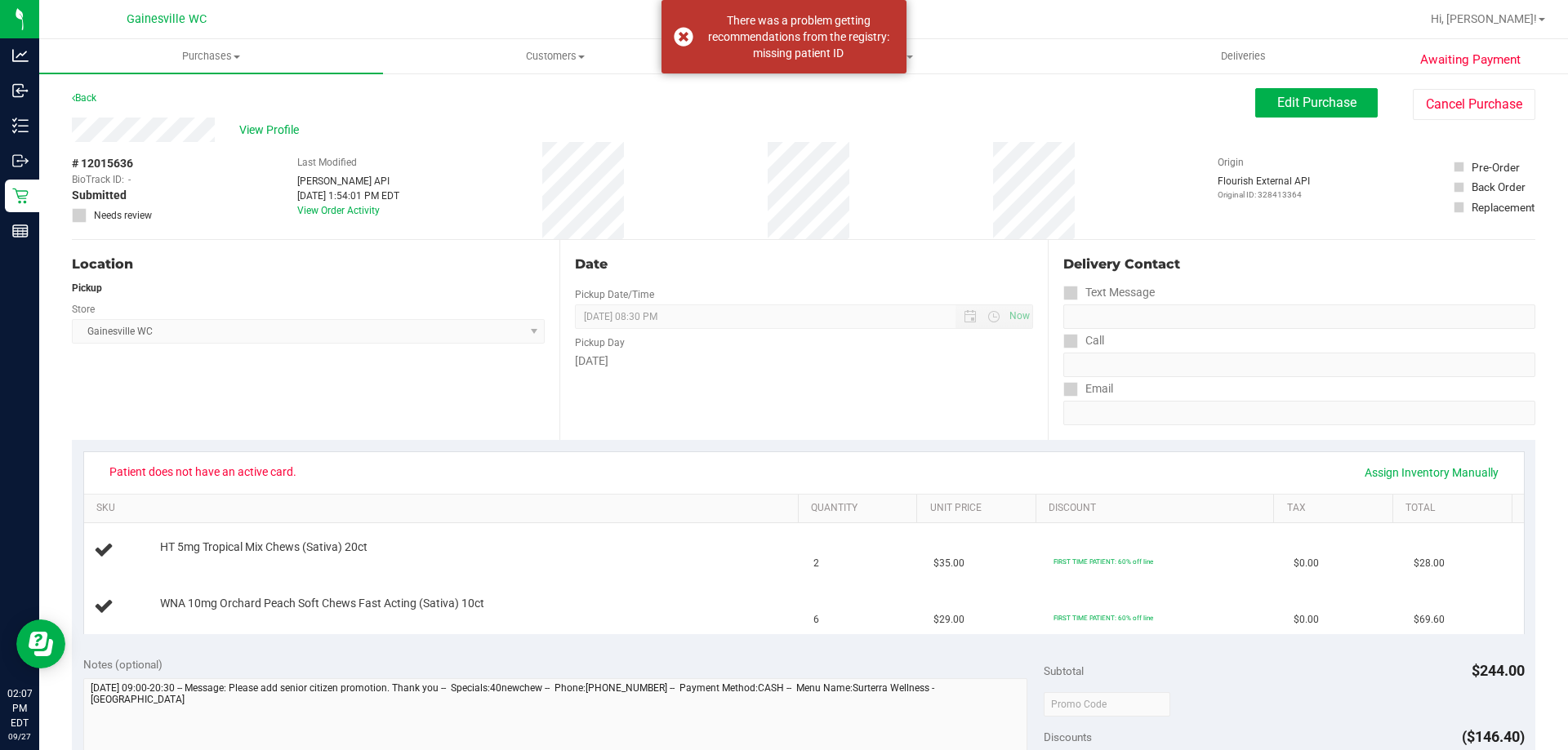
click at [1315, 79] on div "Awaiting Payment Back Edit Purchase Cancel Purchase View Profile # 12015636 Bio…" at bounding box center [804, 712] width 1530 height 1280
click at [1321, 108] on span "Edit Purchase" at bounding box center [1317, 103] width 79 height 15
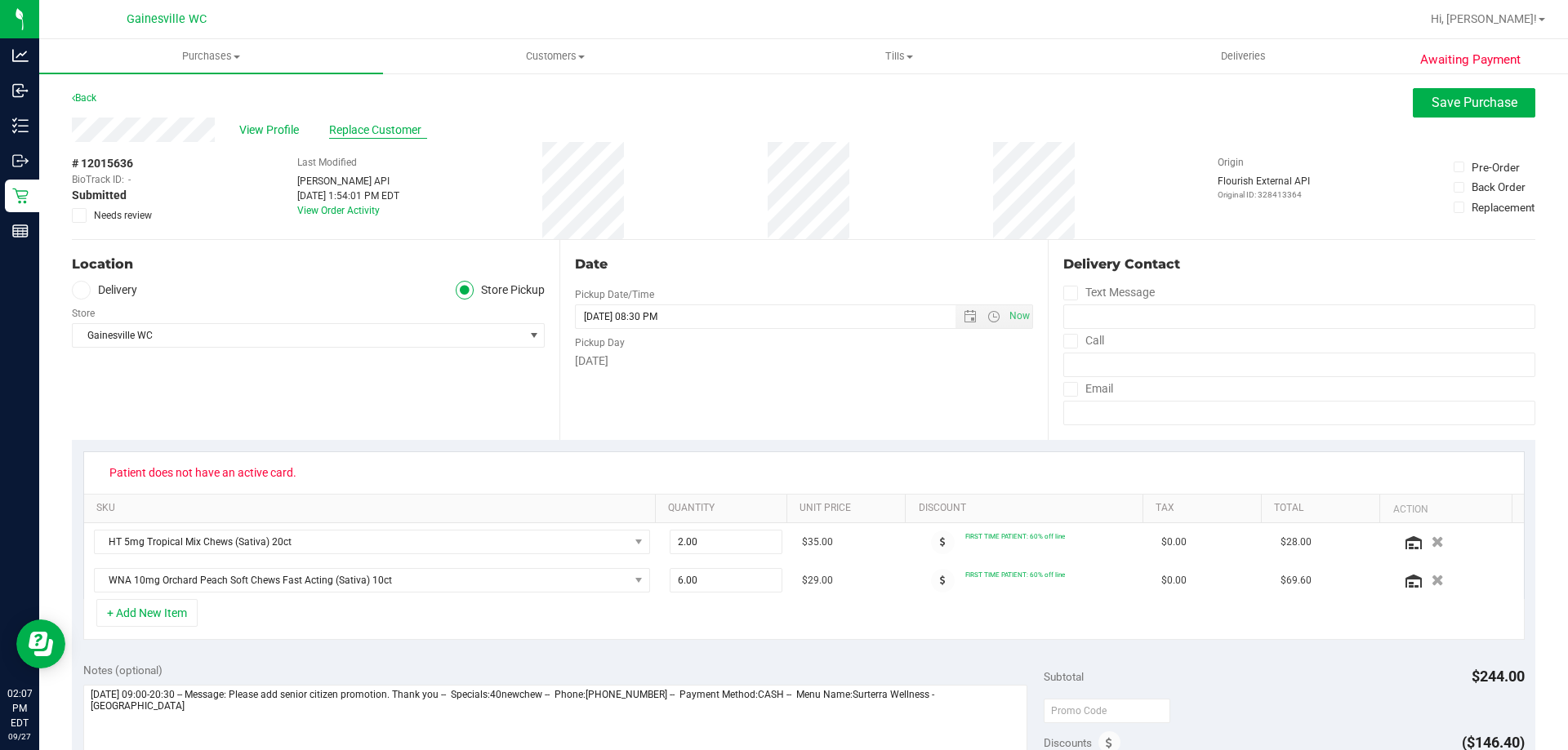
click at [381, 135] on span "Replace Customer" at bounding box center [379, 131] width 98 height 17
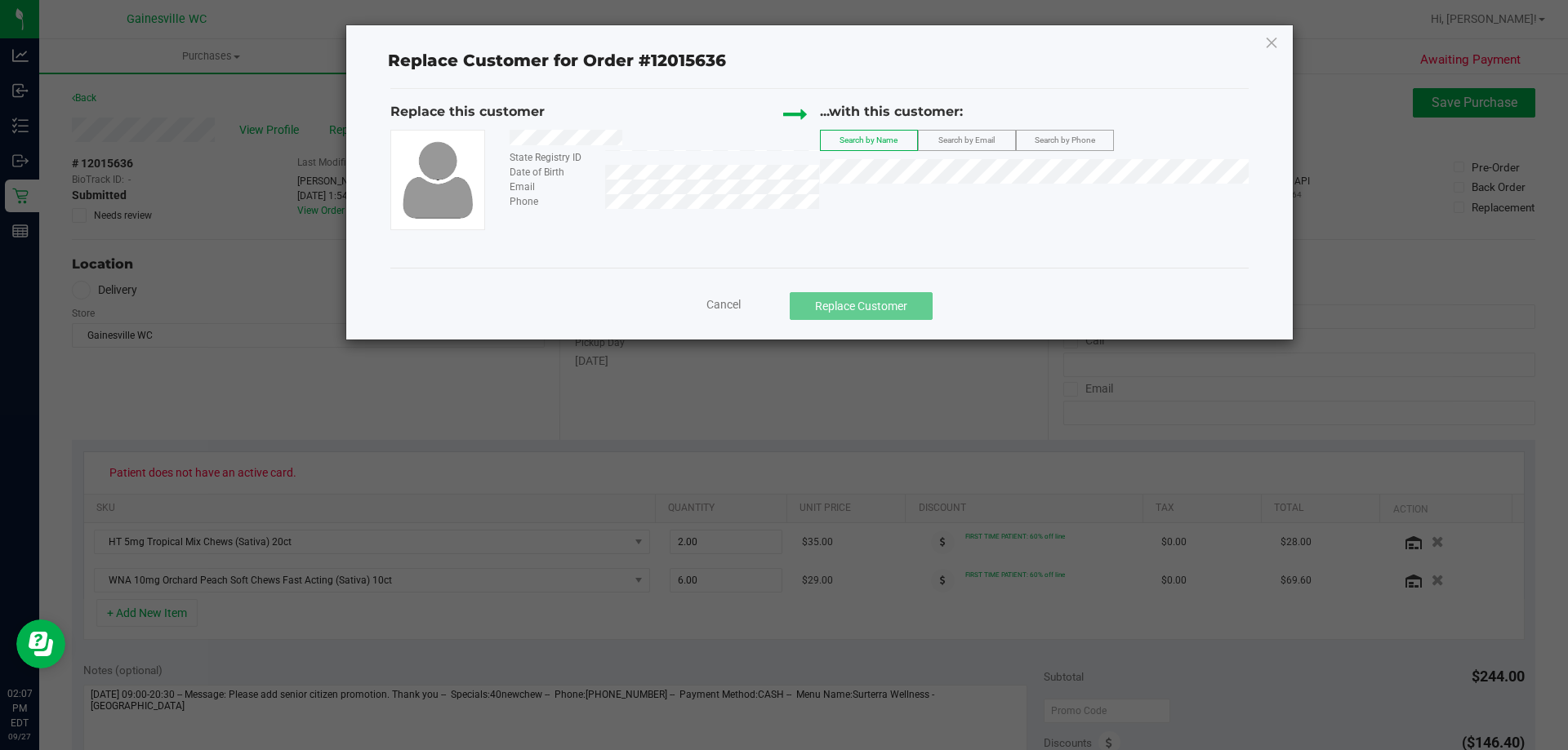
click at [988, 135] on span "Search by Email" at bounding box center [967, 139] width 57 height 9
click at [973, 202] on span "([EMAIL_ADDRESS][DOMAIN_NAME])" at bounding box center [1017, 202] width 189 height 13
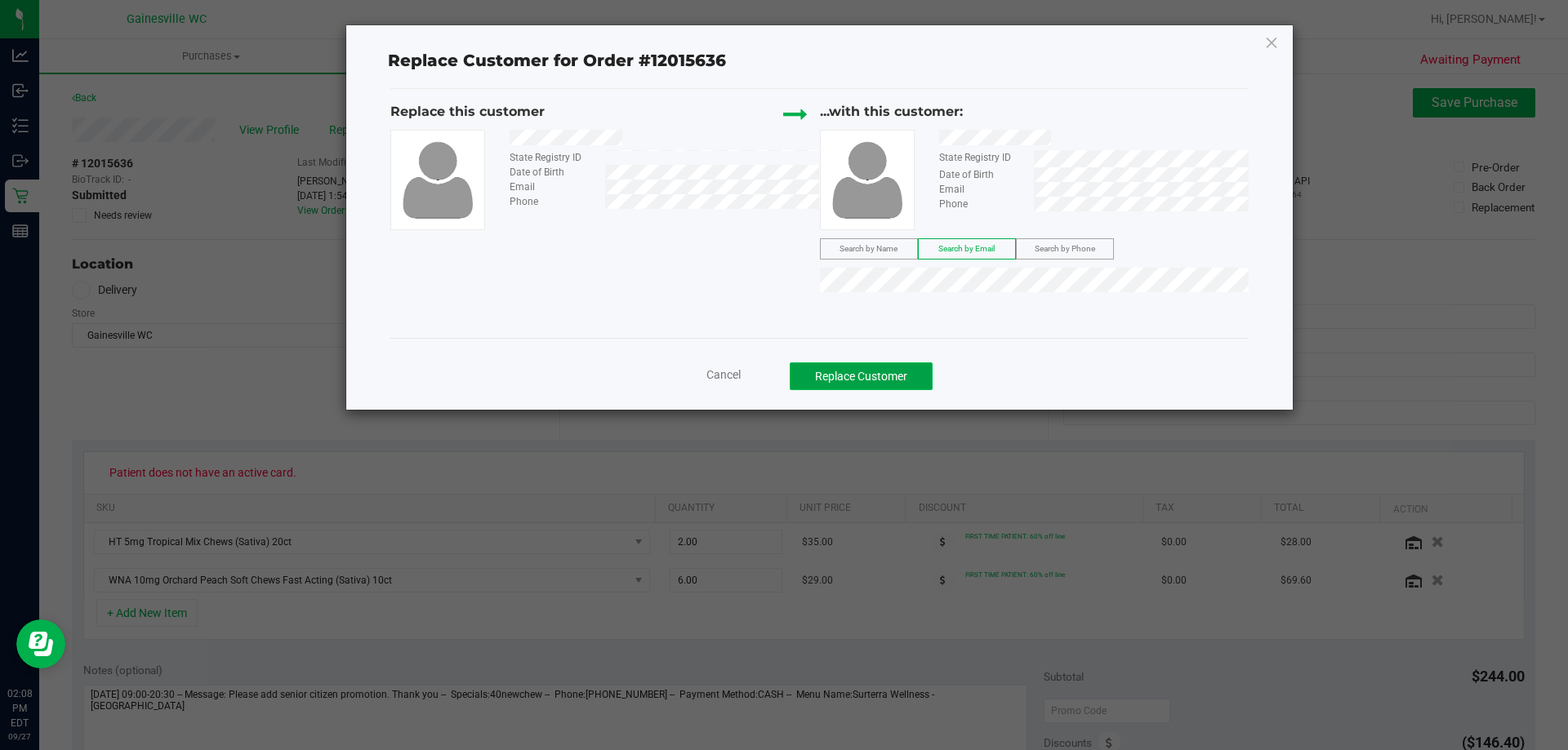
click at [921, 364] on button "Replace Customer" at bounding box center [861, 375] width 143 height 28
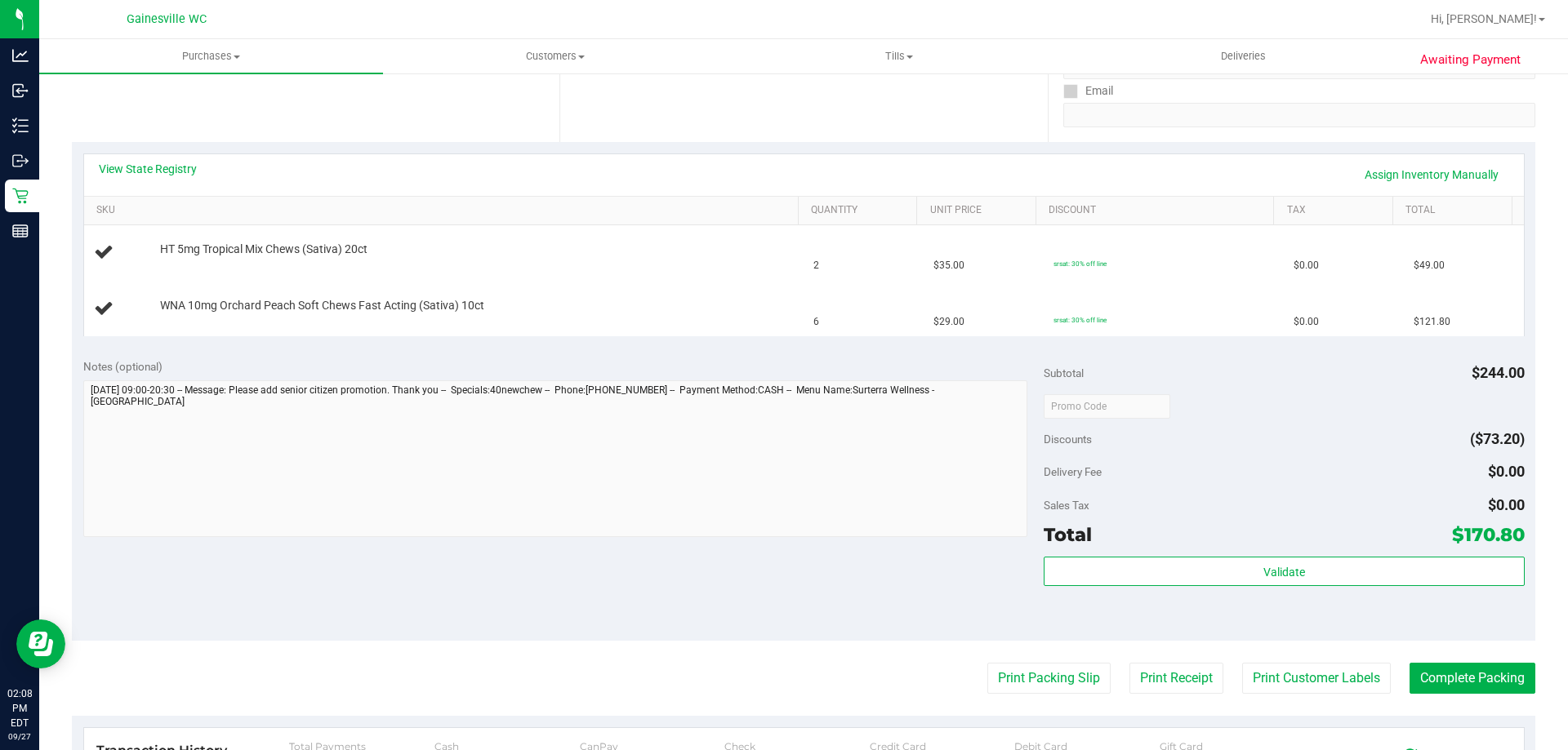
scroll to position [602, 0]
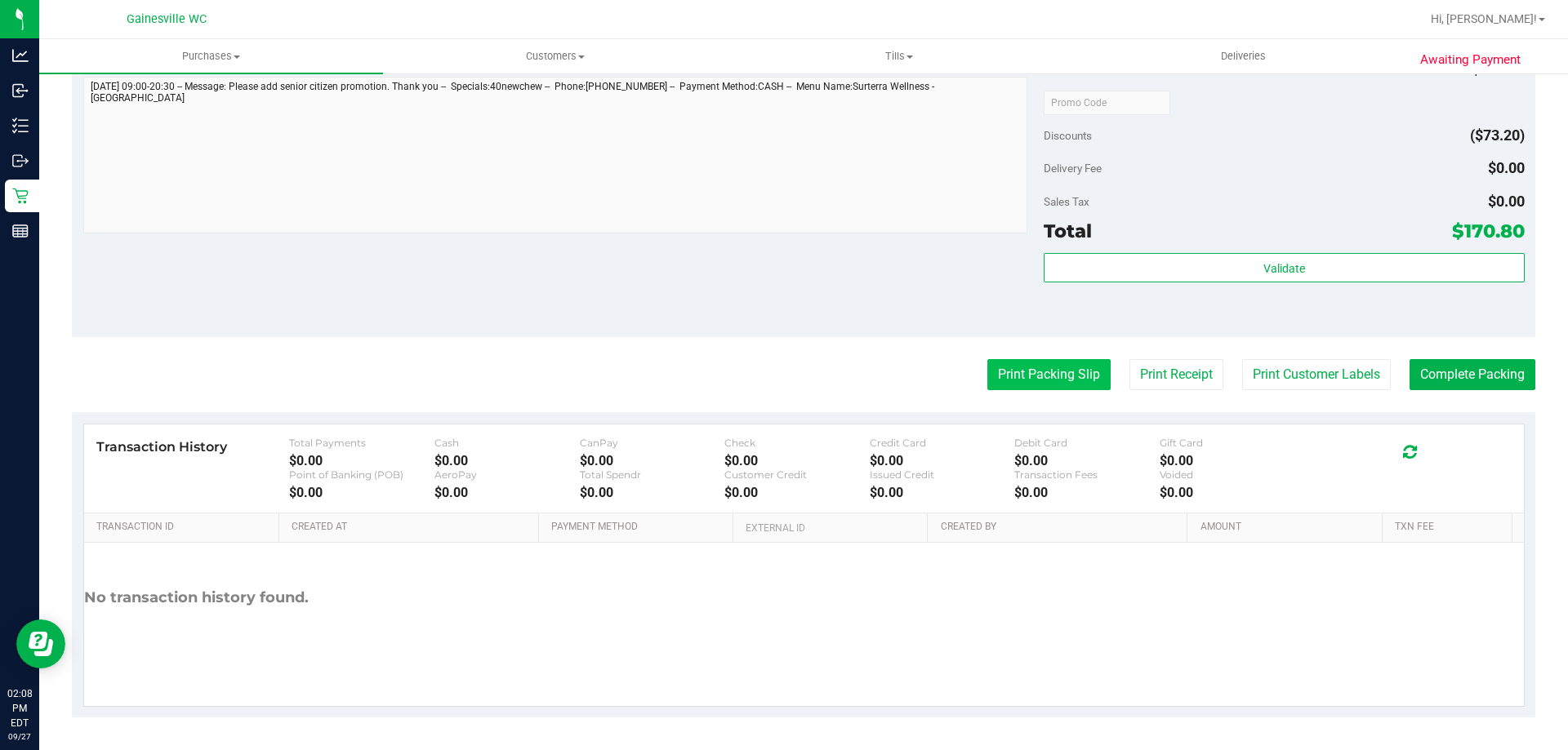
click at [1055, 371] on button "Print Packing Slip" at bounding box center [1049, 375] width 123 height 31
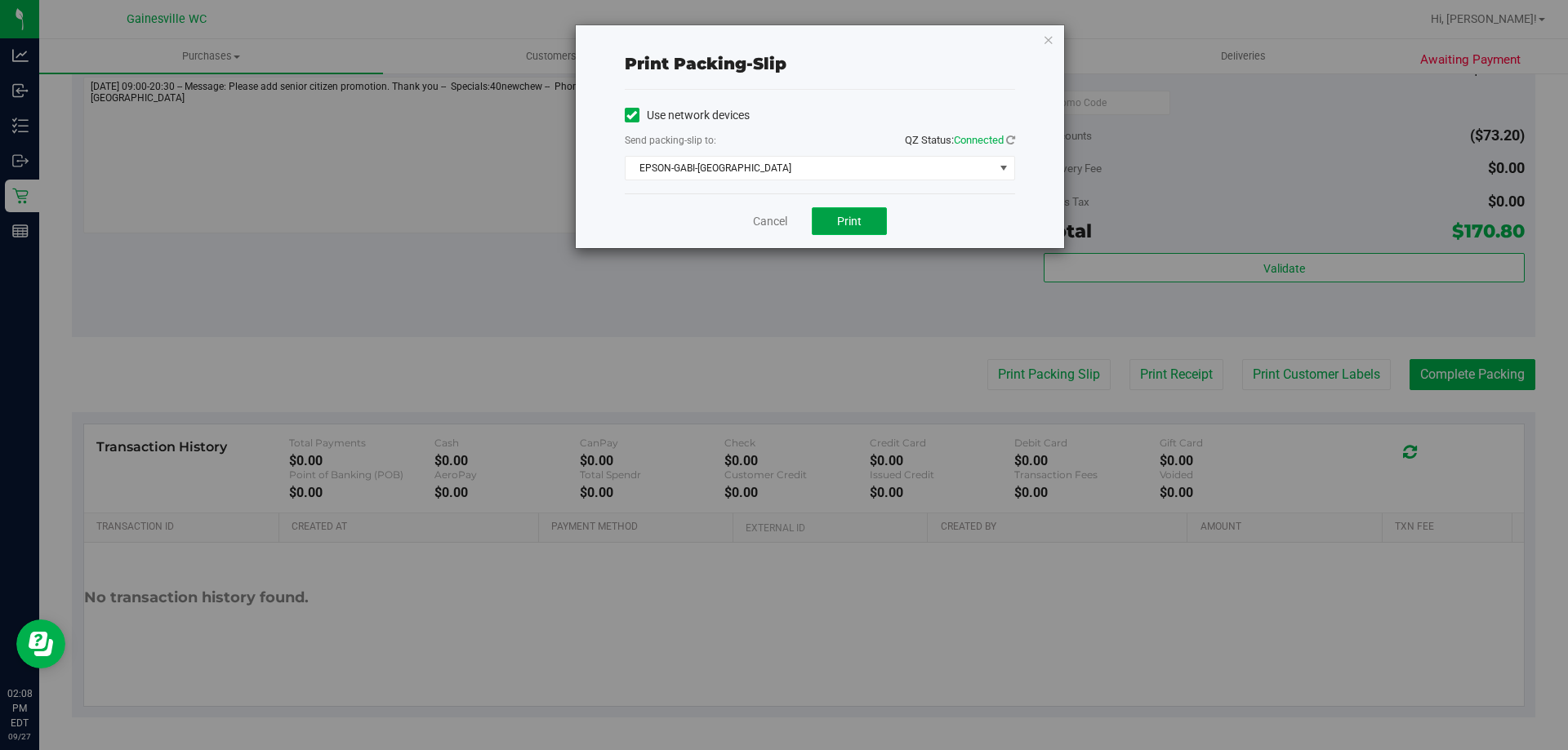
click at [846, 220] on span "Print" at bounding box center [849, 222] width 25 height 13
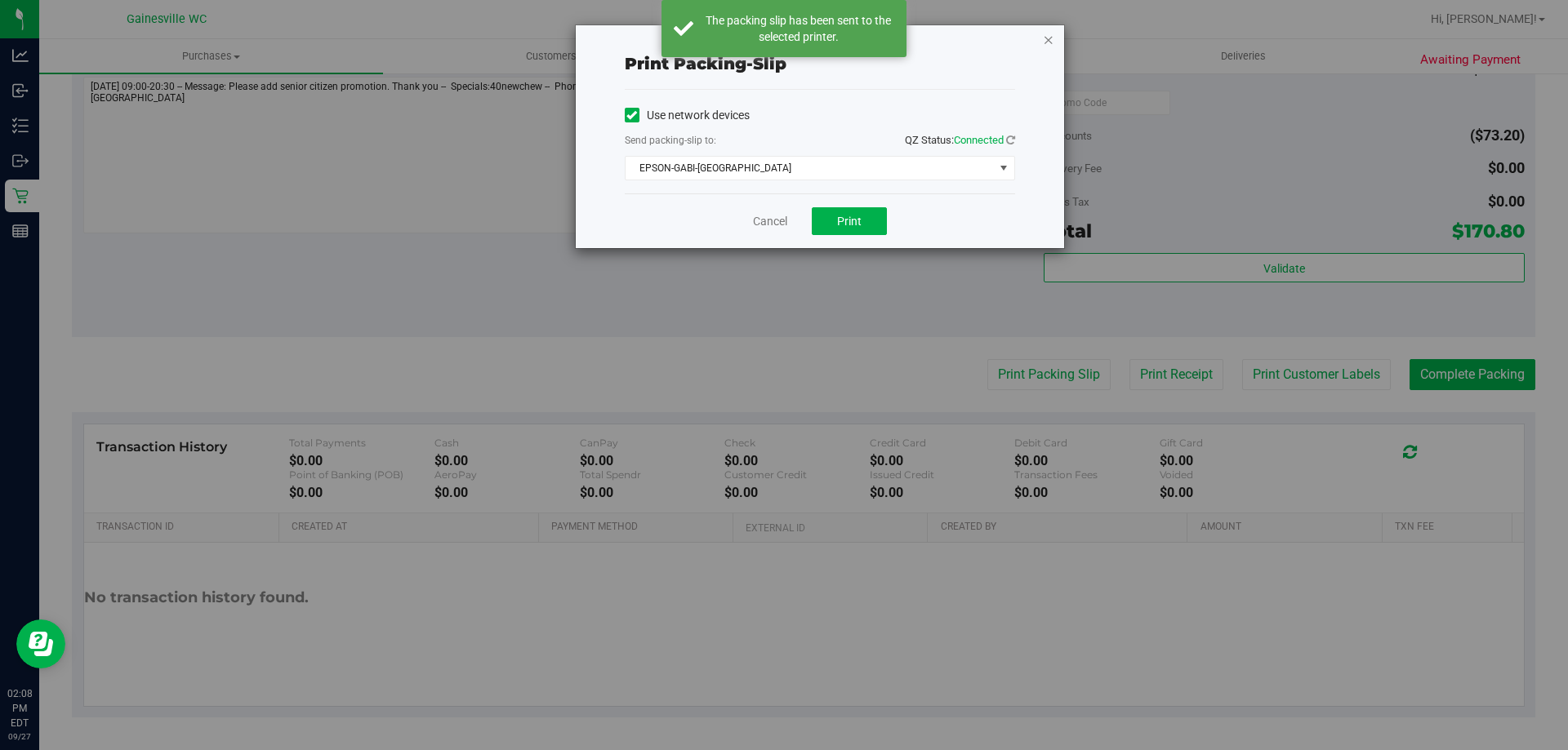
click at [1043, 48] on icon "button" at bounding box center [1049, 39] width 12 height 19
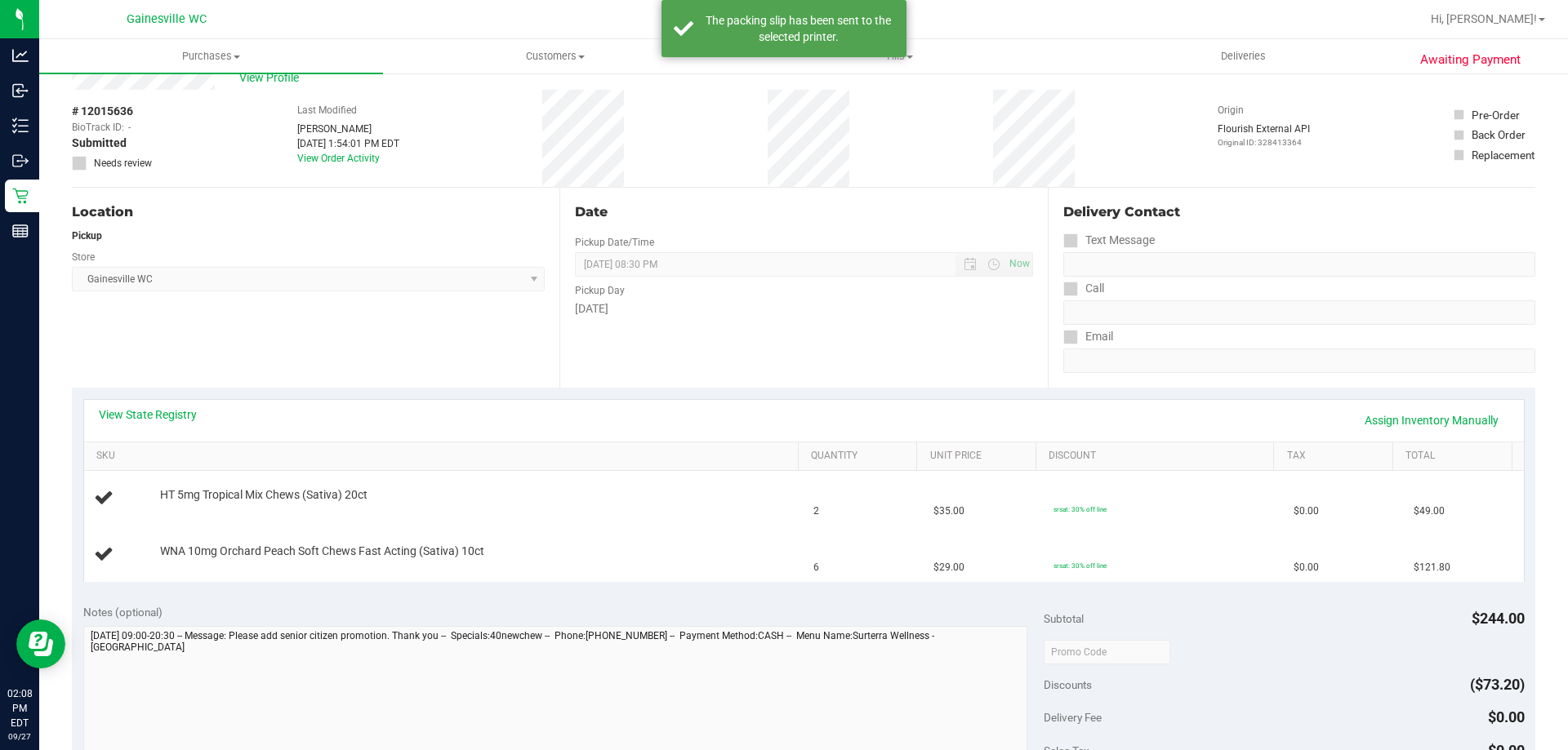
scroll to position [82, 0]
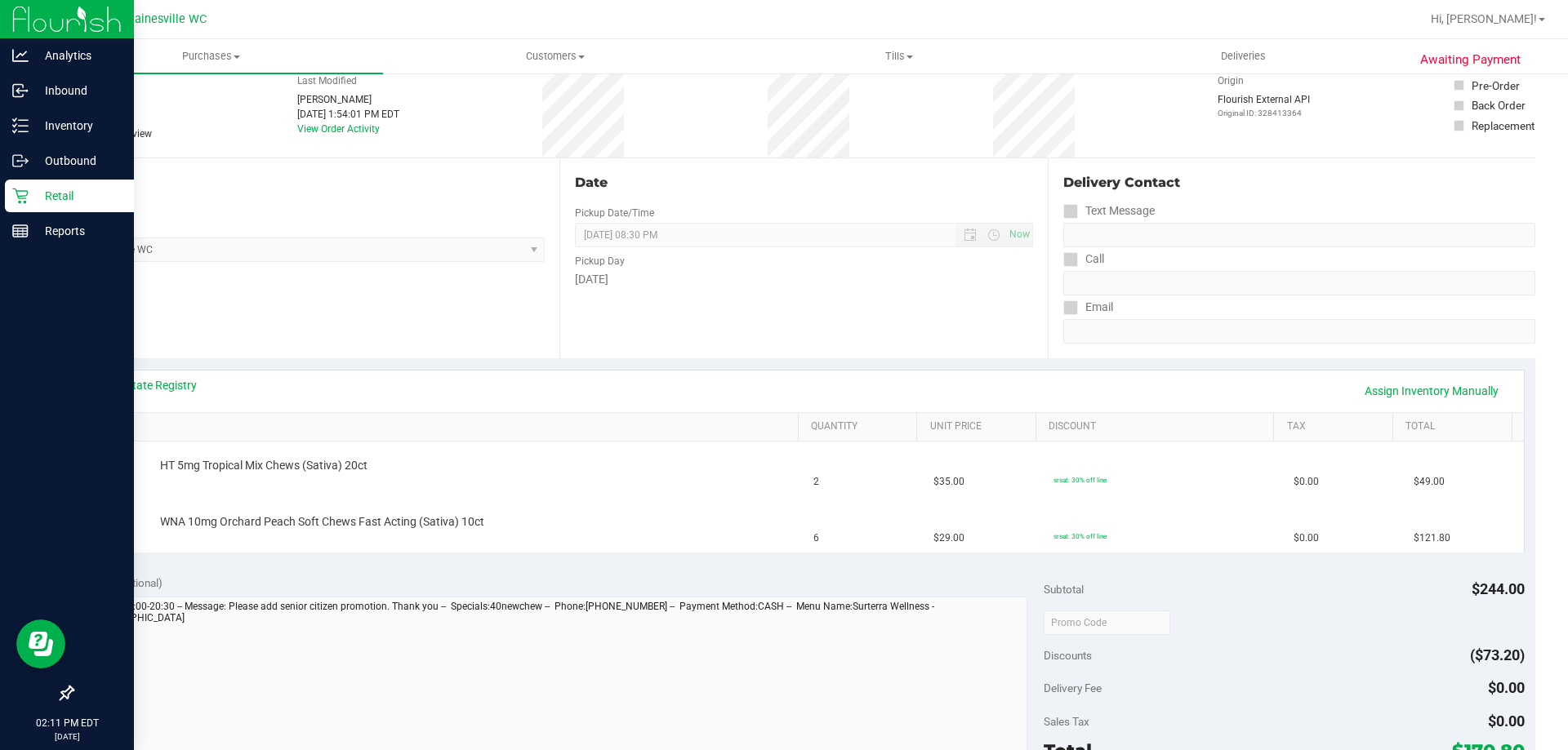
click at [15, 200] on icon at bounding box center [20, 196] width 16 height 16
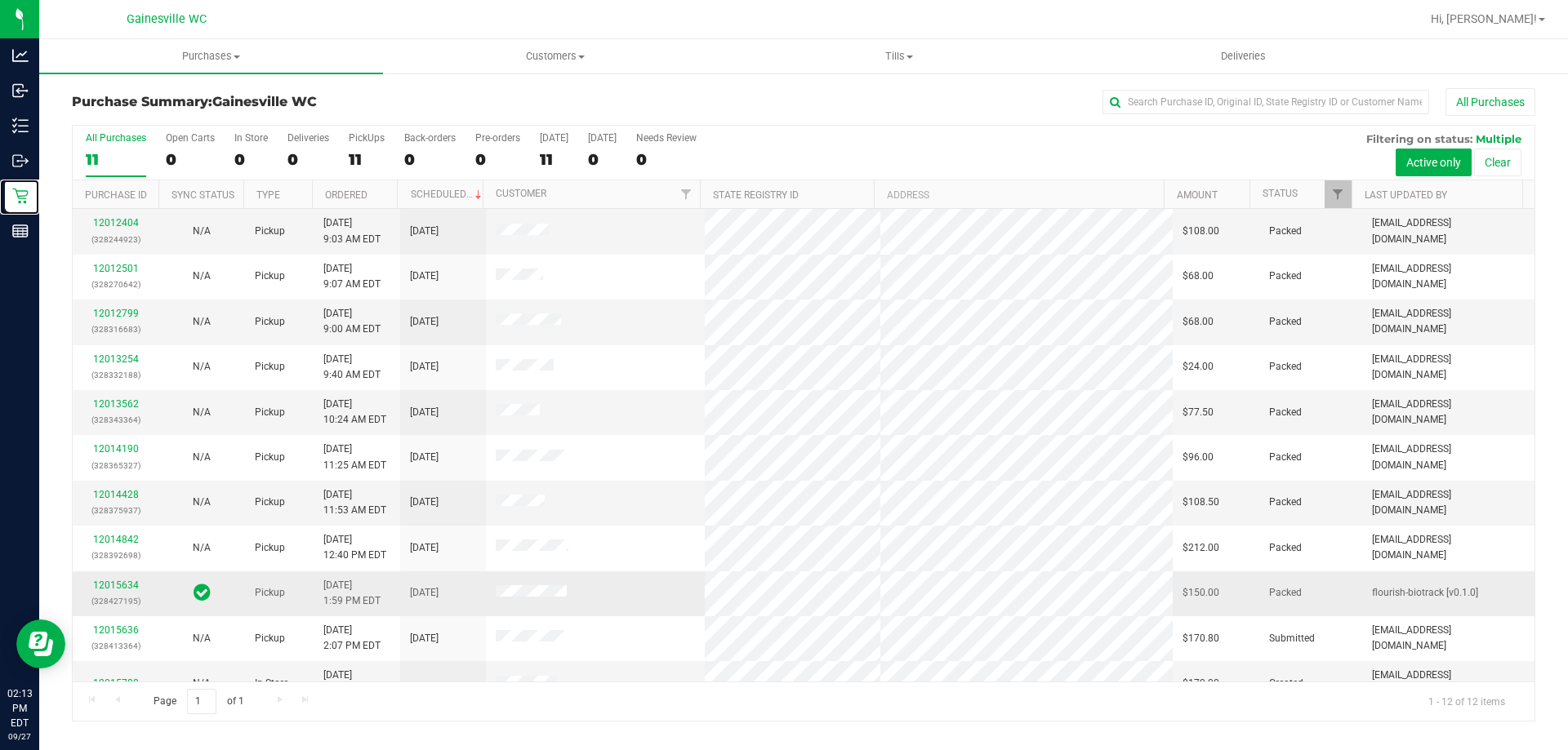
scroll to position [69, 0]
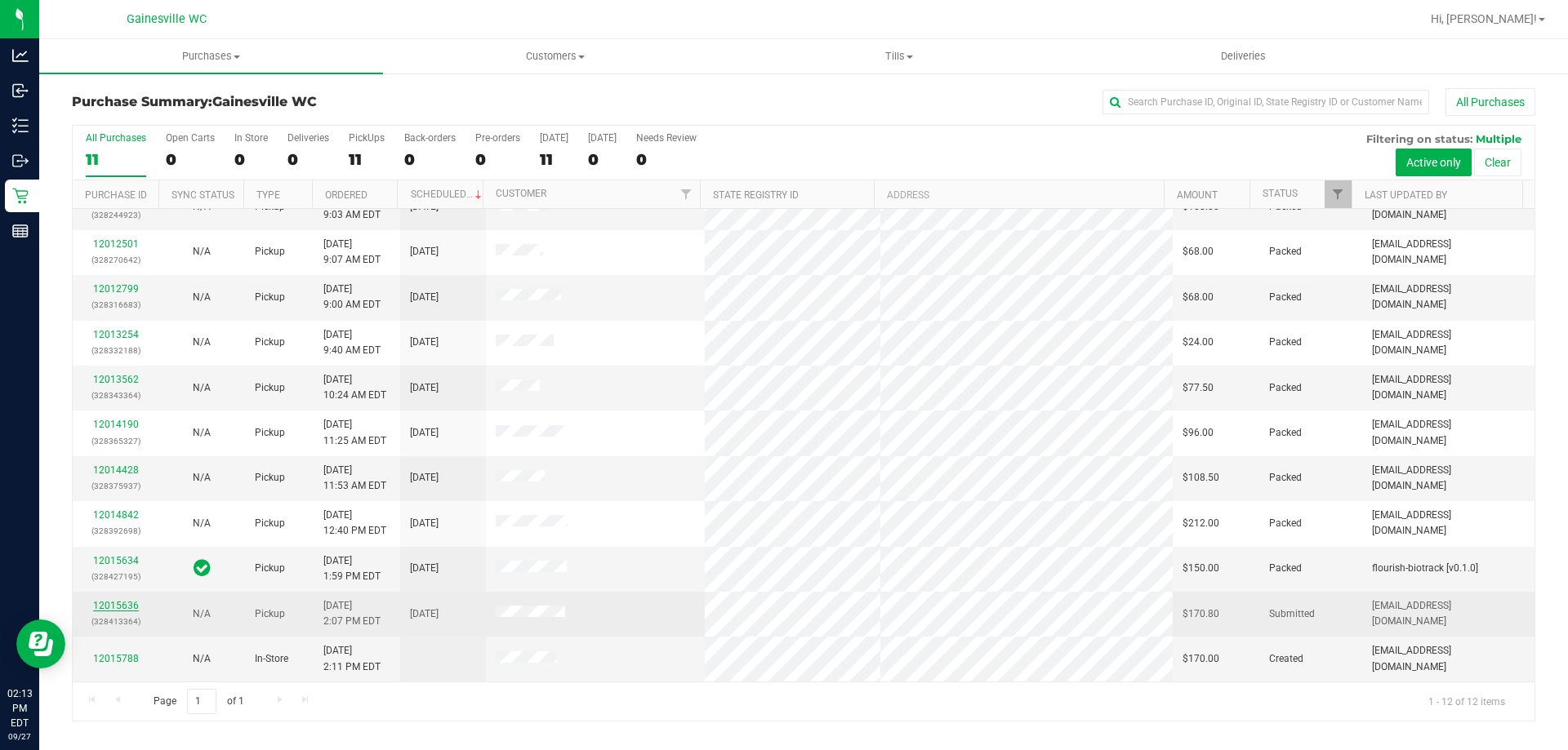
click at [124, 603] on link "12015636" at bounding box center [116, 606] width 46 height 12
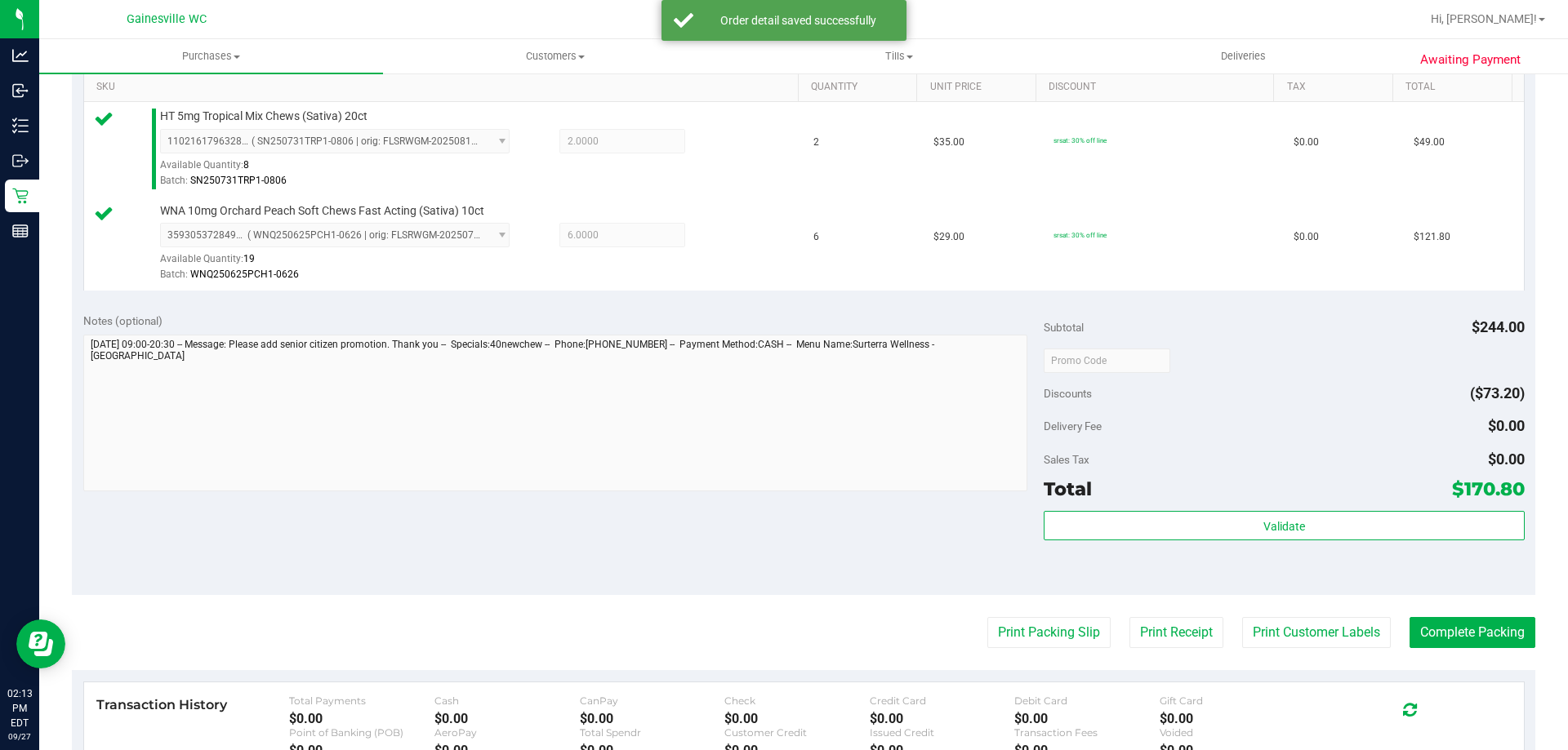
scroll to position [679, 0]
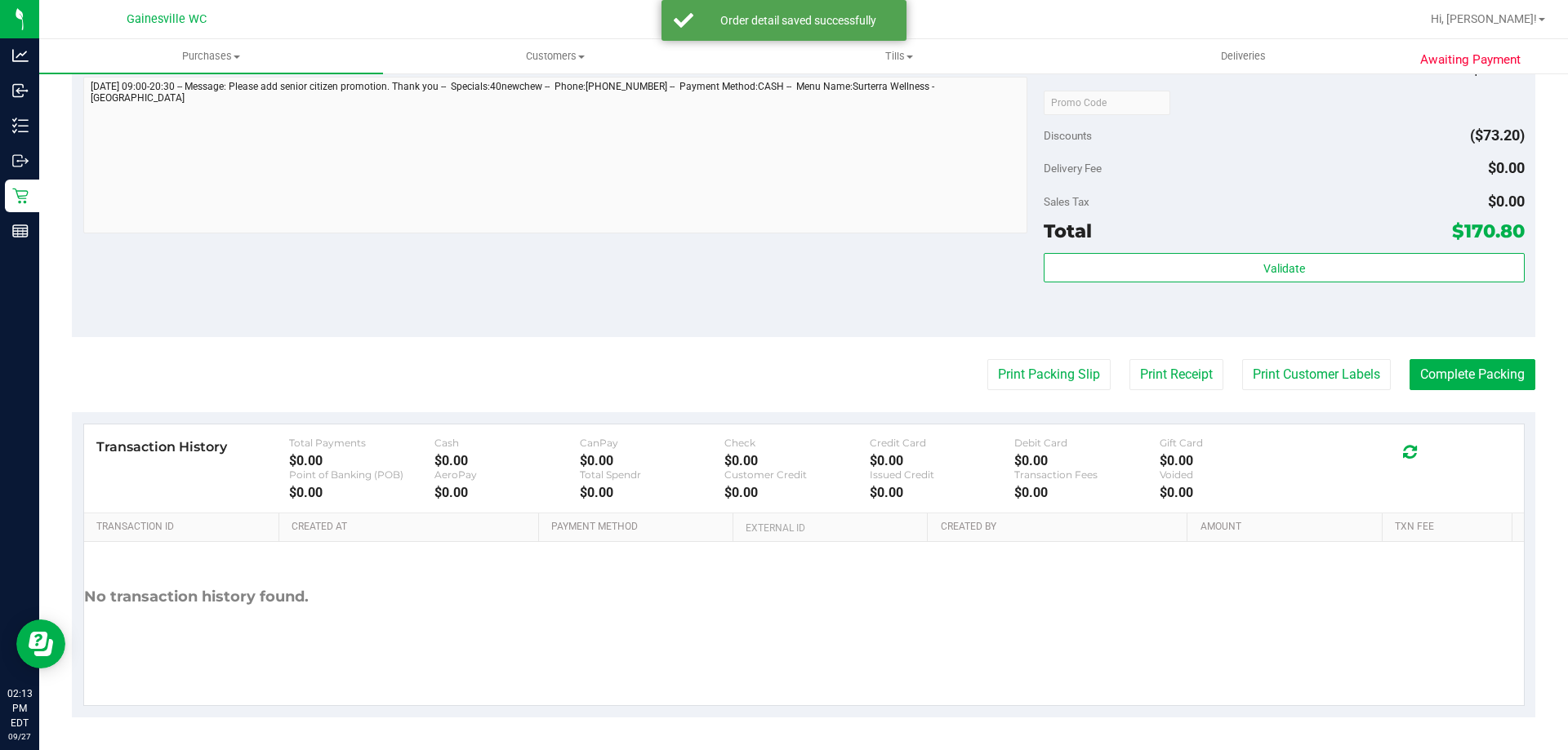
click at [1204, 292] on div "Validate" at bounding box center [1285, 290] width 480 height 74
click at [1208, 288] on div "Validate" at bounding box center [1285, 290] width 480 height 74
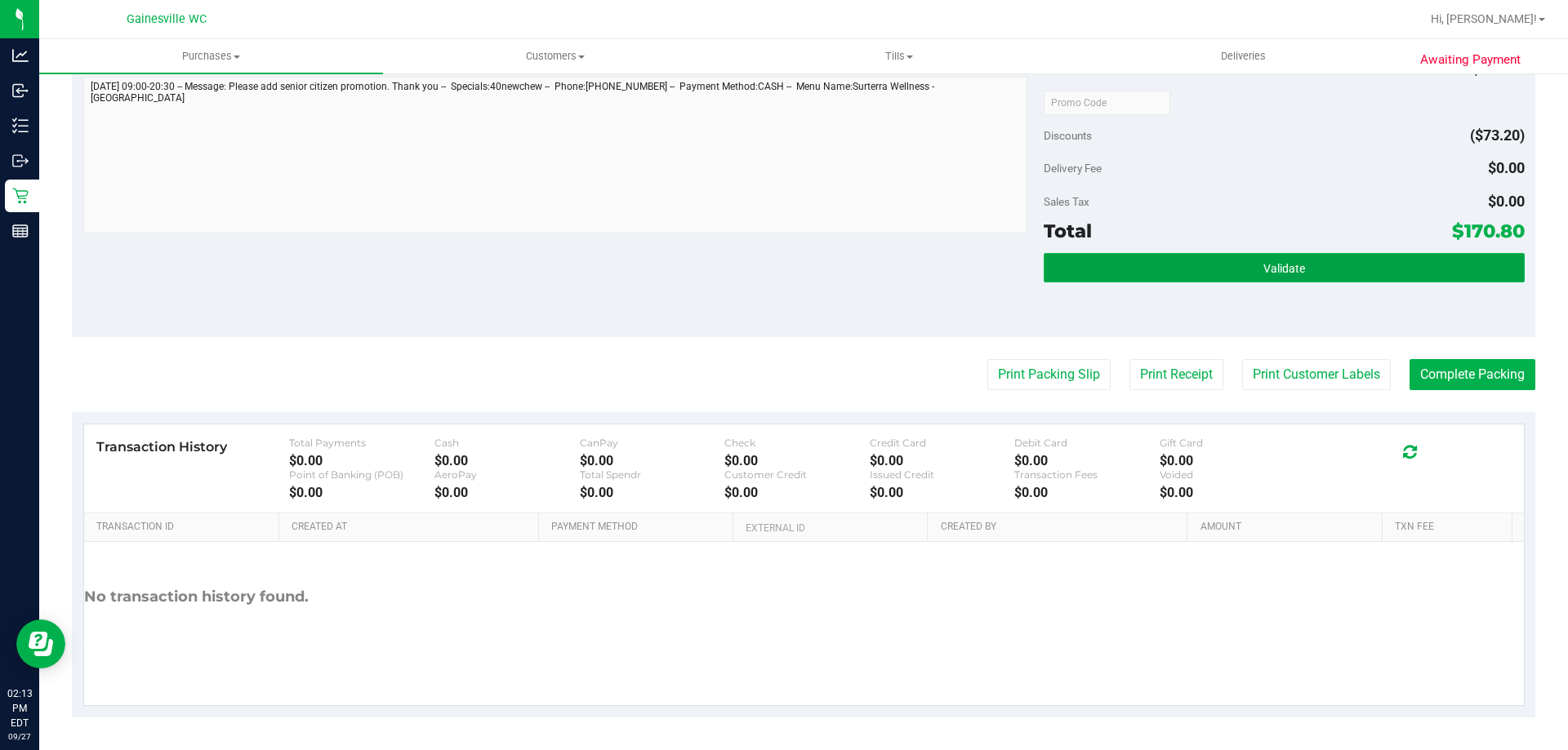
click at [1218, 279] on button "Validate" at bounding box center [1285, 268] width 480 height 30
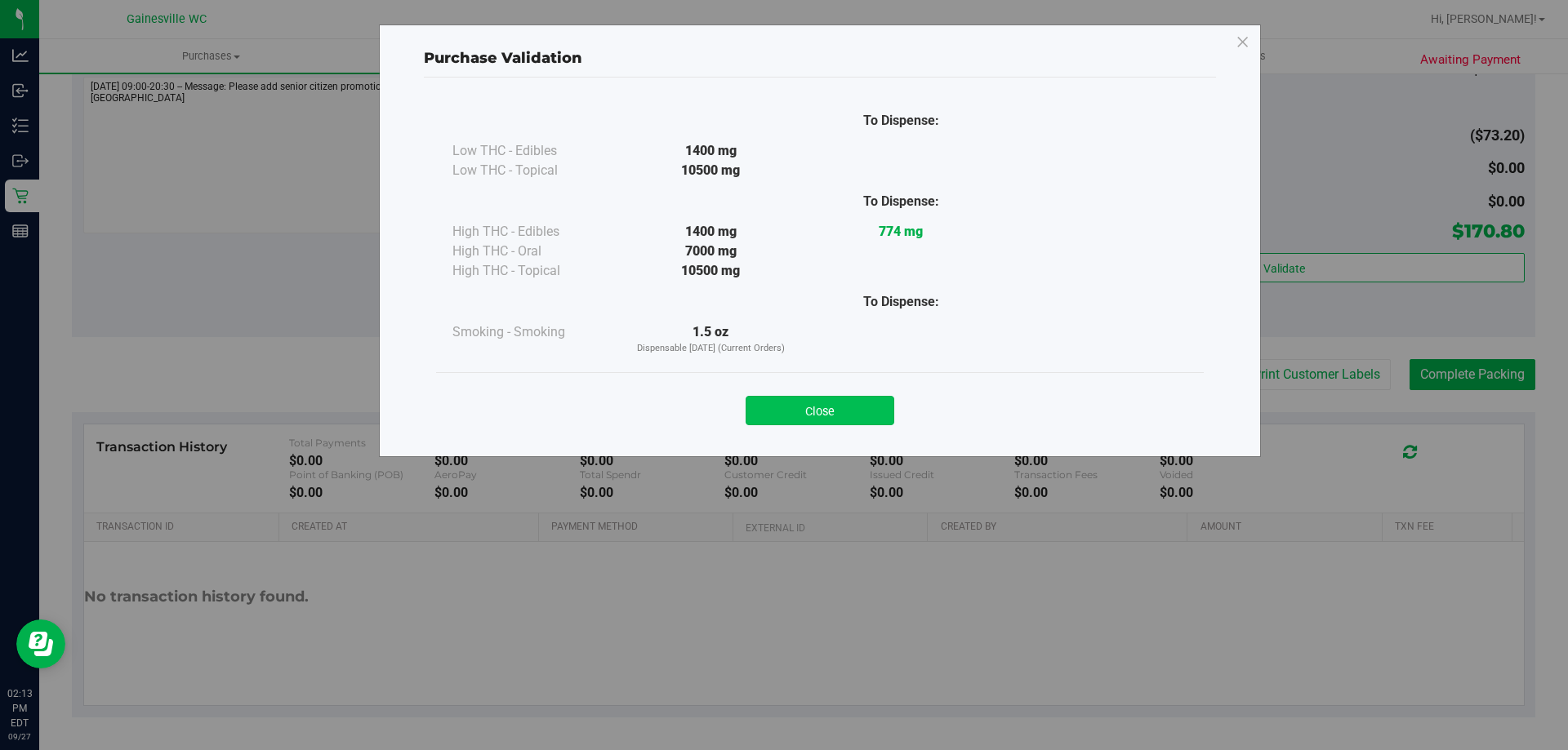
click at [804, 402] on button "Close" at bounding box center [820, 410] width 149 height 30
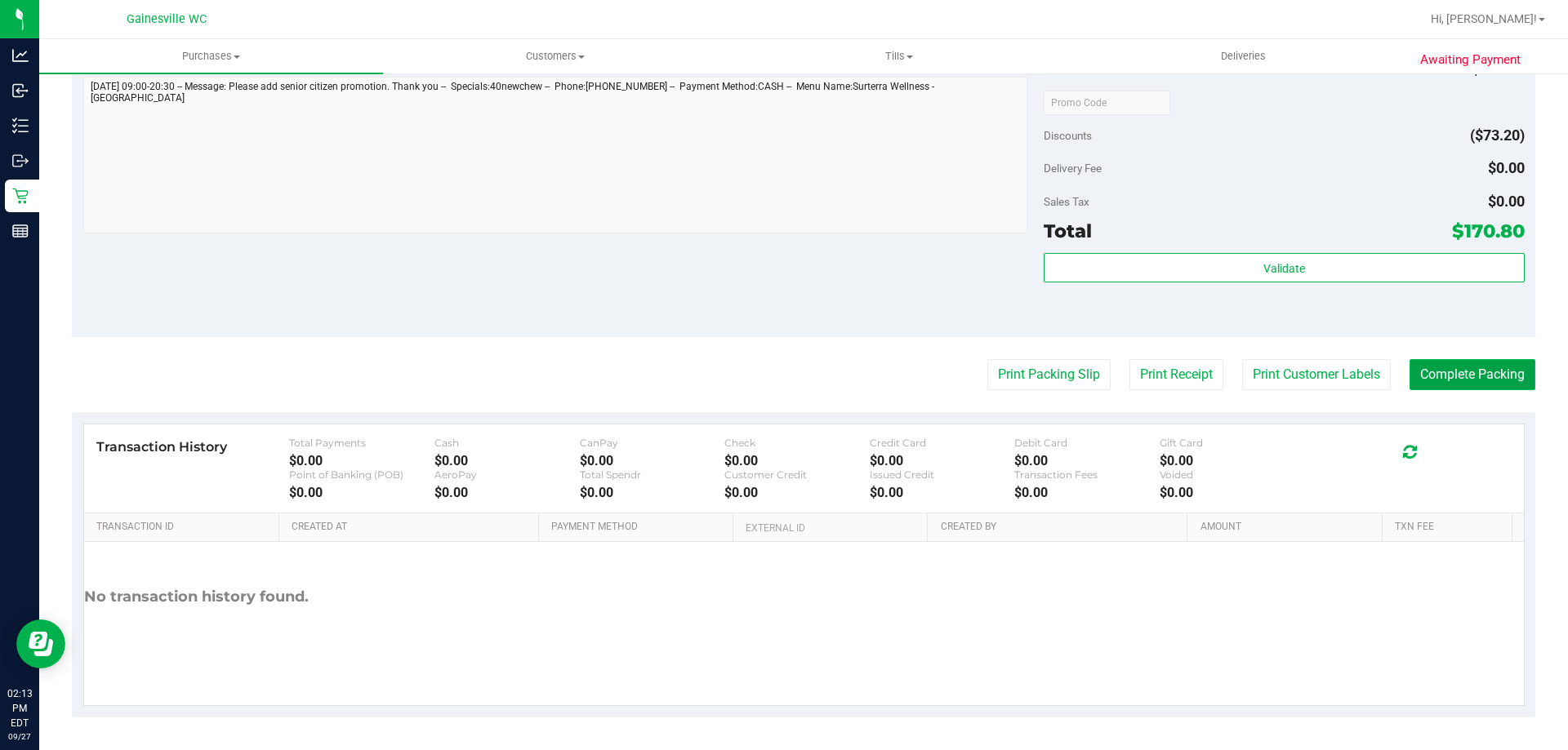
click at [1435, 375] on button "Complete Packing" at bounding box center [1472, 375] width 126 height 31
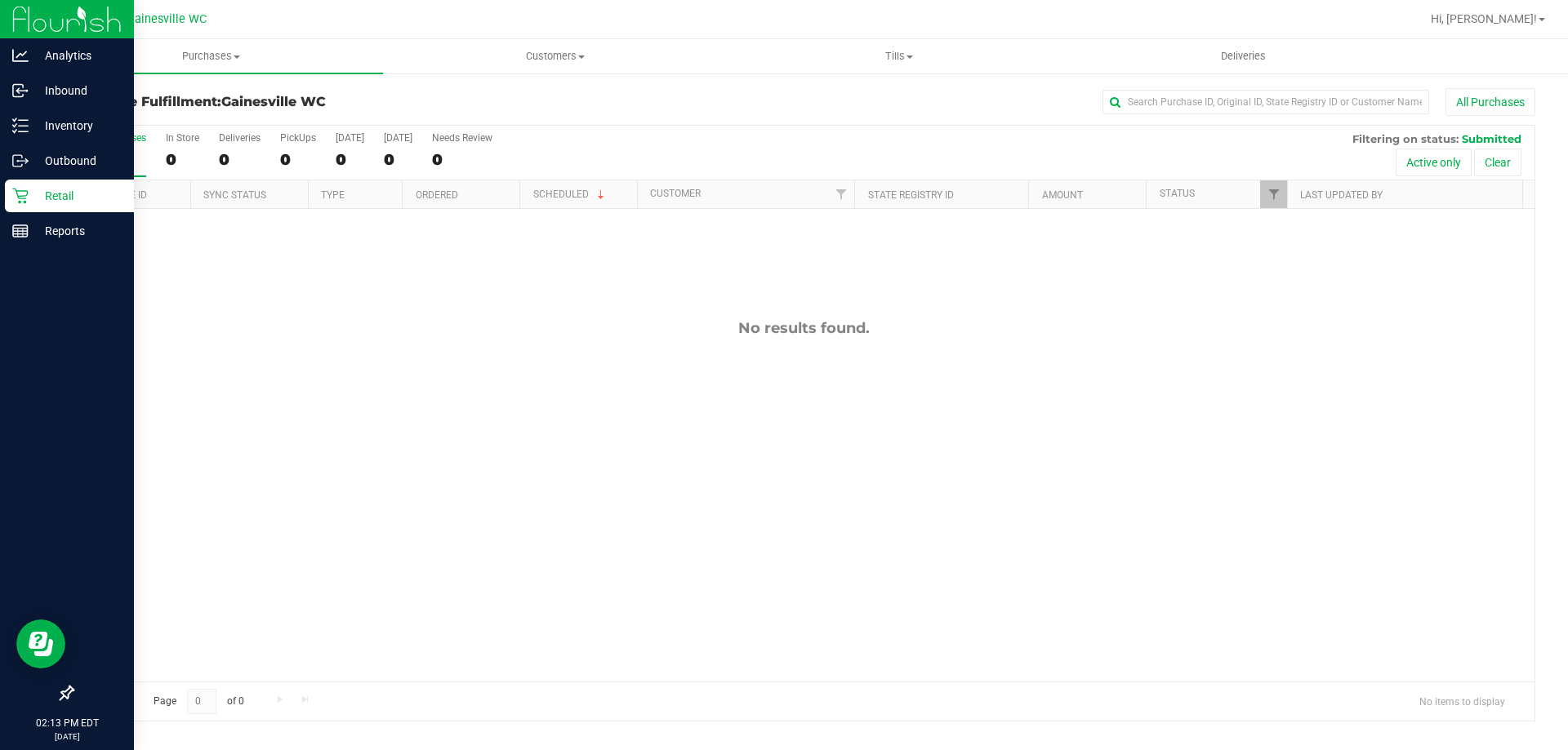
click at [36, 191] on p "Retail" at bounding box center [78, 196] width 98 height 19
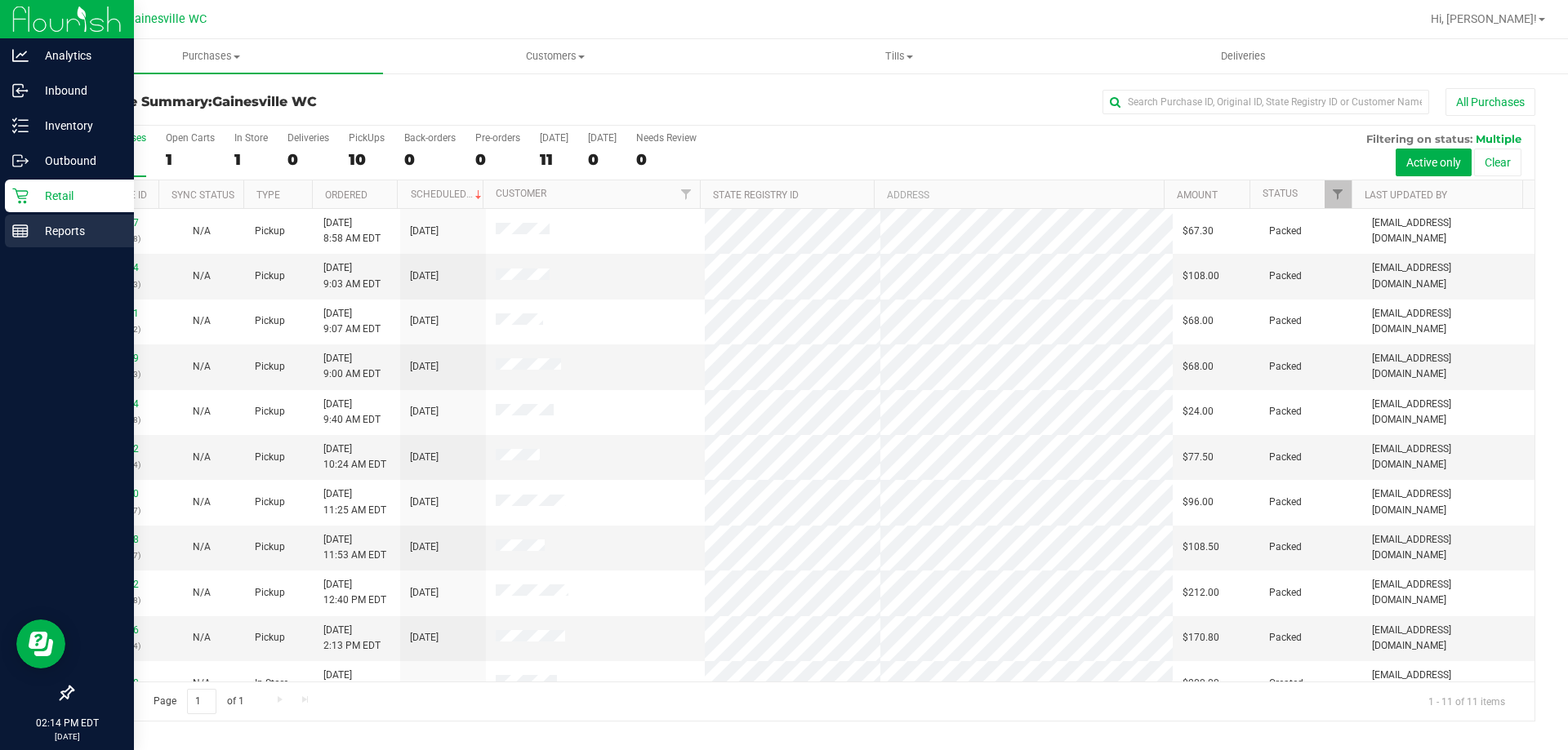
click at [20, 229] on line at bounding box center [20, 229] width 14 height 0
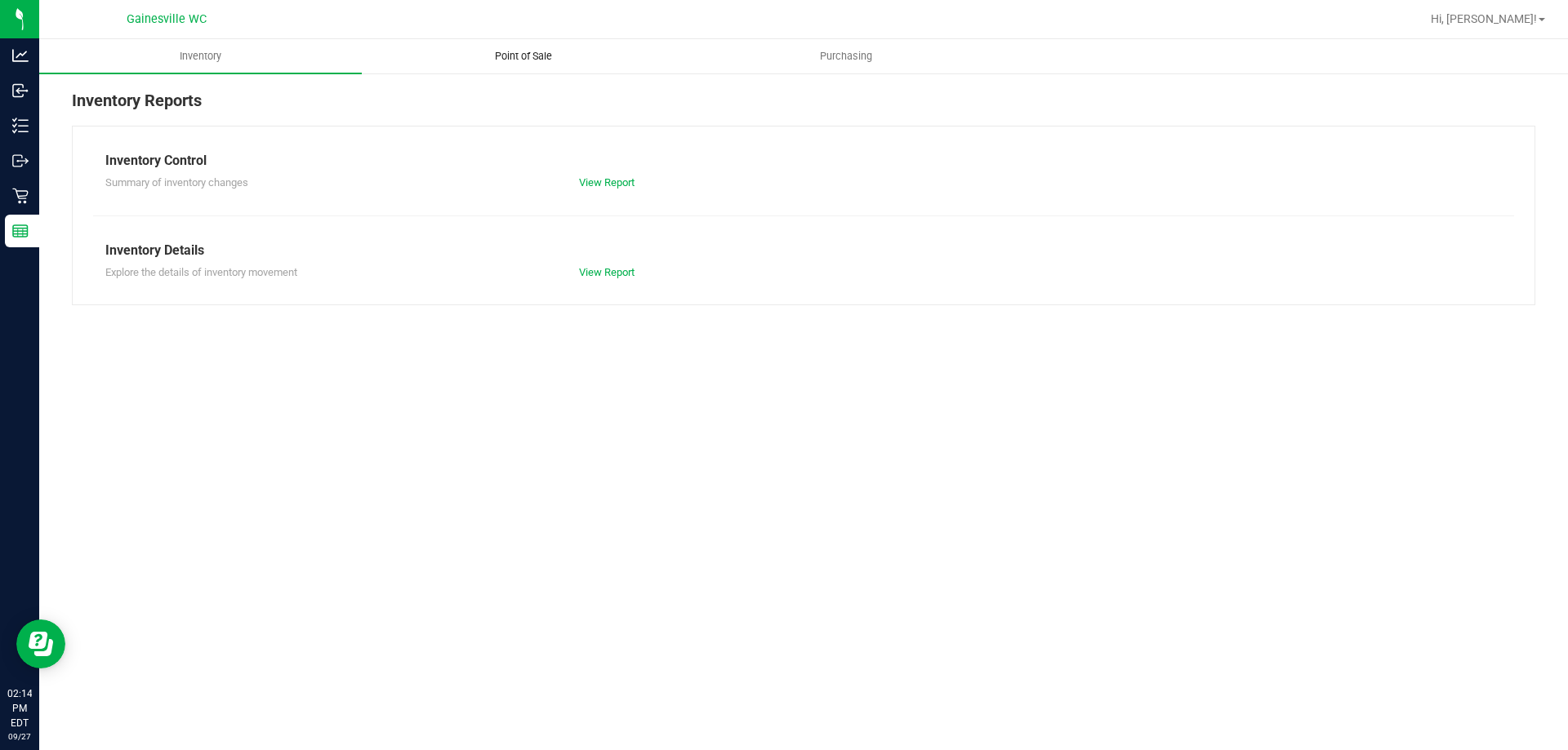
click at [550, 50] on span "Point of Sale" at bounding box center [523, 56] width 101 height 14
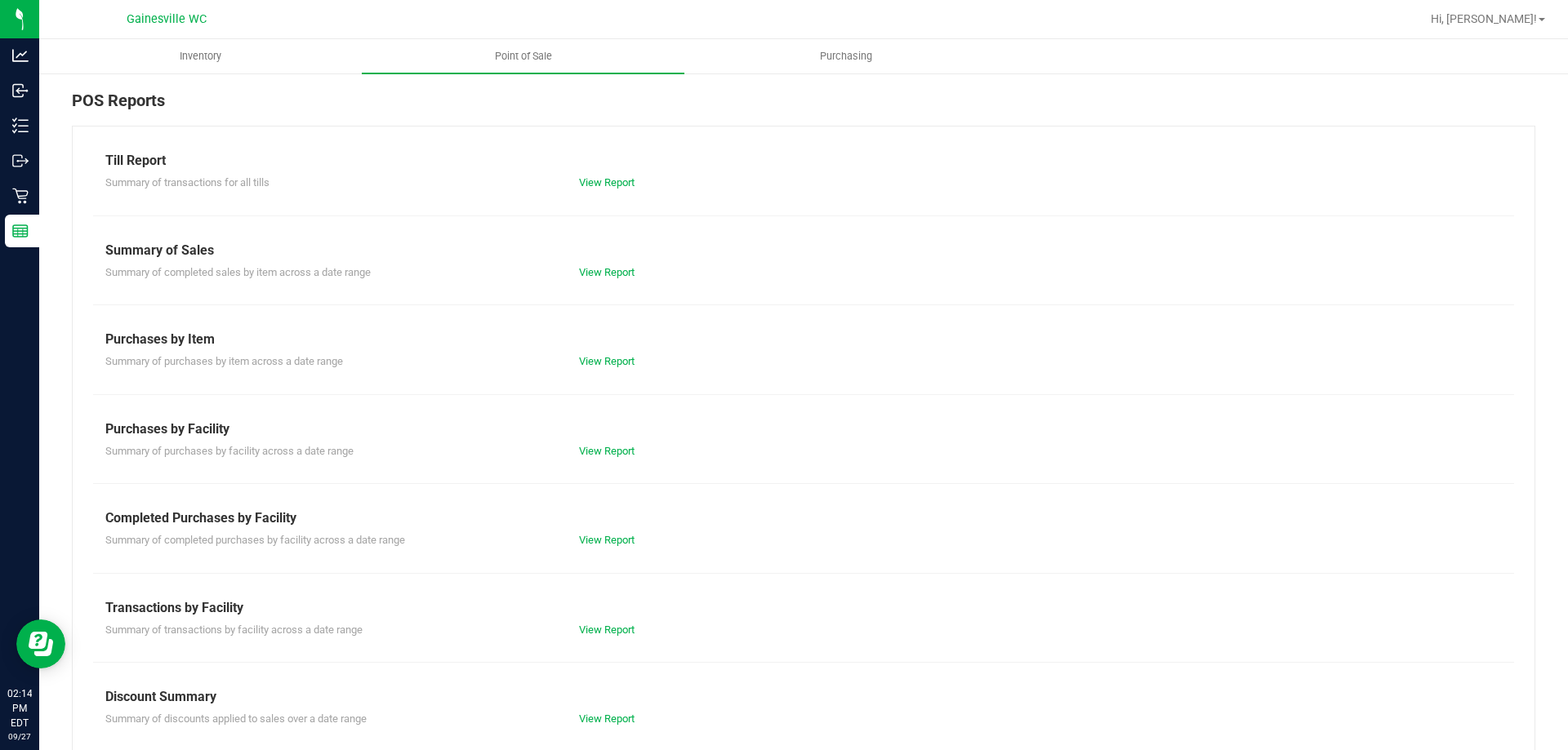
click at [596, 191] on div "Till Report Summary of transactions for all tills View Report Summary of Sales …" at bounding box center [804, 484] width 1464 height 716
click at [597, 187] on link "View Report" at bounding box center [607, 182] width 56 height 12
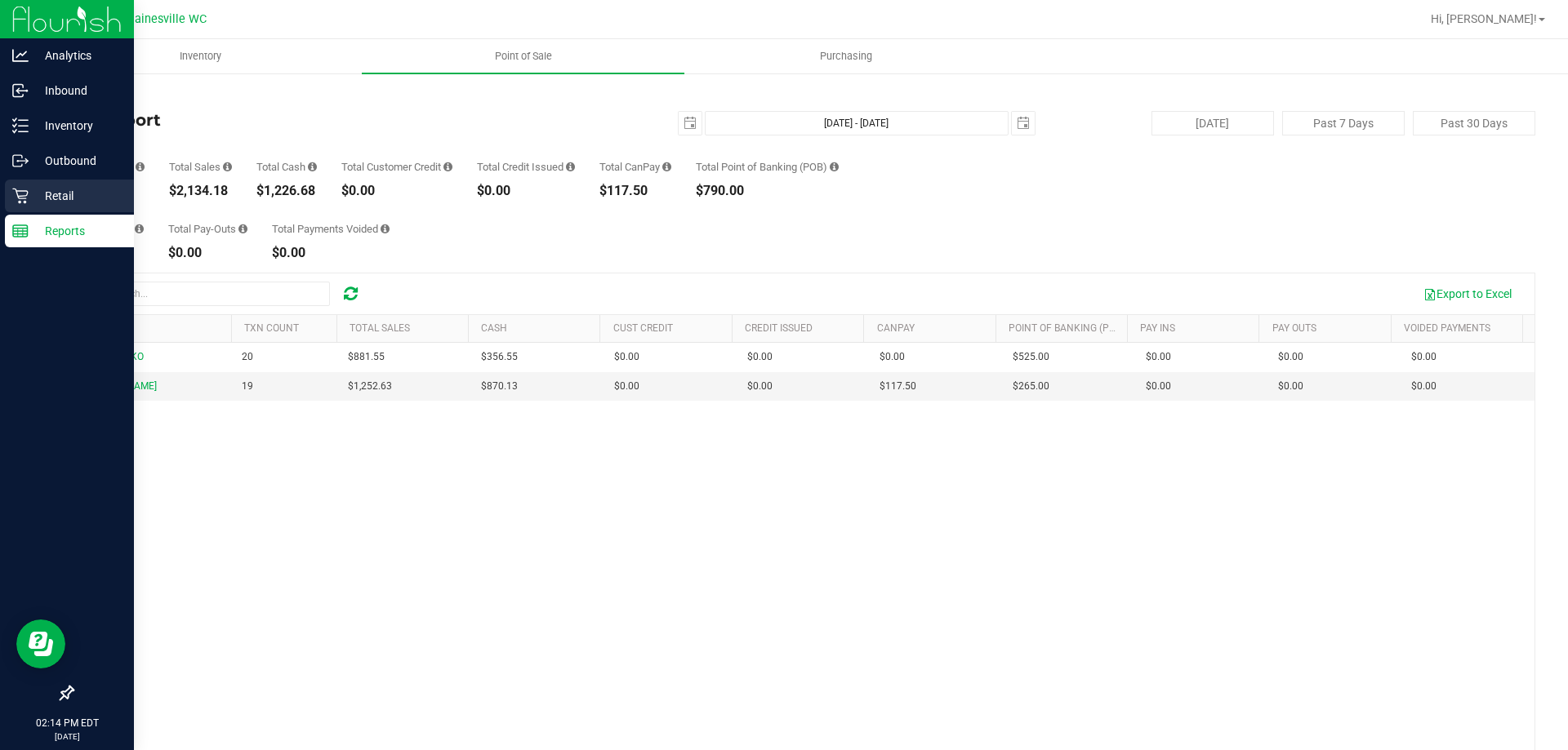
click at [16, 200] on icon at bounding box center [20, 196] width 16 height 16
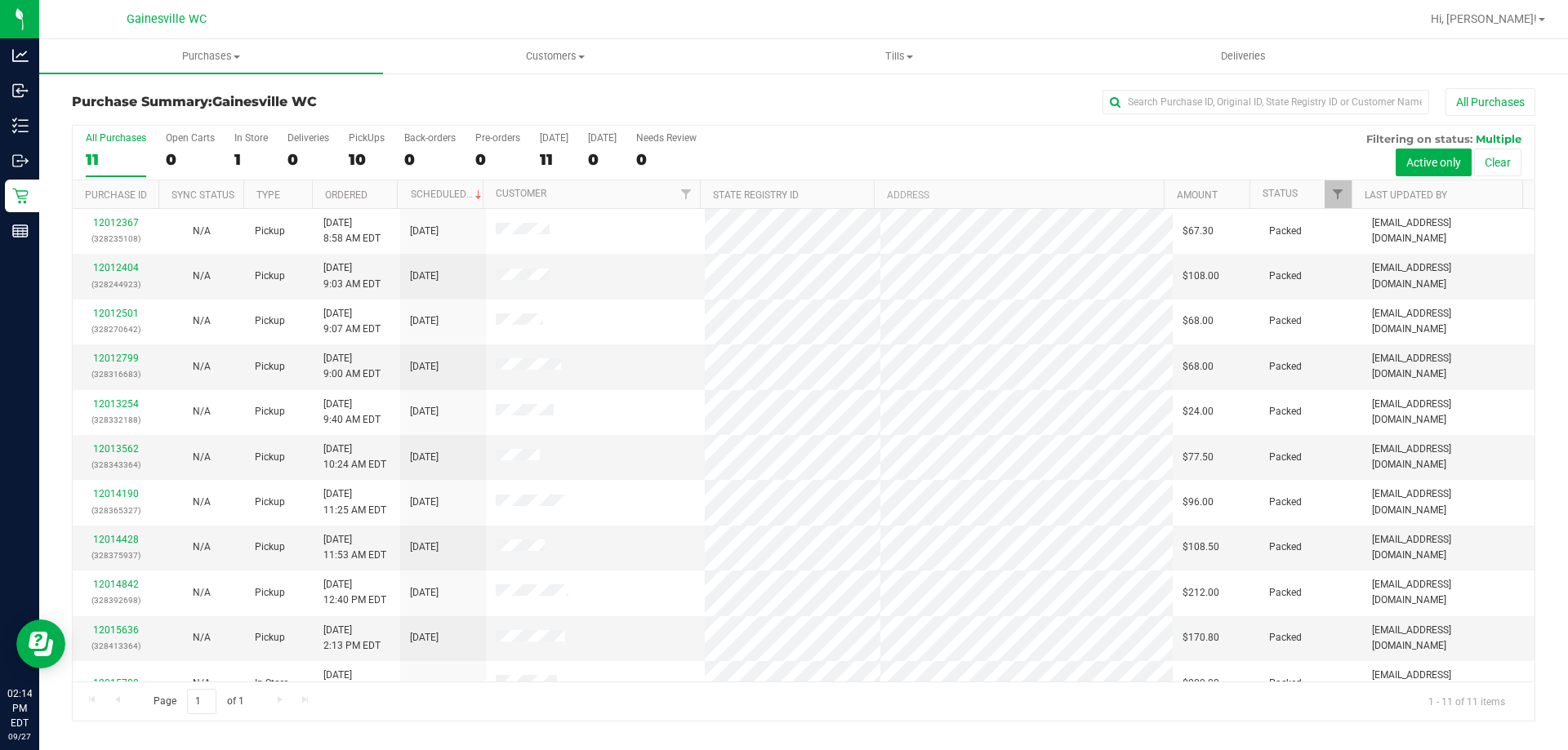
click at [770, 115] on div "All Purchases" at bounding box center [1047, 102] width 976 height 28
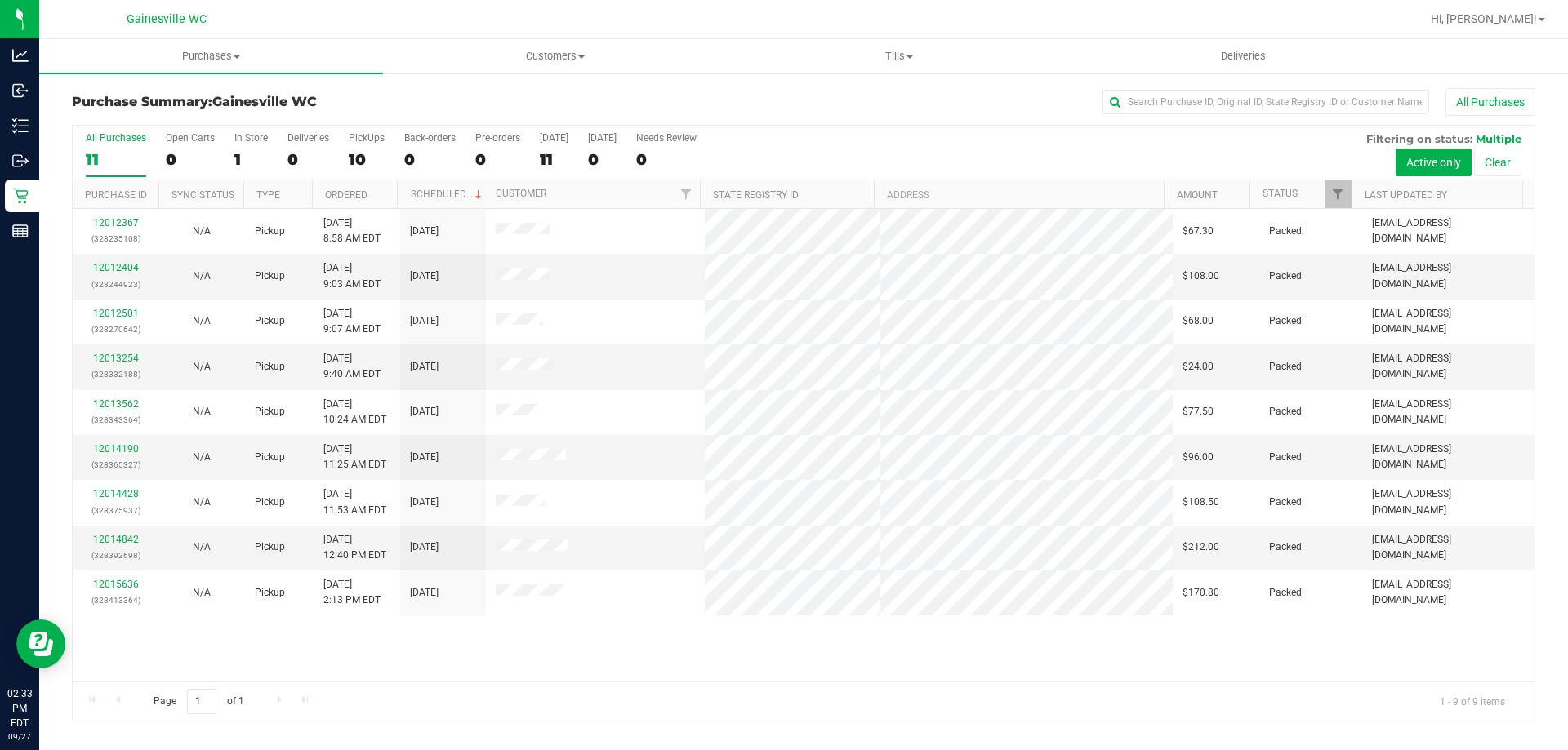
click at [433, 90] on div "Purchase Summary: [GEOGRAPHIC_DATA] WC All Purchases" at bounding box center [804, 106] width 1464 height 36
click at [441, 107] on h3 "Purchase Summary: [GEOGRAPHIC_DATA] WC" at bounding box center [316, 102] width 488 height 14
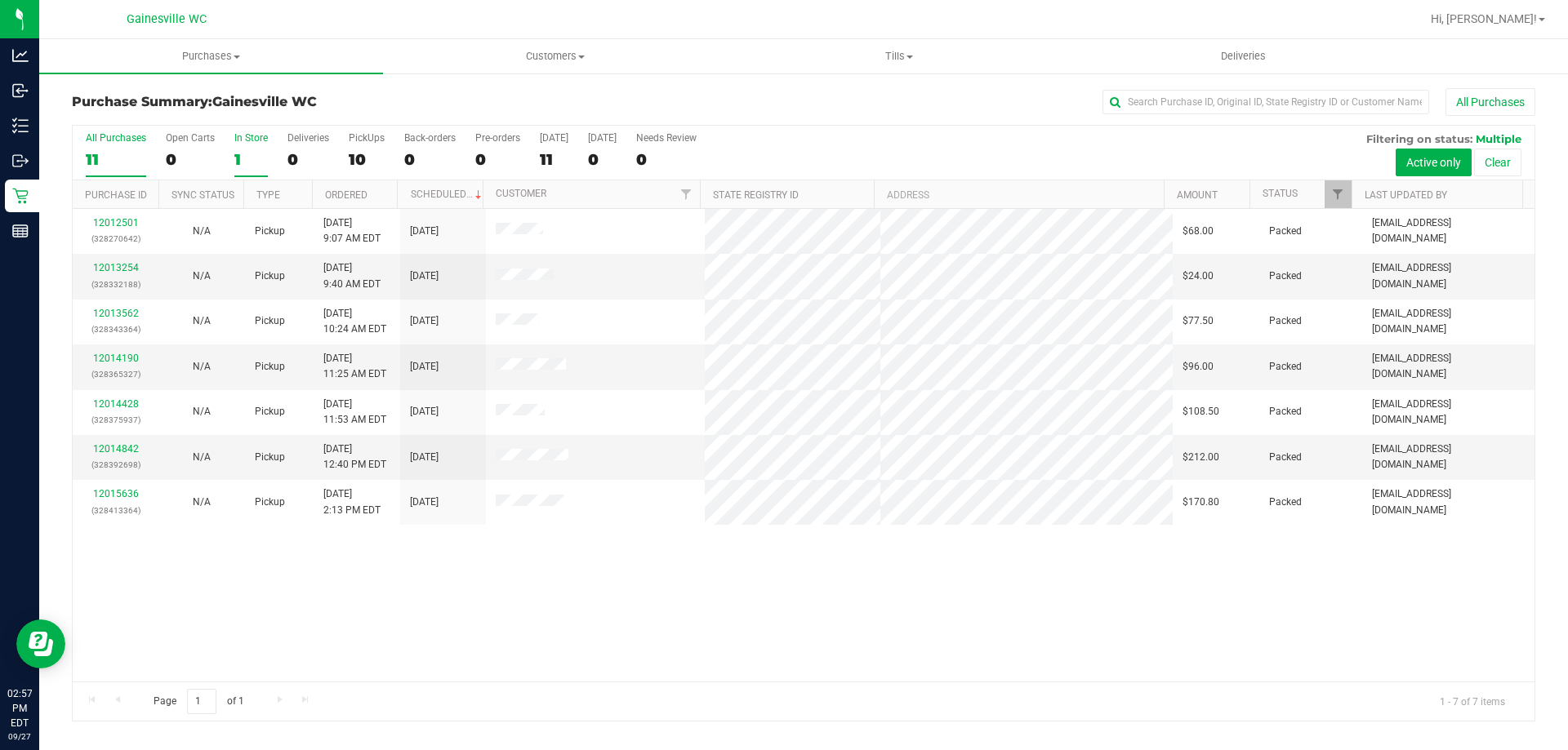
click at [253, 159] on div "1" at bounding box center [251, 159] width 34 height 19
click at [0, 0] on input "In Store 1" at bounding box center [0, 0] width 0 height 0
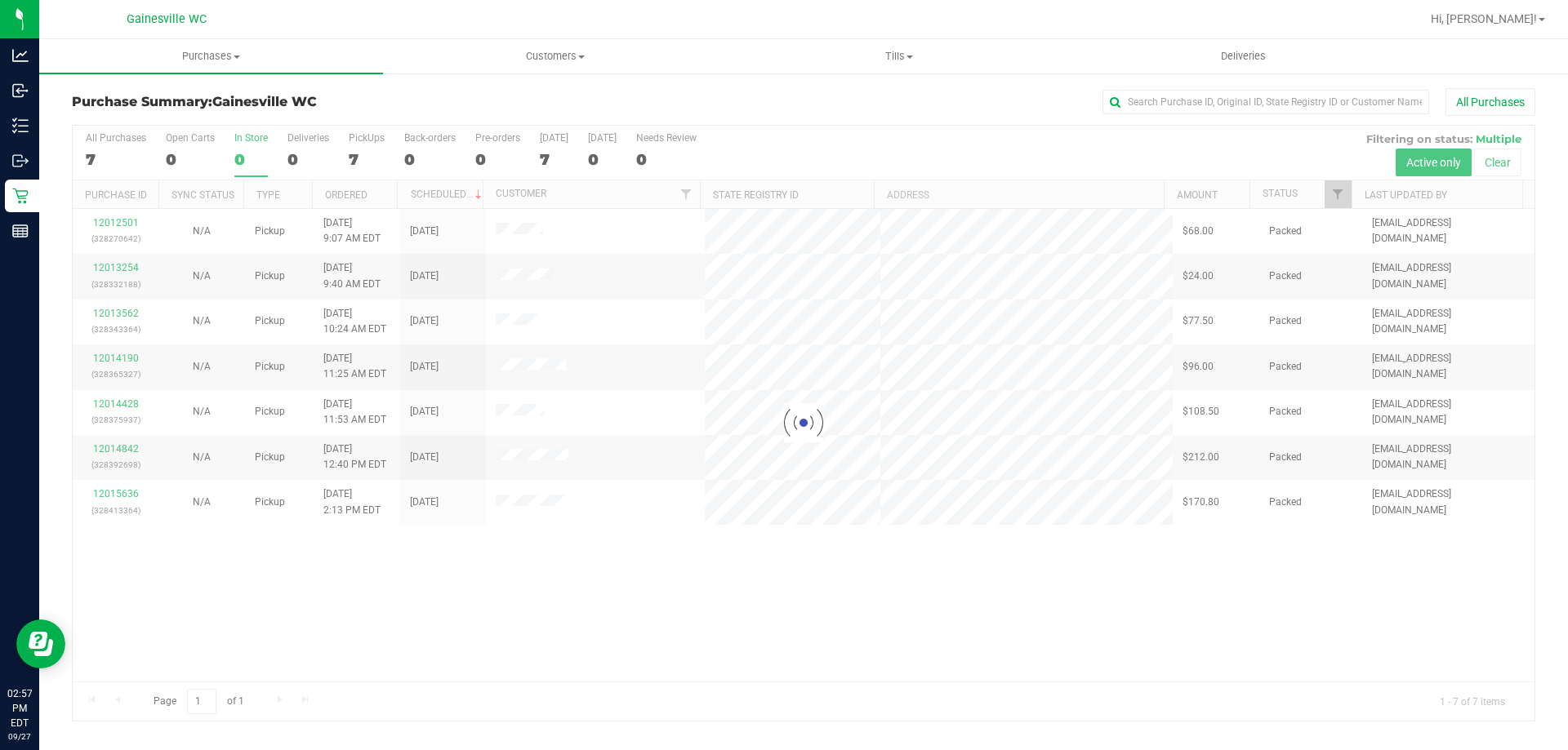
click at [111, 159] on div at bounding box center [804, 423] width 1462 height 595
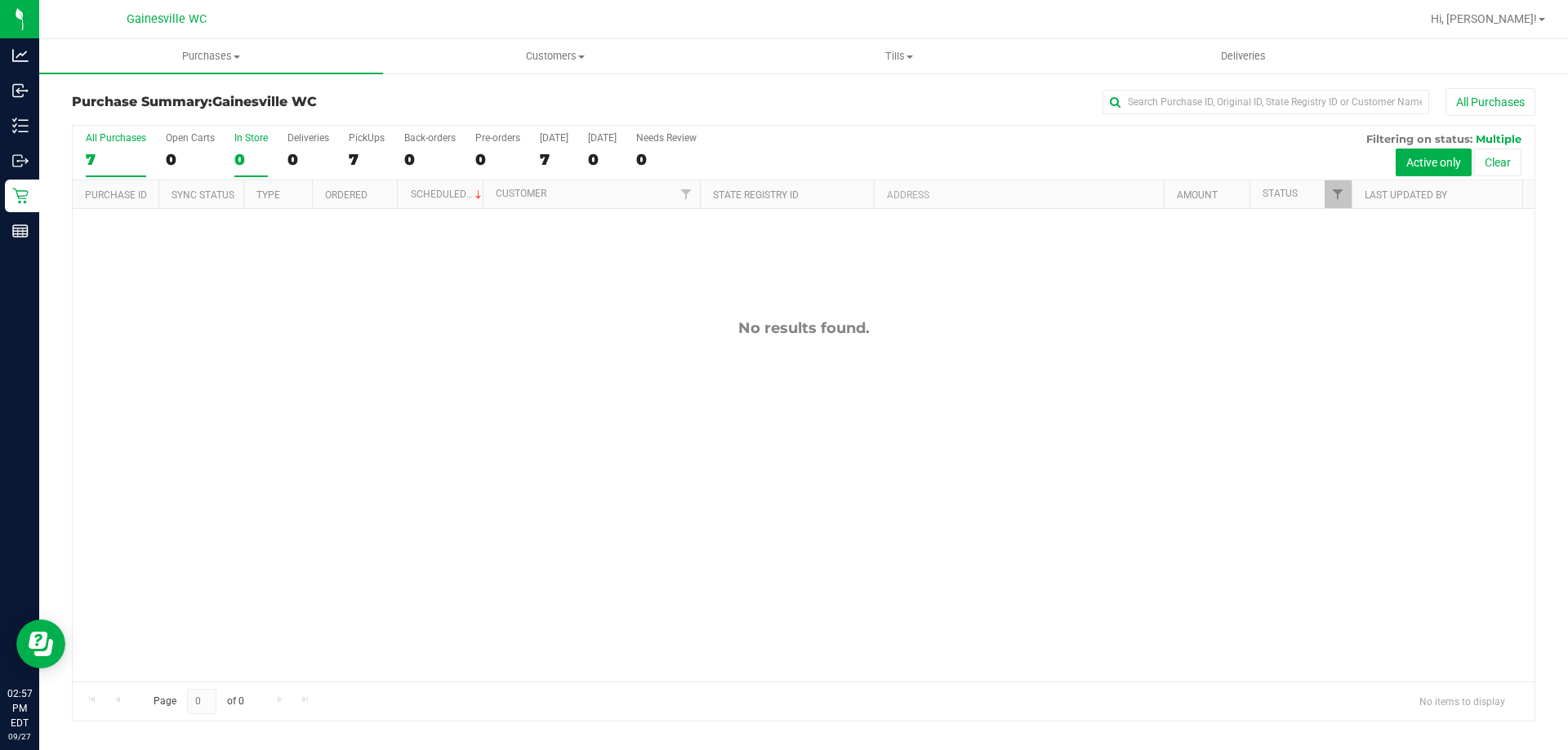
click at [126, 160] on div "7" at bounding box center [115, 159] width 61 height 19
click at [0, 0] on input "All Purchases 7" at bounding box center [0, 0] width 0 height 0
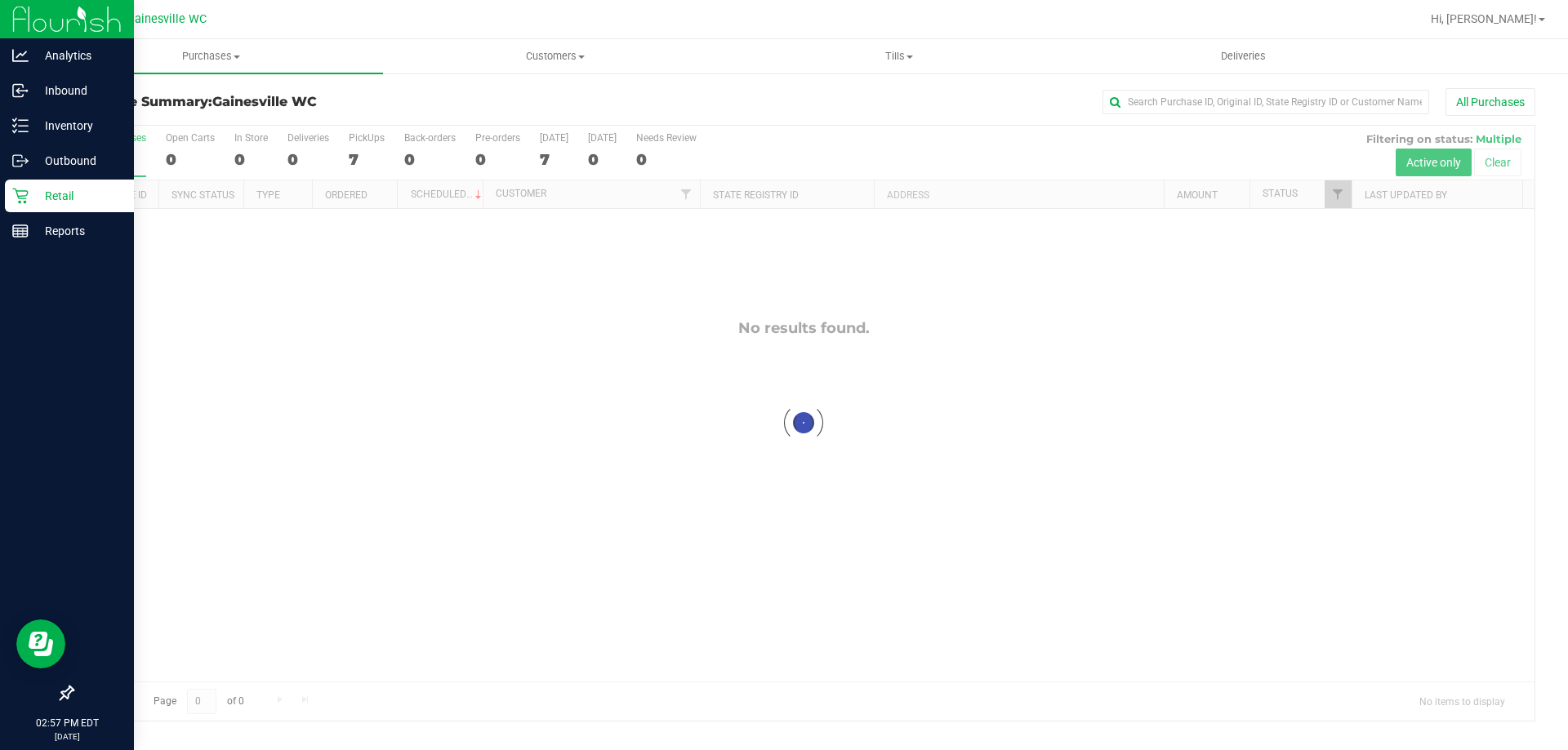
click at [36, 192] on p "Retail" at bounding box center [78, 196] width 98 height 19
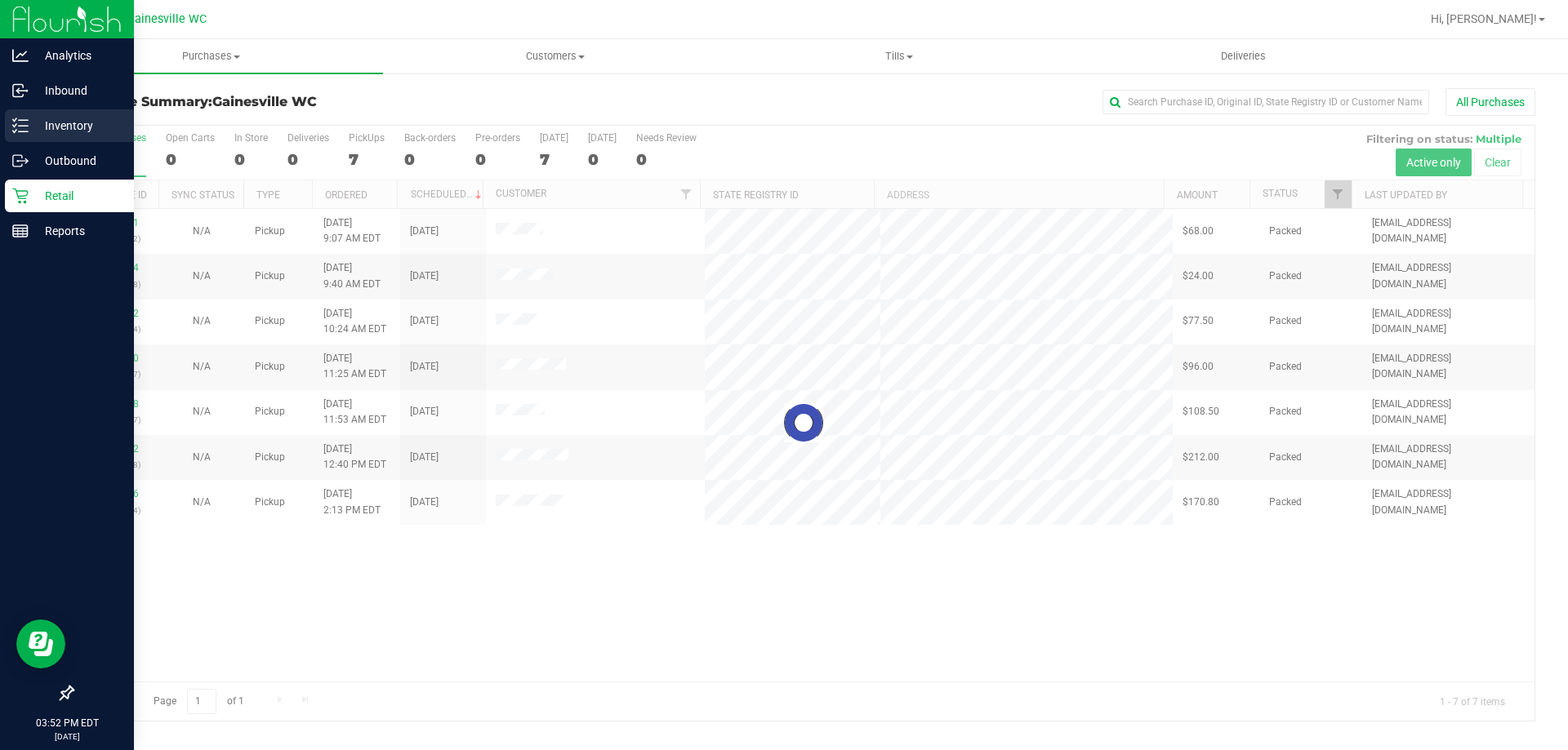
click at [15, 123] on icon at bounding box center [20, 125] width 16 height 16
click at [36, 126] on p "Inventory" at bounding box center [78, 126] width 98 height 19
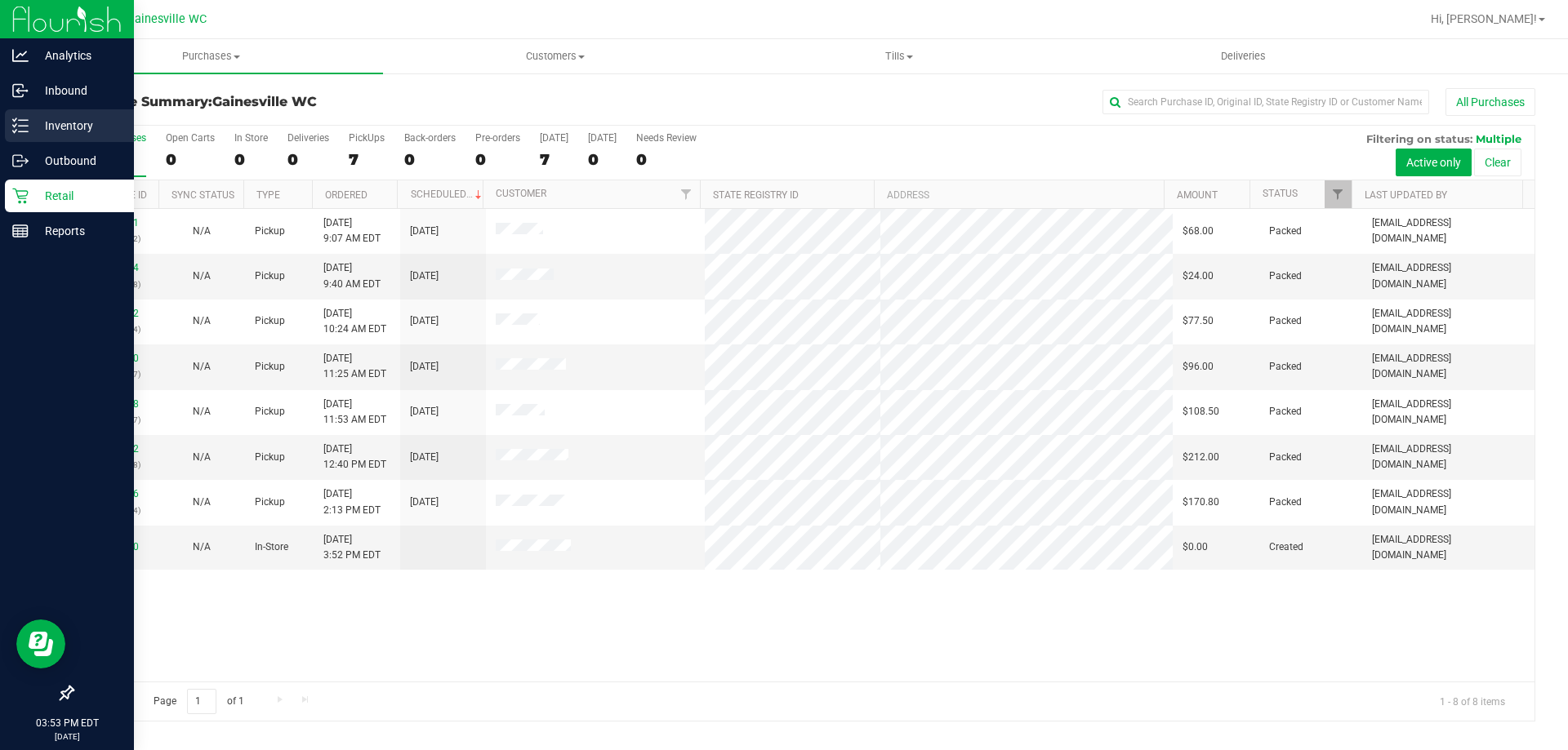
click at [94, 136] on div "Inventory" at bounding box center [69, 126] width 129 height 33
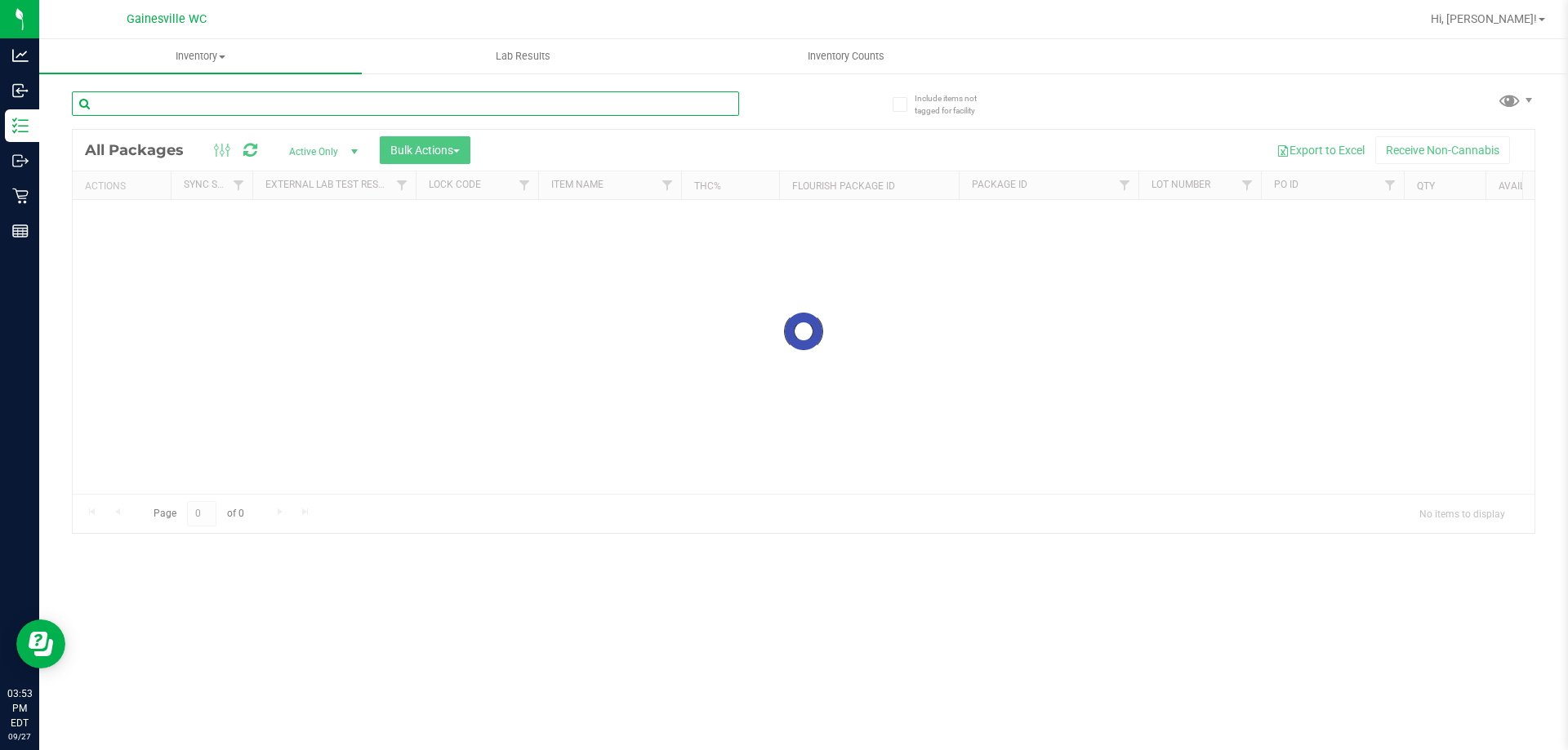
click at [288, 101] on input "text" at bounding box center [405, 104] width 668 height 25
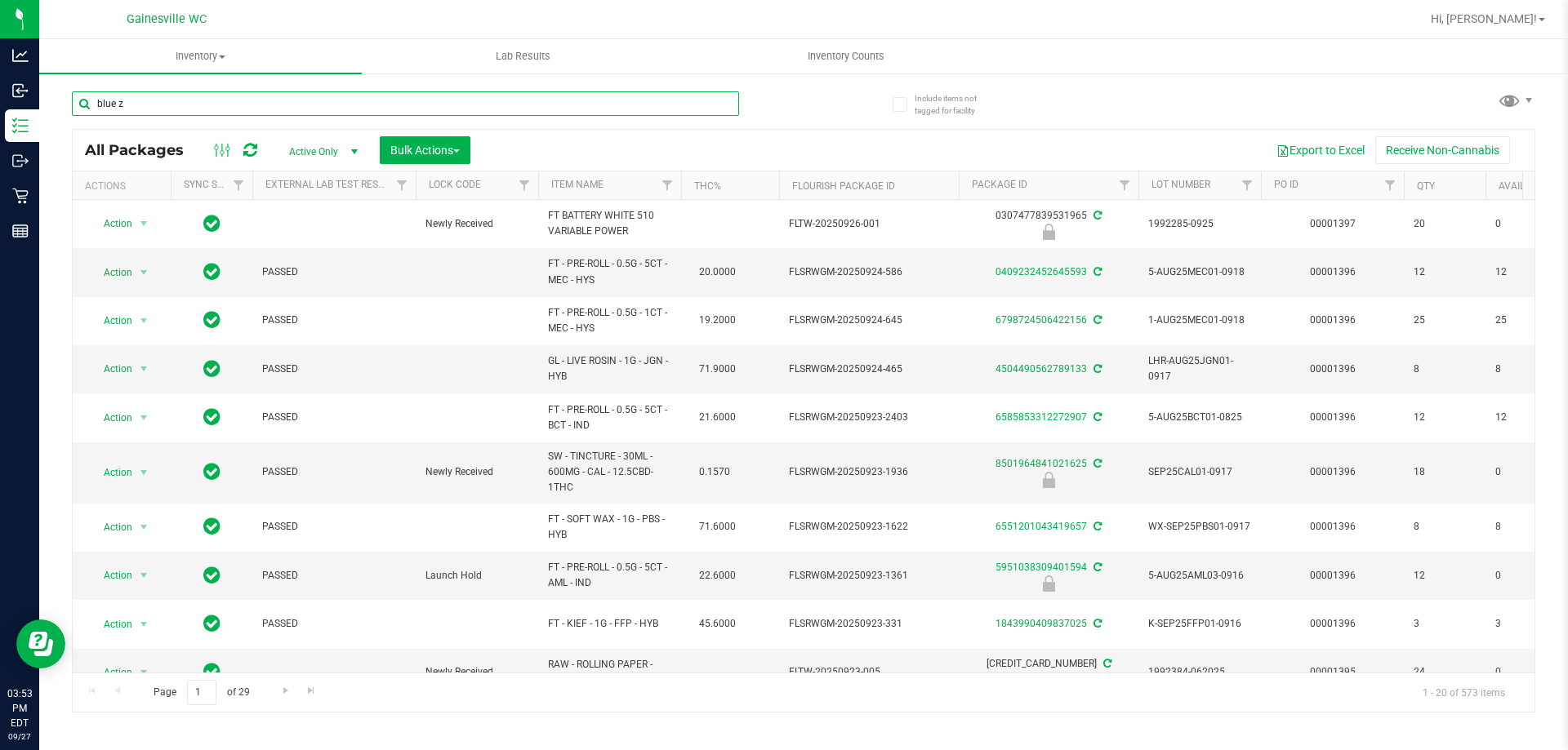
type input "blue z"
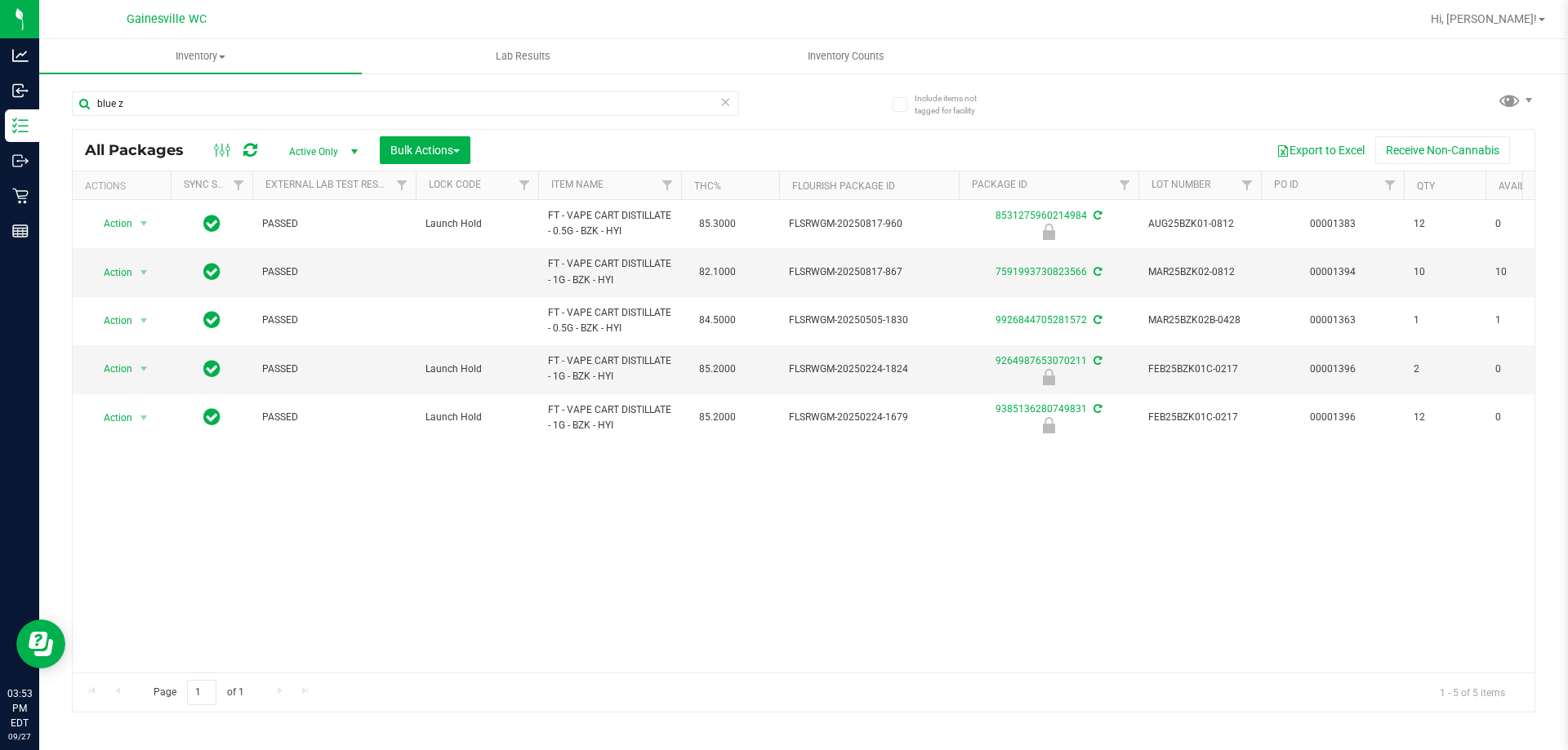
click at [721, 100] on icon at bounding box center [725, 101] width 12 height 19
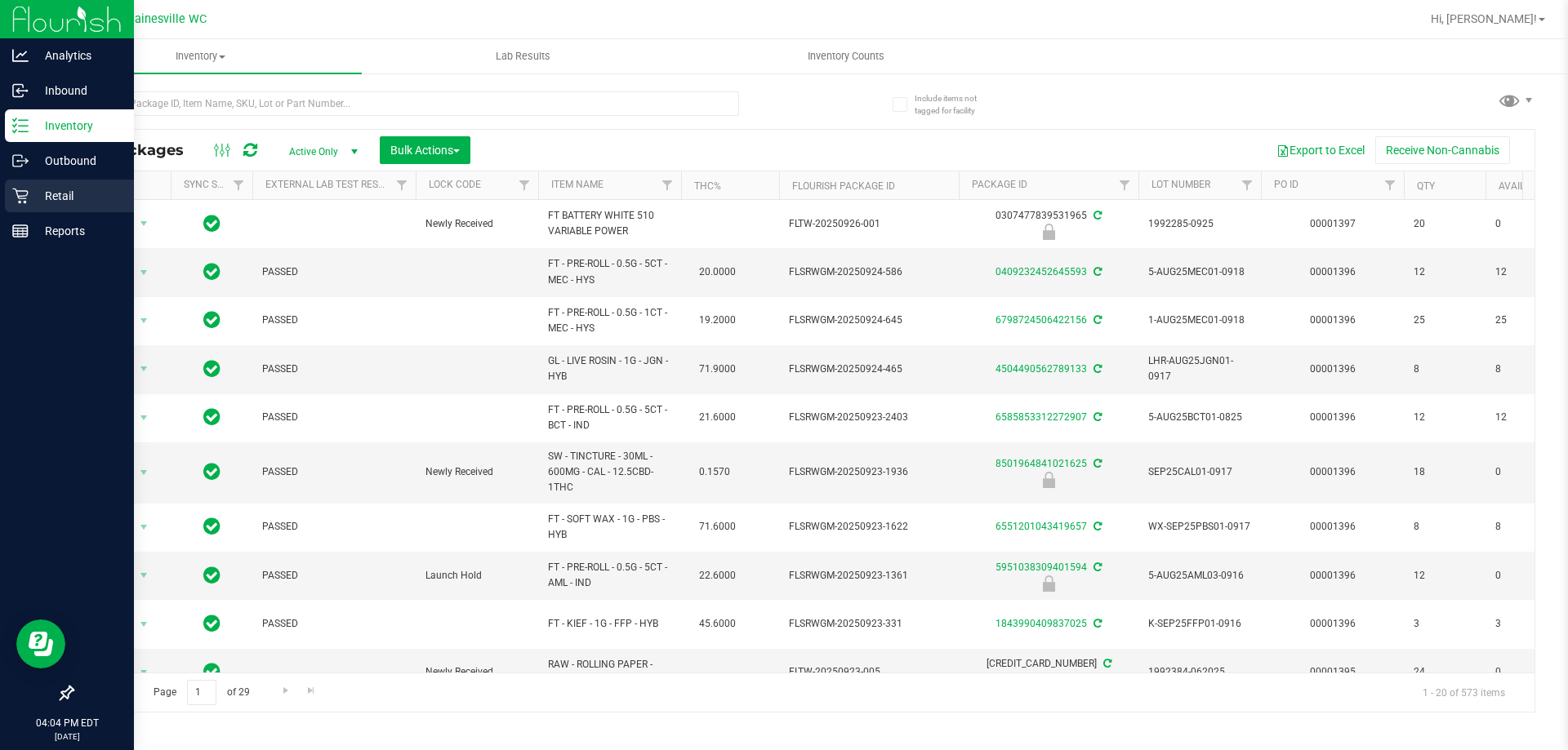
click at [70, 181] on div "Retail" at bounding box center [69, 196] width 129 height 33
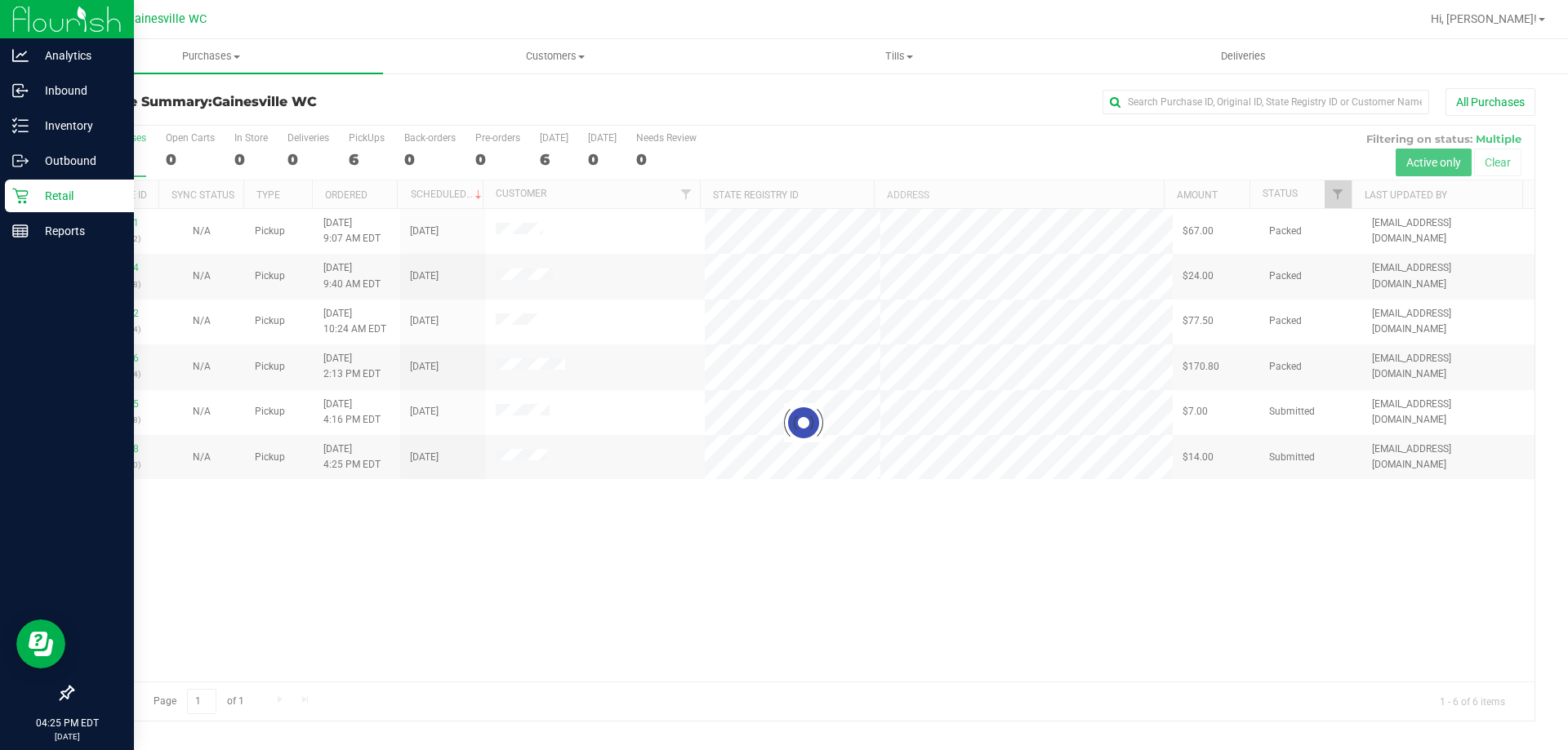
click at [124, 404] on div at bounding box center [804, 423] width 1462 height 595
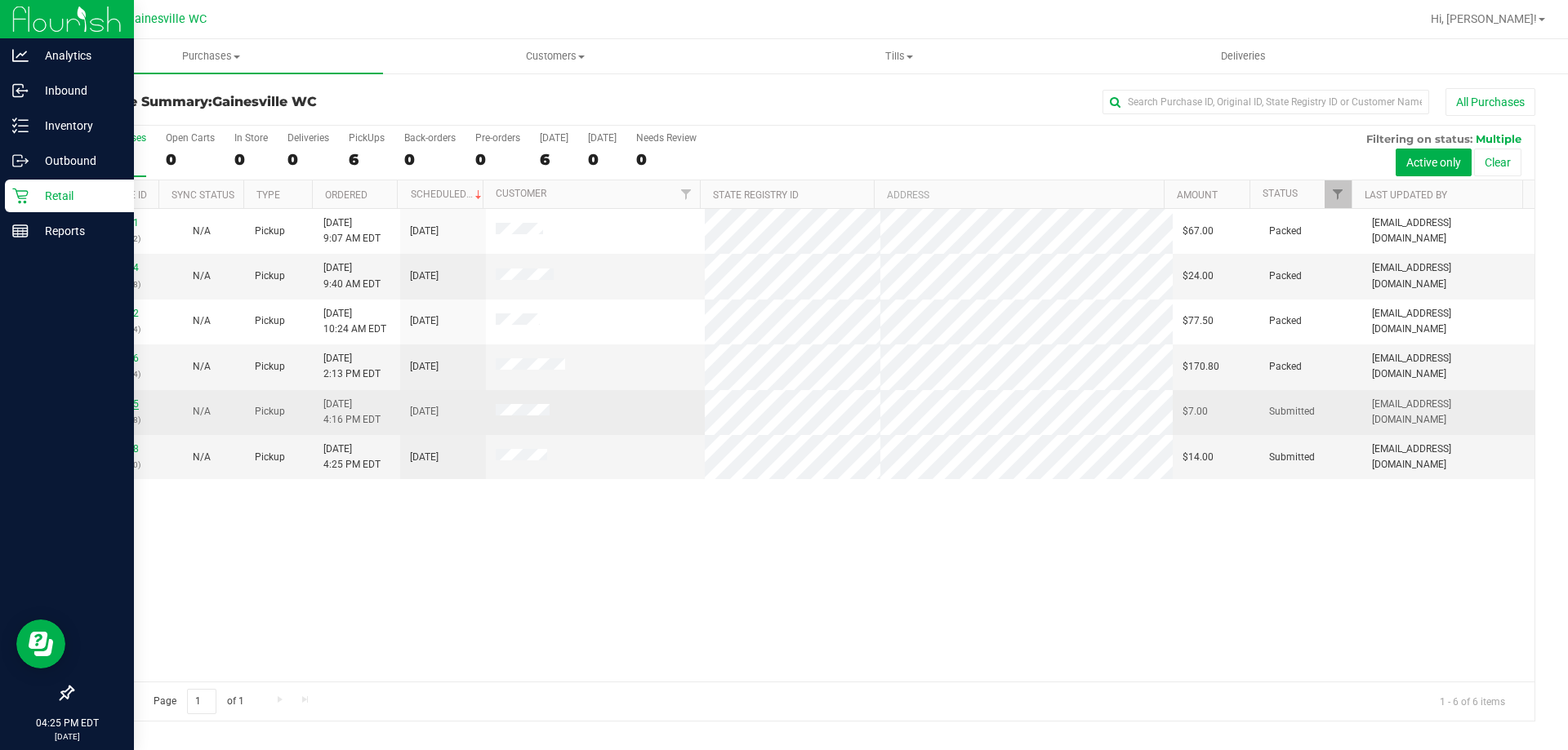
click at [112, 406] on link "12016865" at bounding box center [116, 404] width 46 height 12
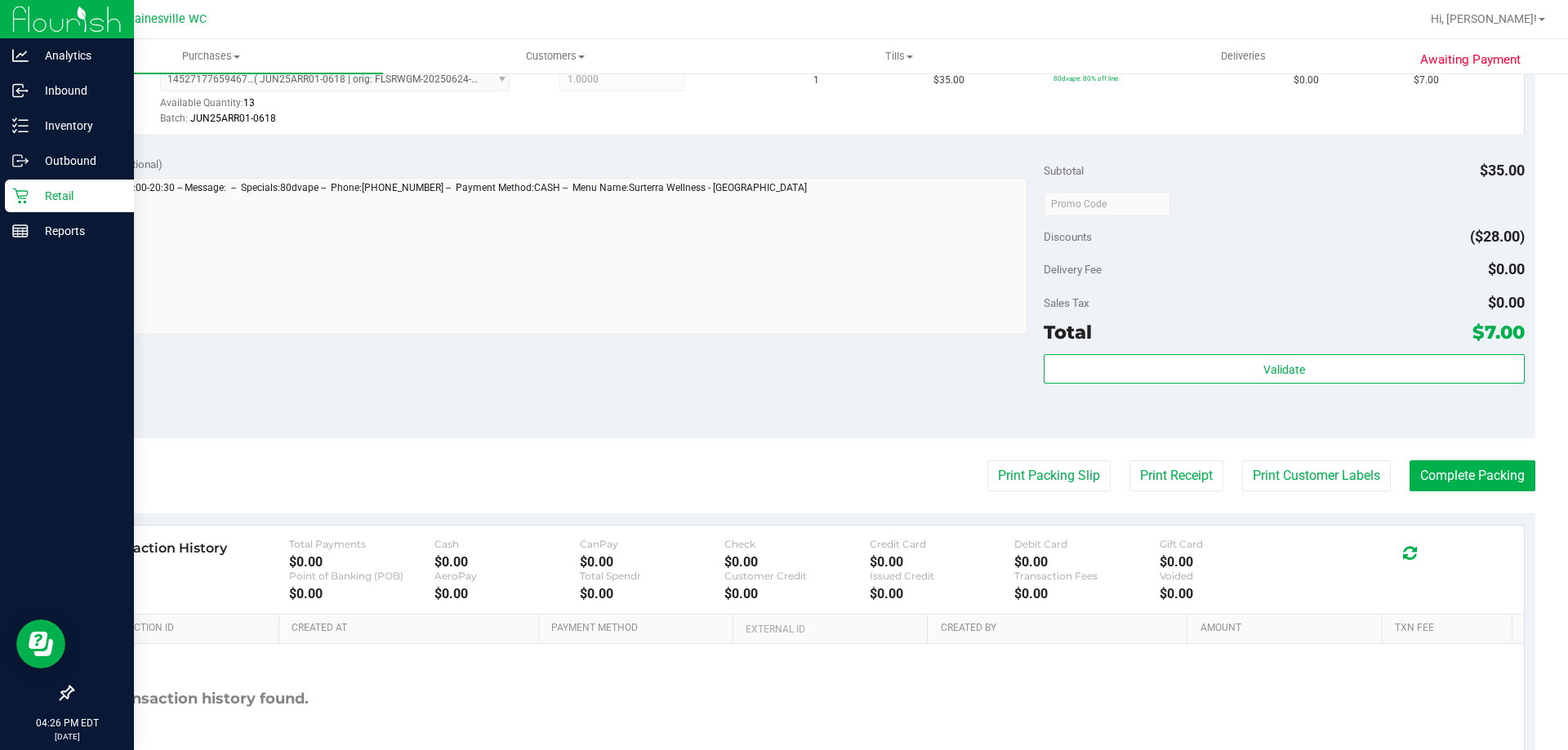
scroll to position [490, 0]
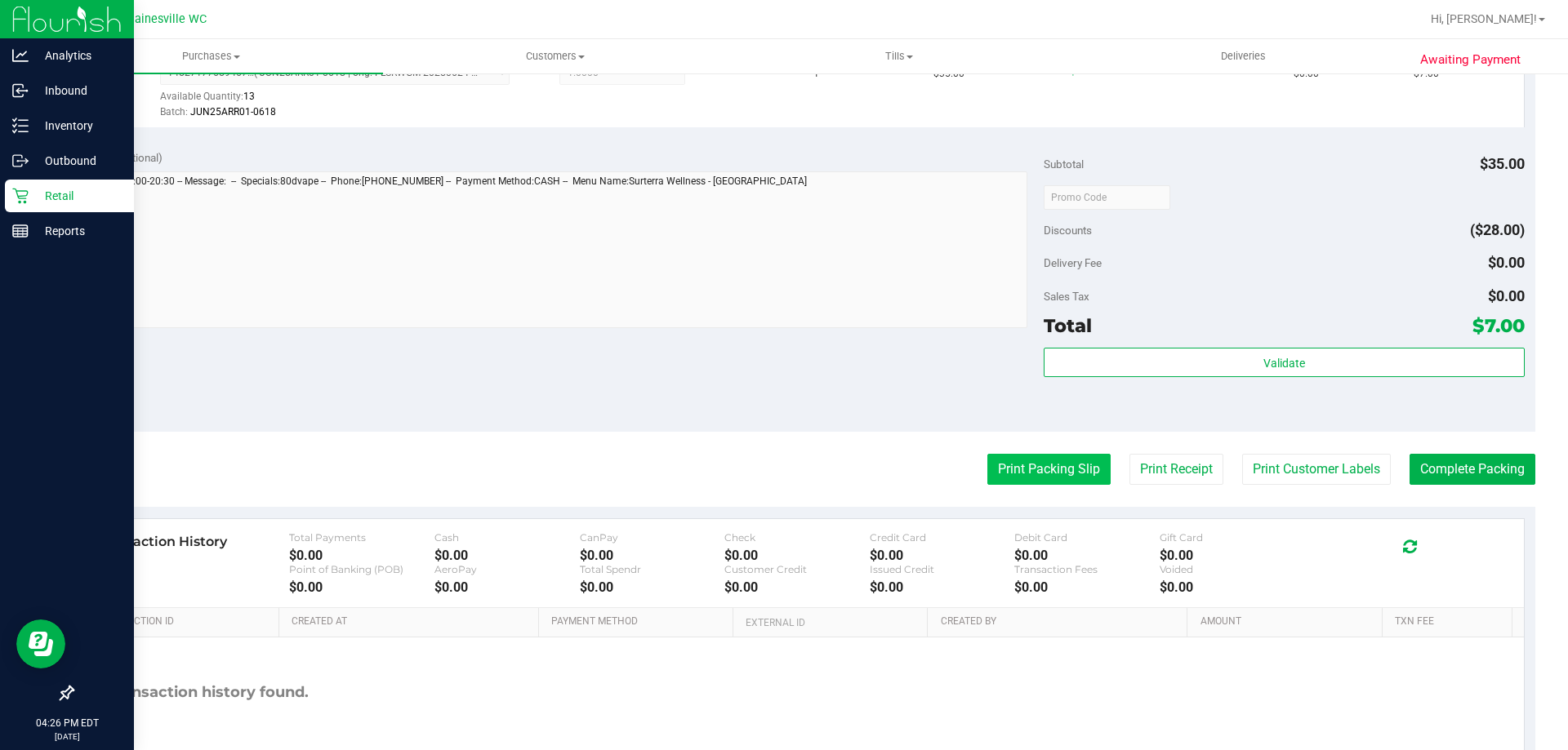
click at [1013, 471] on button "Print Packing Slip" at bounding box center [1049, 470] width 123 height 31
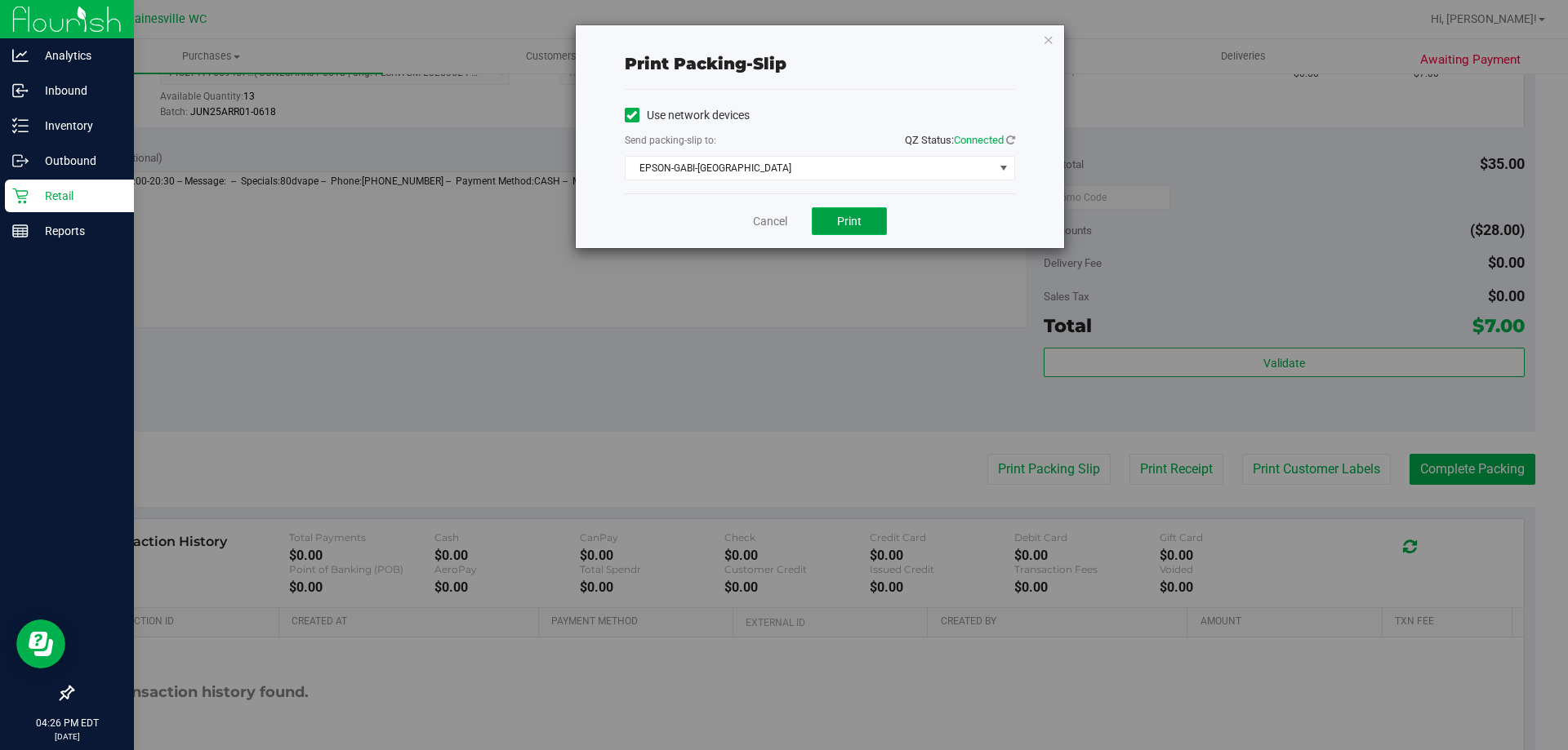
click at [849, 230] on button "Print" at bounding box center [849, 221] width 75 height 28
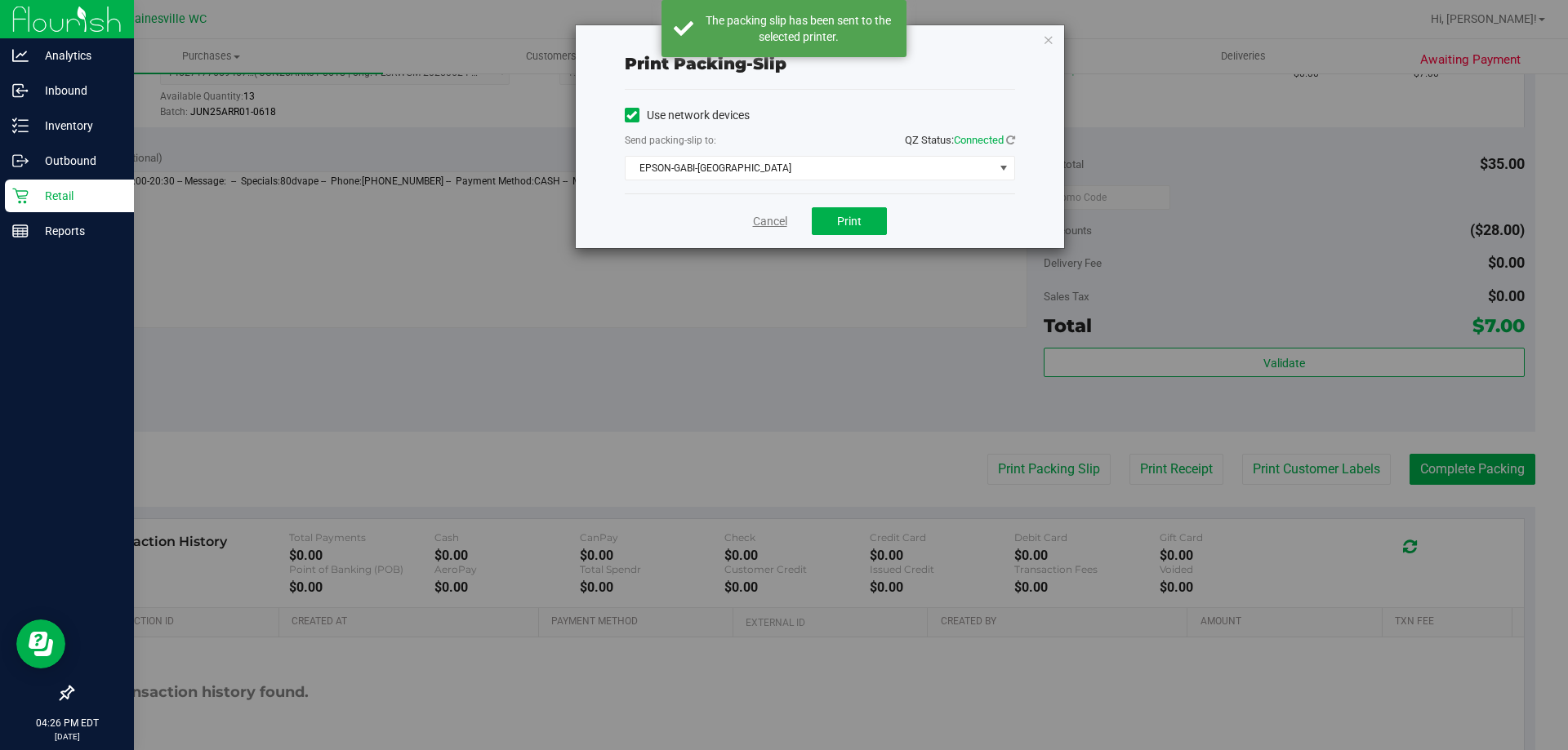
click at [767, 225] on link "Cancel" at bounding box center [771, 222] width 35 height 17
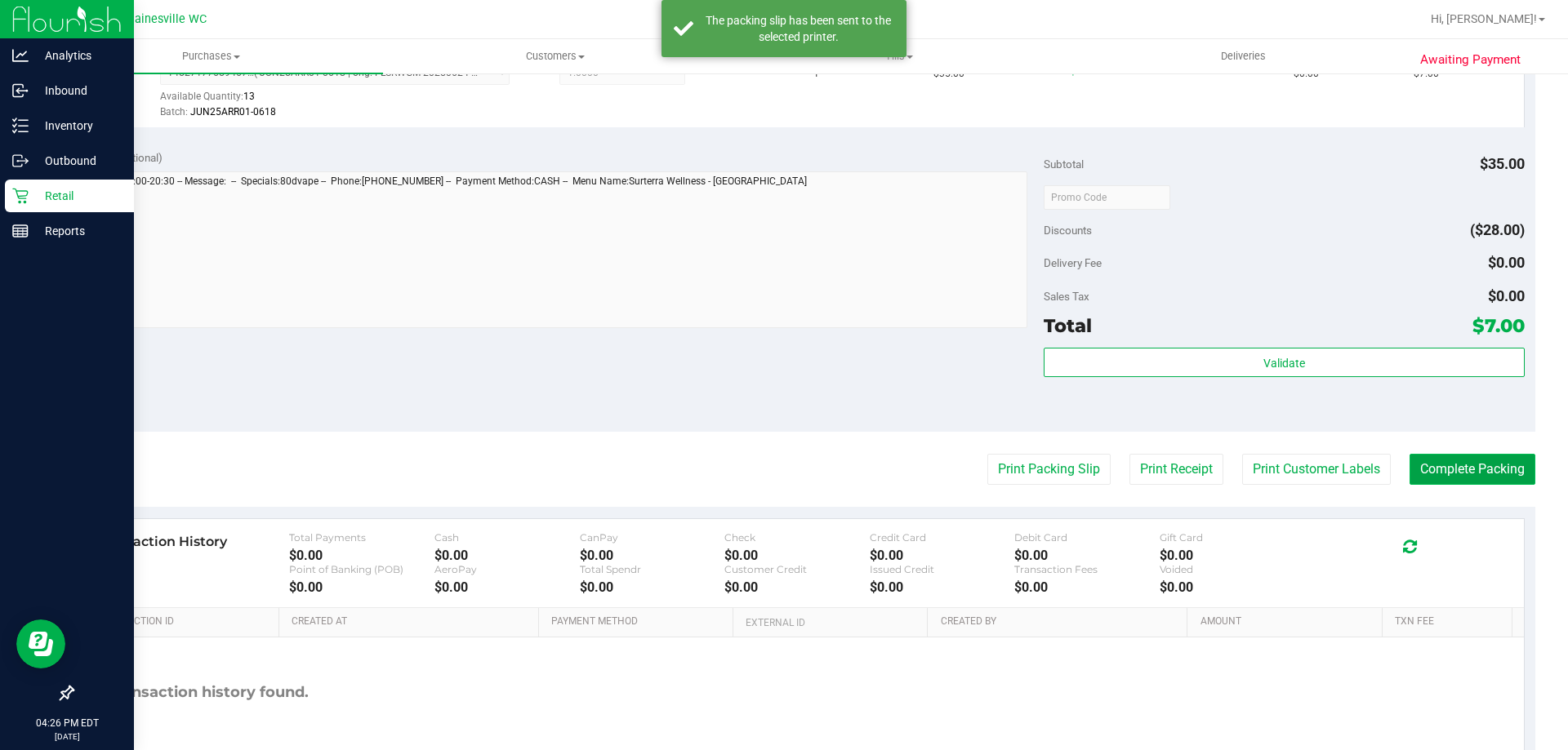
click at [1470, 466] on button "Complete Packing" at bounding box center [1472, 470] width 126 height 31
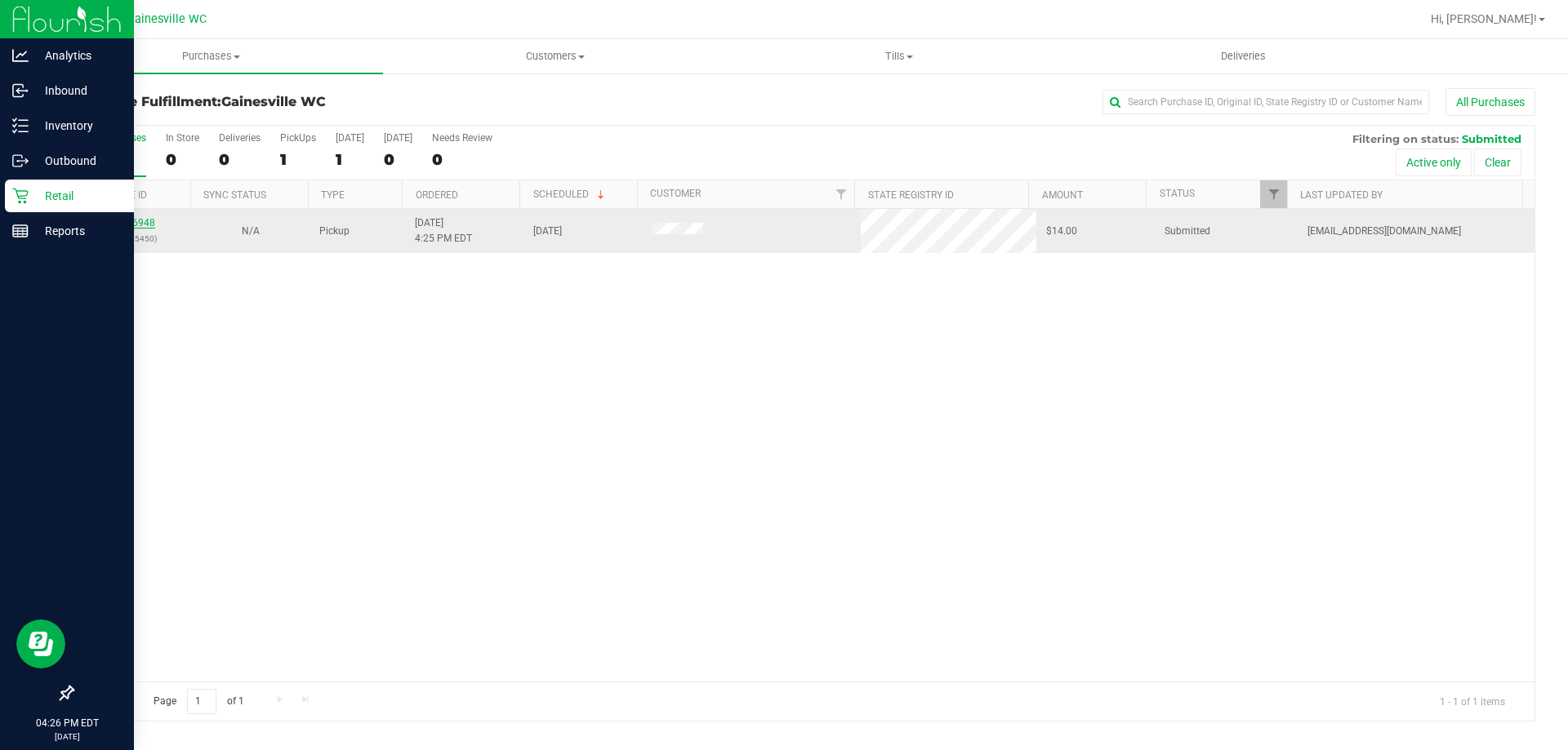
click at [122, 223] on link "12016948" at bounding box center [133, 223] width 46 height 12
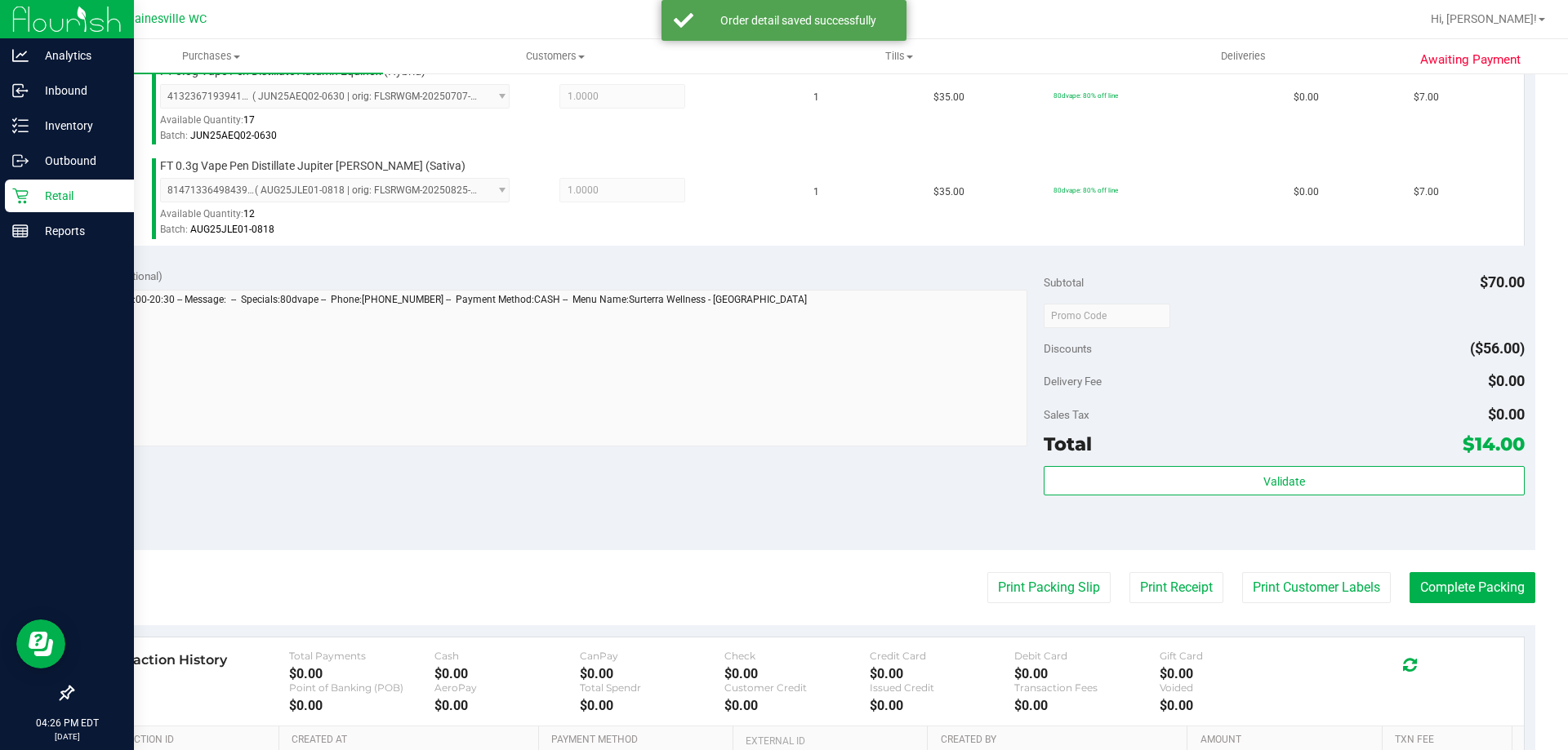
scroll to position [490, 0]
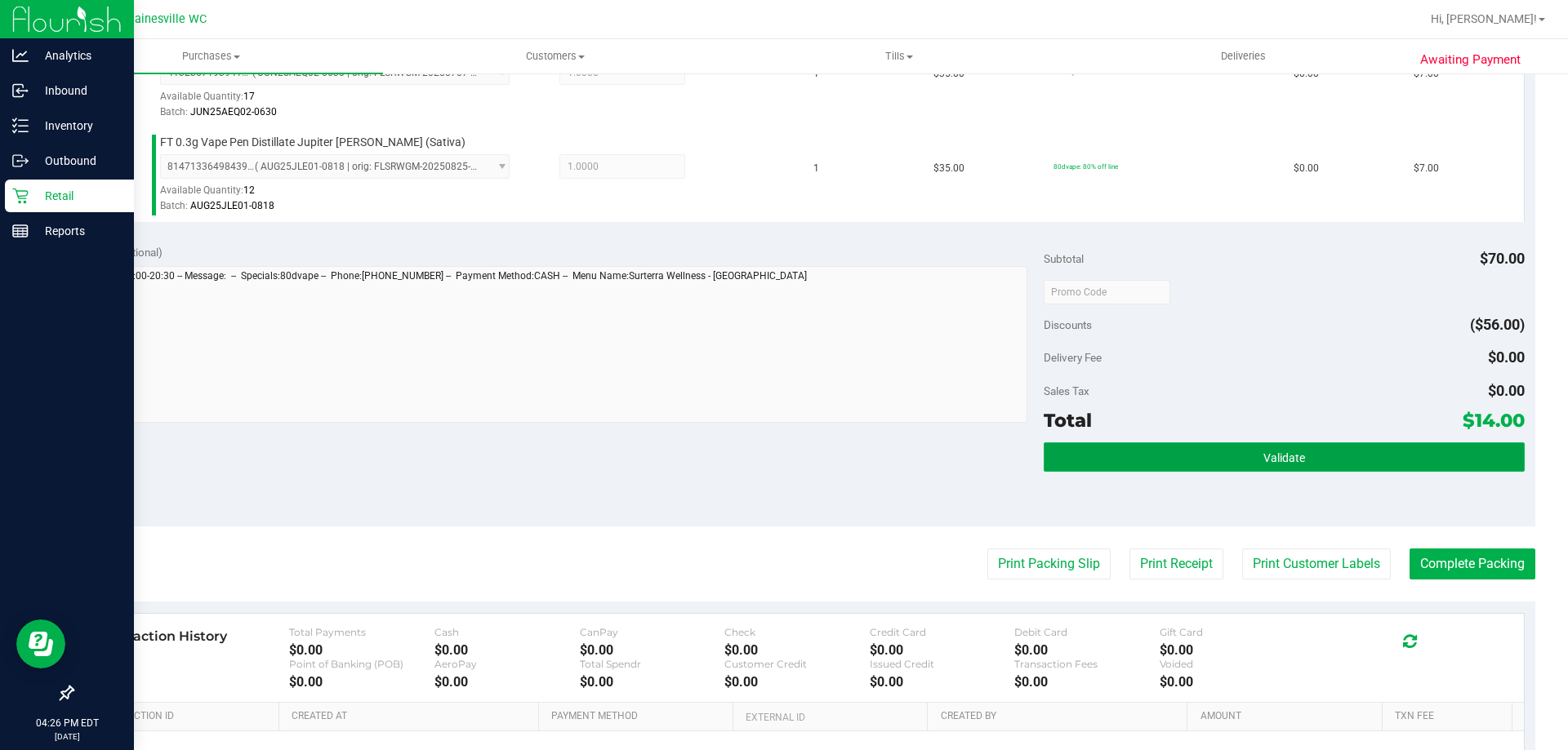
click at [1203, 444] on button "Validate" at bounding box center [1285, 457] width 480 height 30
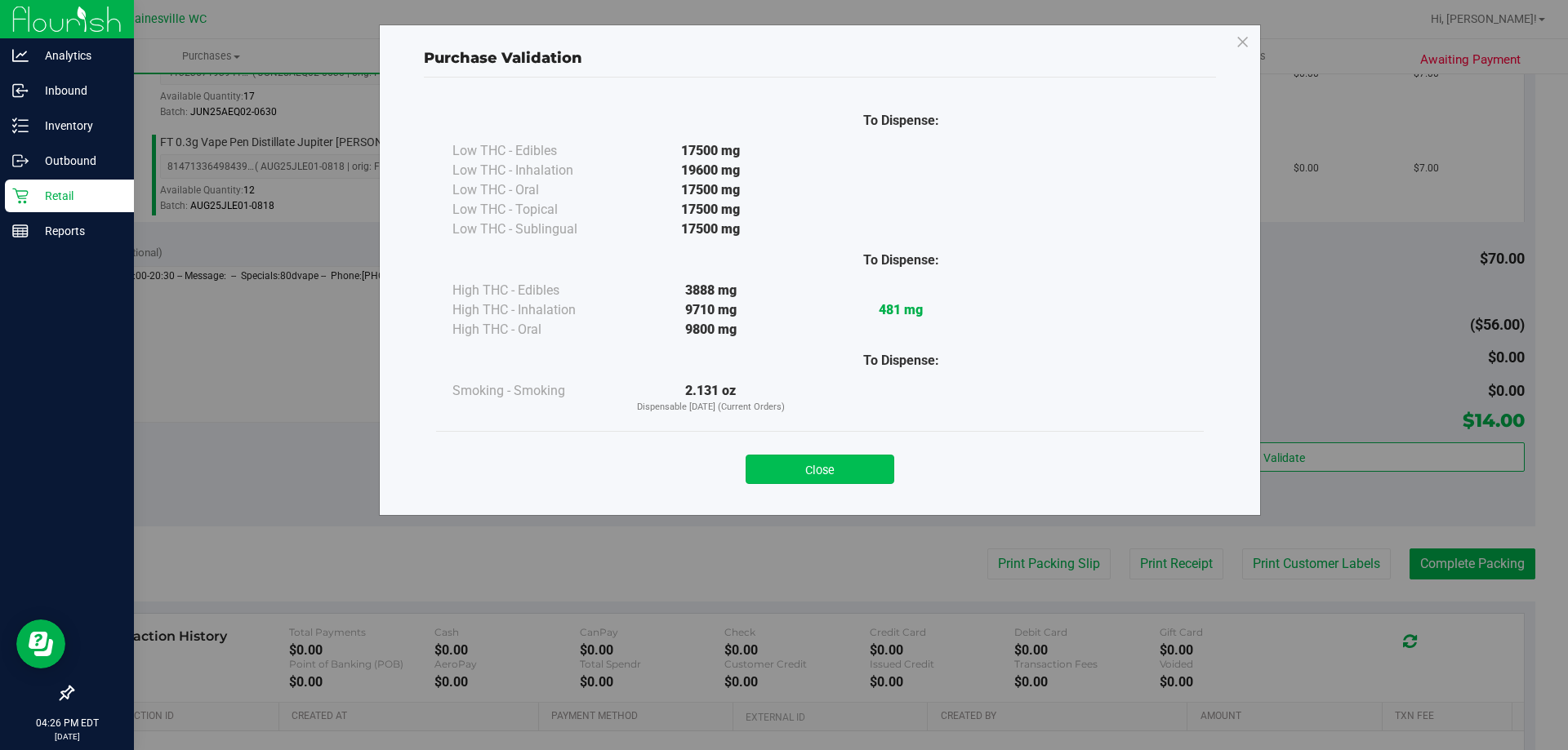
click at [848, 477] on button "Close" at bounding box center [820, 470] width 149 height 30
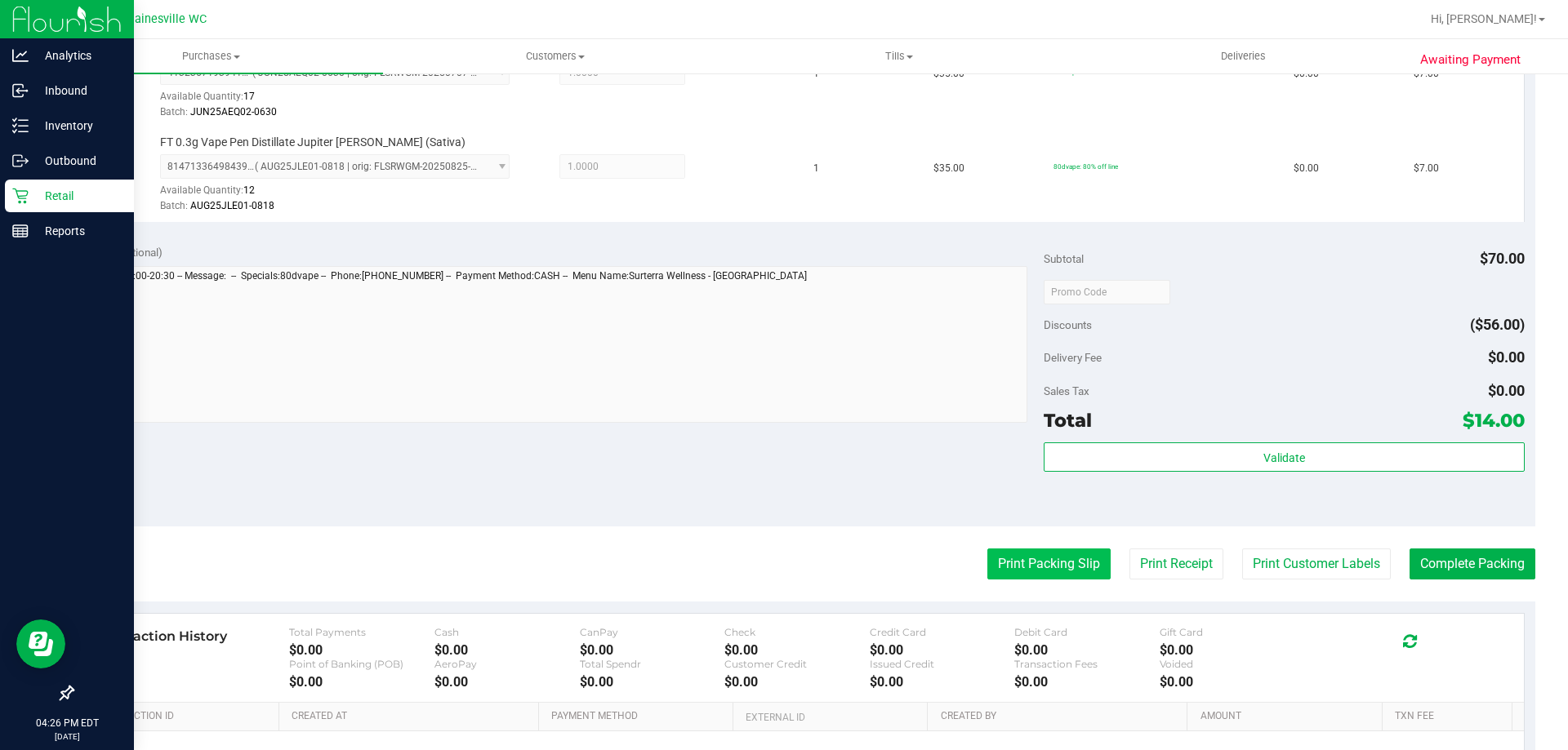
click at [1024, 551] on button "Print Packing Slip" at bounding box center [1049, 564] width 123 height 31
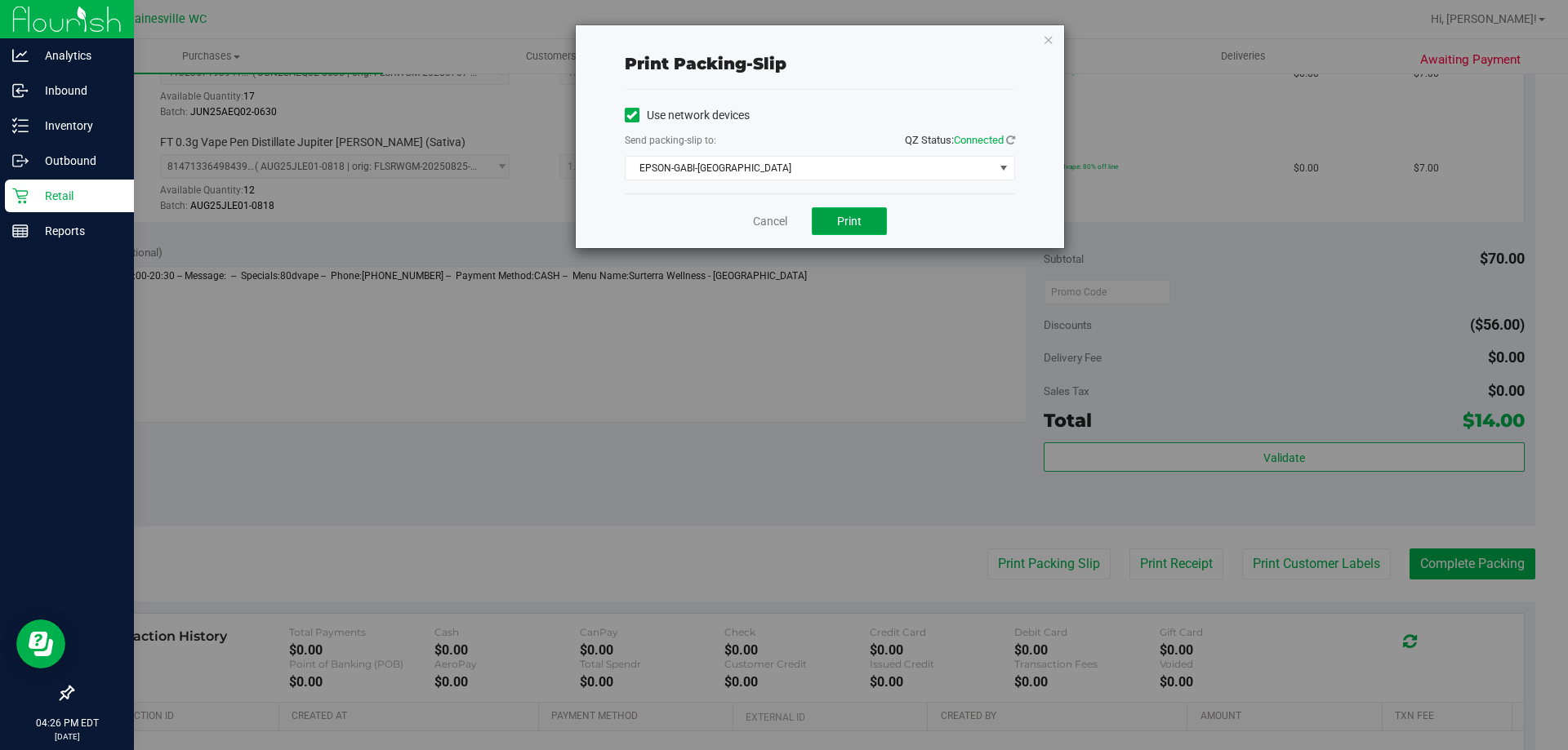
click at [853, 207] on button "Print" at bounding box center [849, 221] width 75 height 28
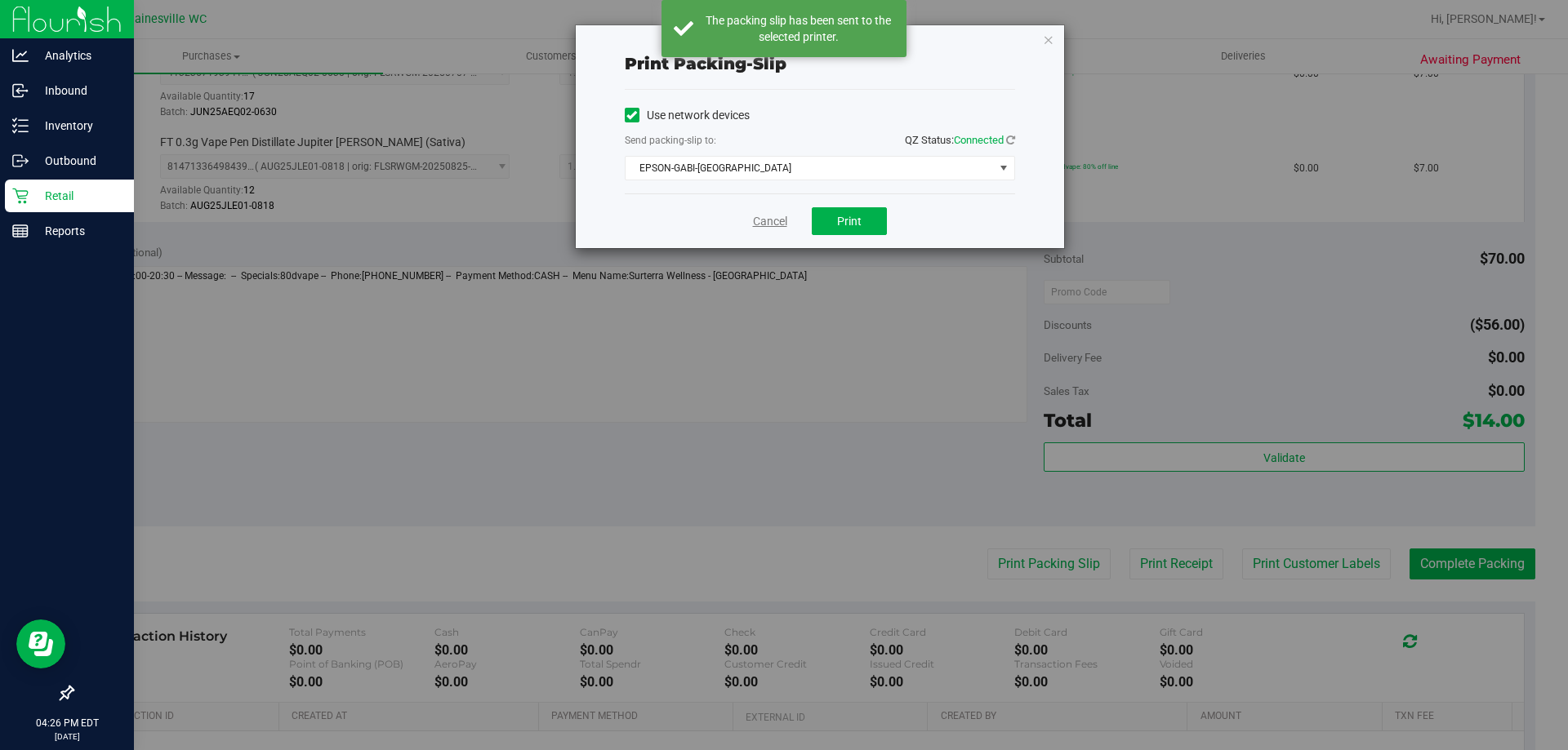
click at [772, 220] on link "Cancel" at bounding box center [771, 222] width 35 height 17
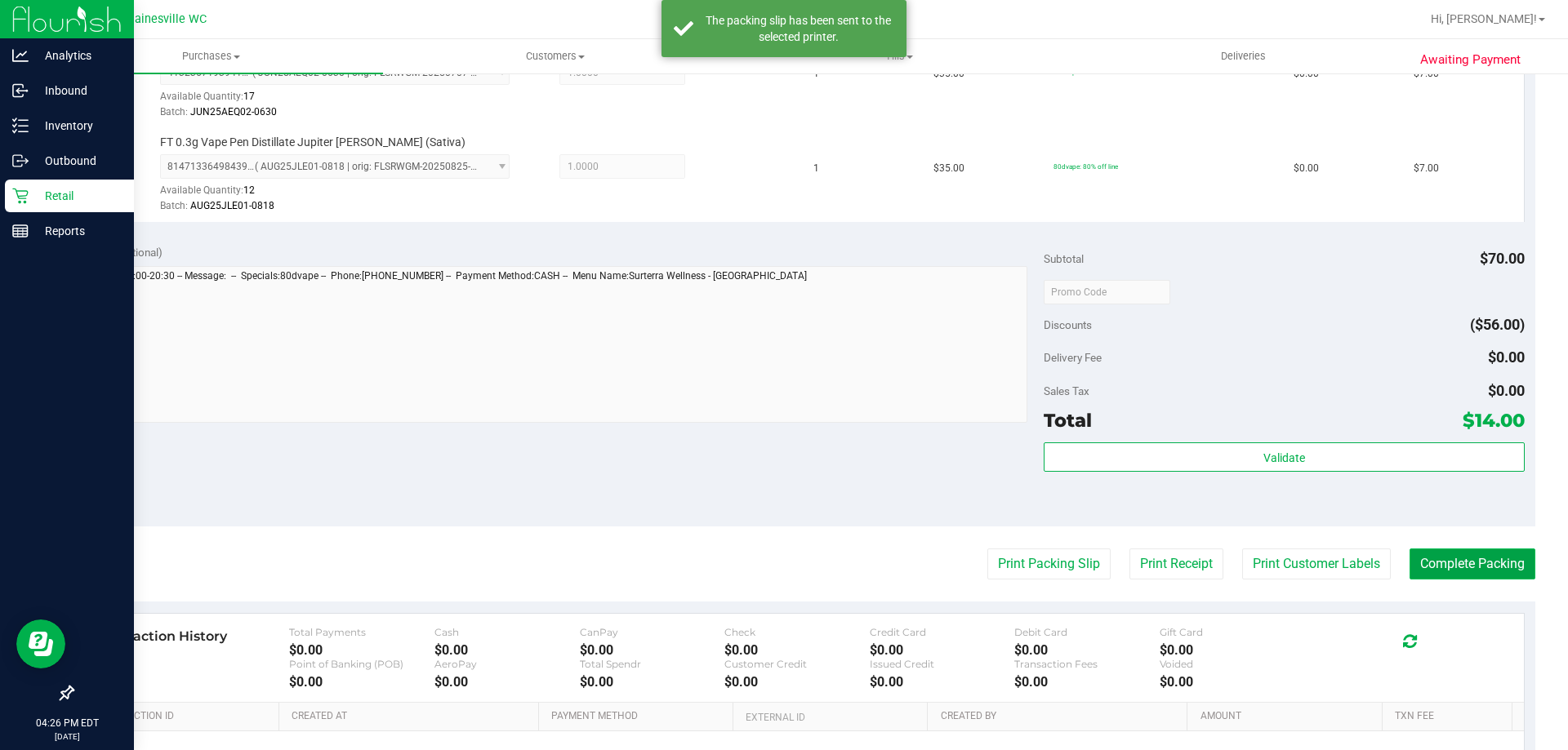
click at [1447, 569] on button "Complete Packing" at bounding box center [1472, 564] width 126 height 31
